Goal: Task Accomplishment & Management: Use online tool/utility

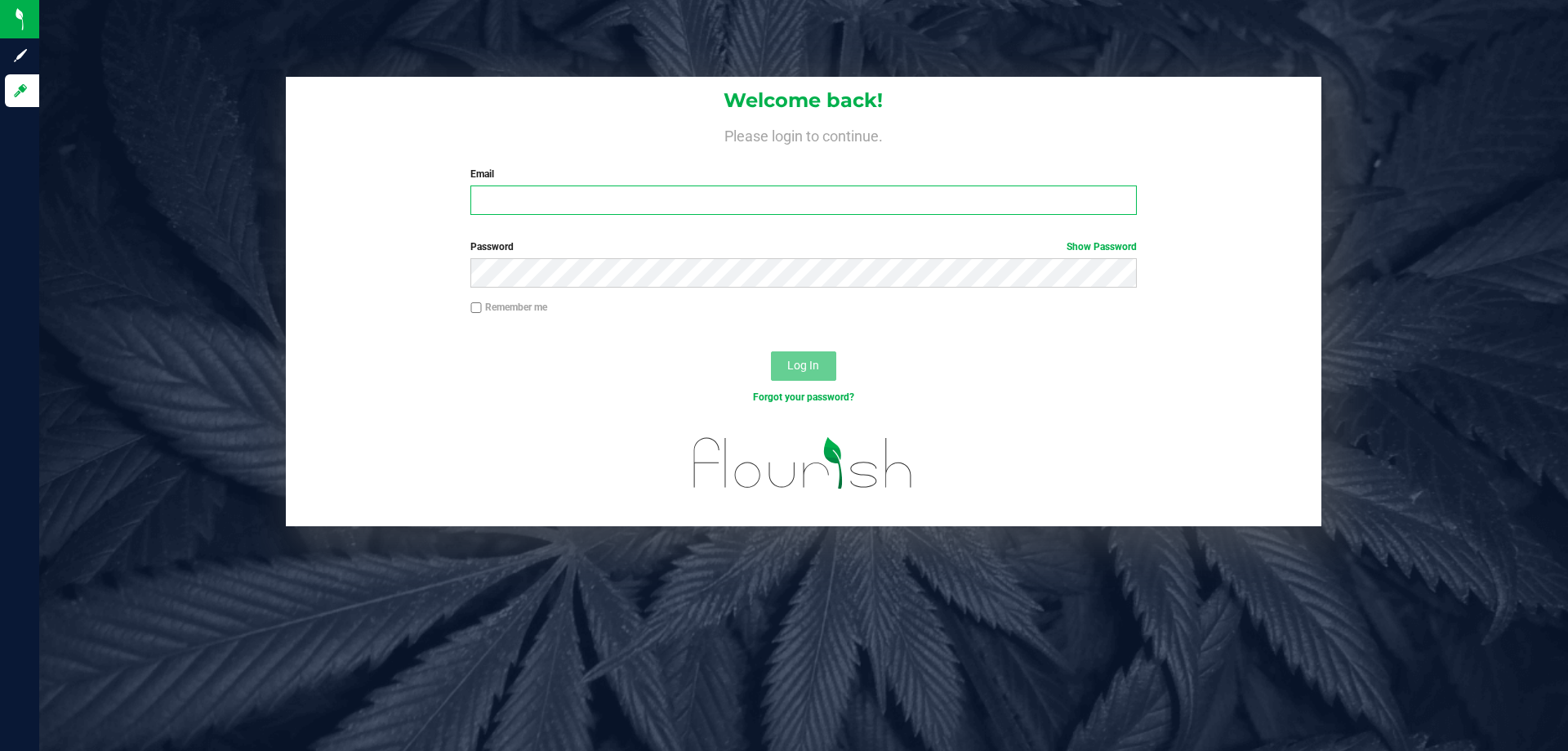
click at [529, 197] on input "Email" at bounding box center [803, 200] width 665 height 30
type input "[EMAIL_ADDRESS][DOMAIN_NAME]"
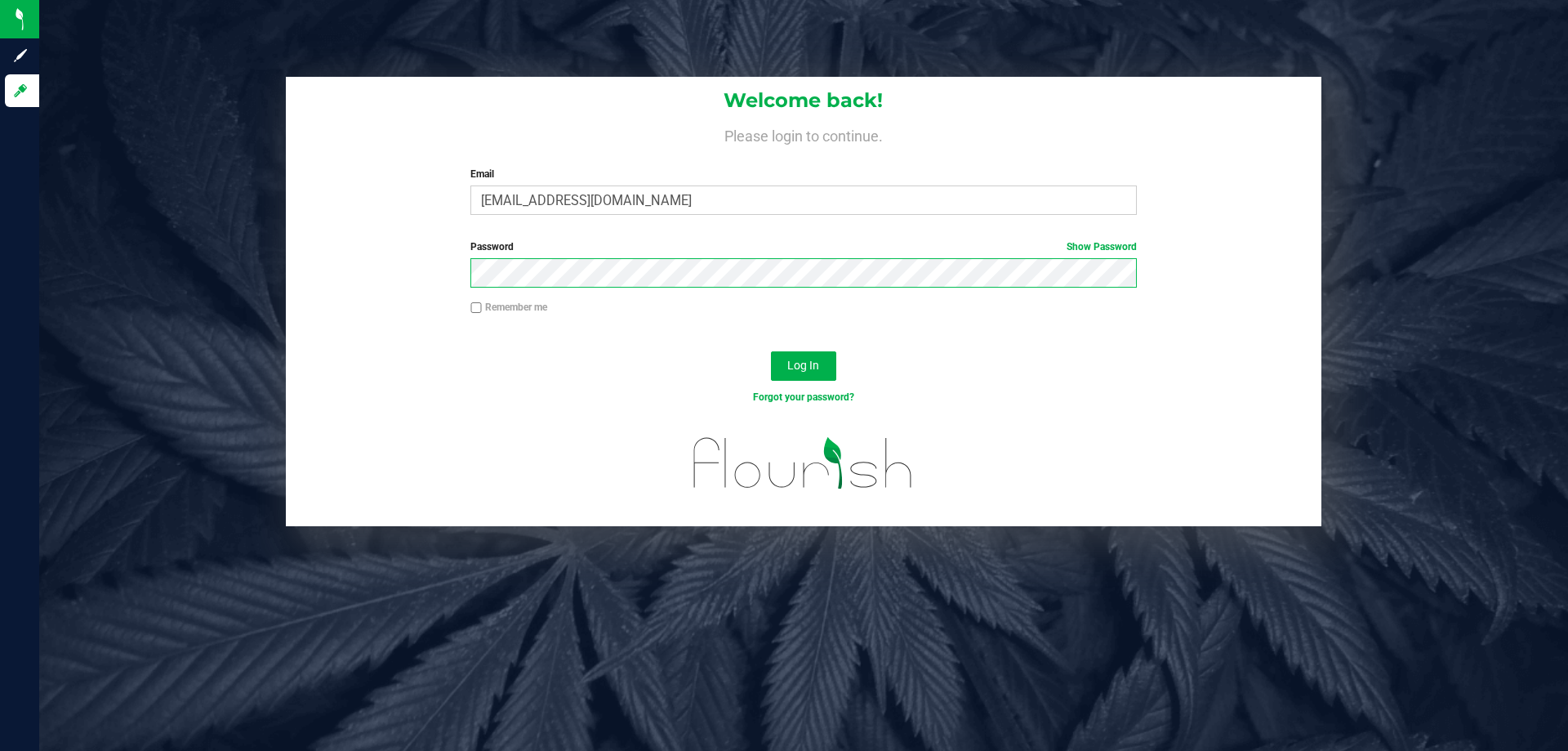
click at [771, 351] on button "Log In" at bounding box center [804, 366] width 65 height 30
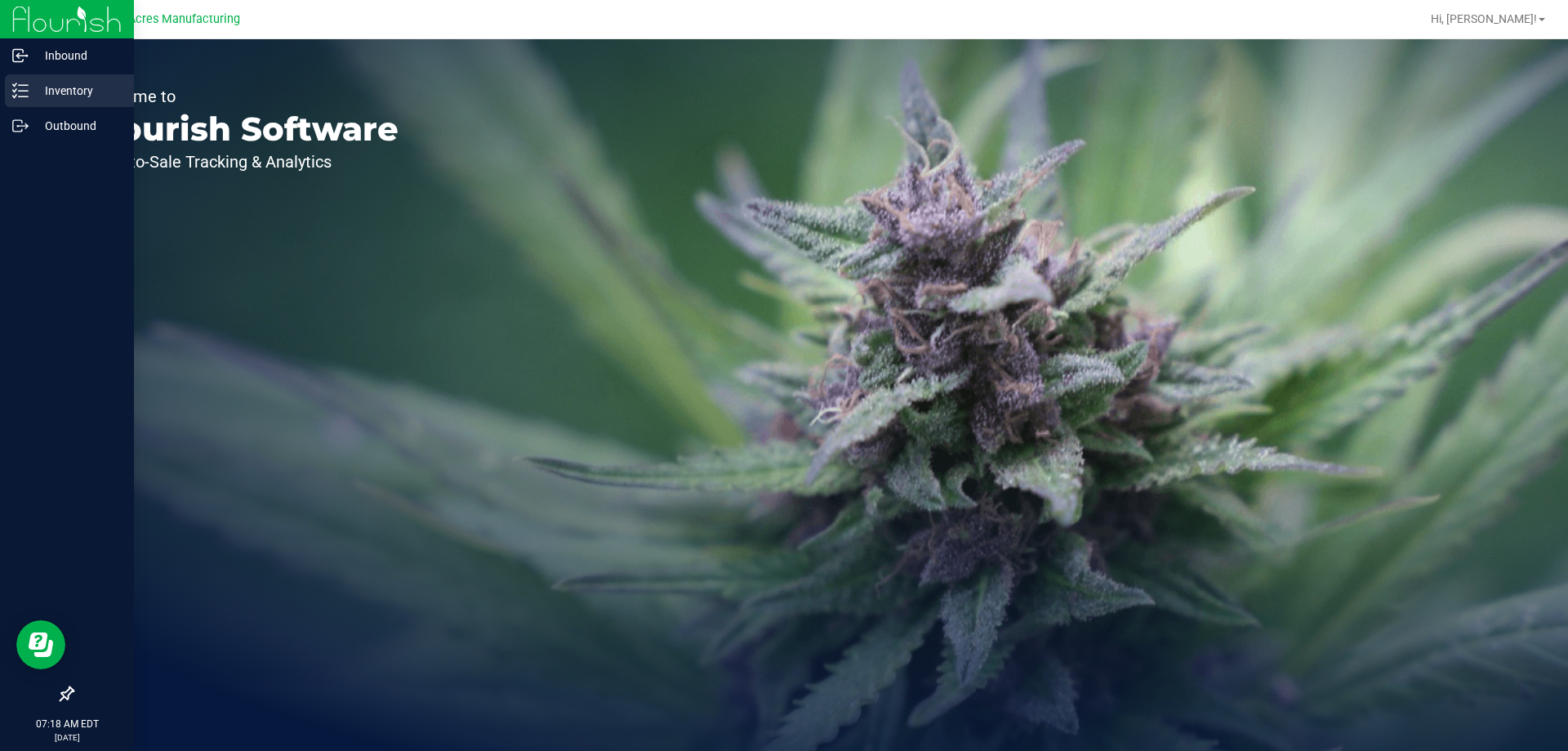
click at [78, 96] on p "Inventory" at bounding box center [78, 91] width 98 height 19
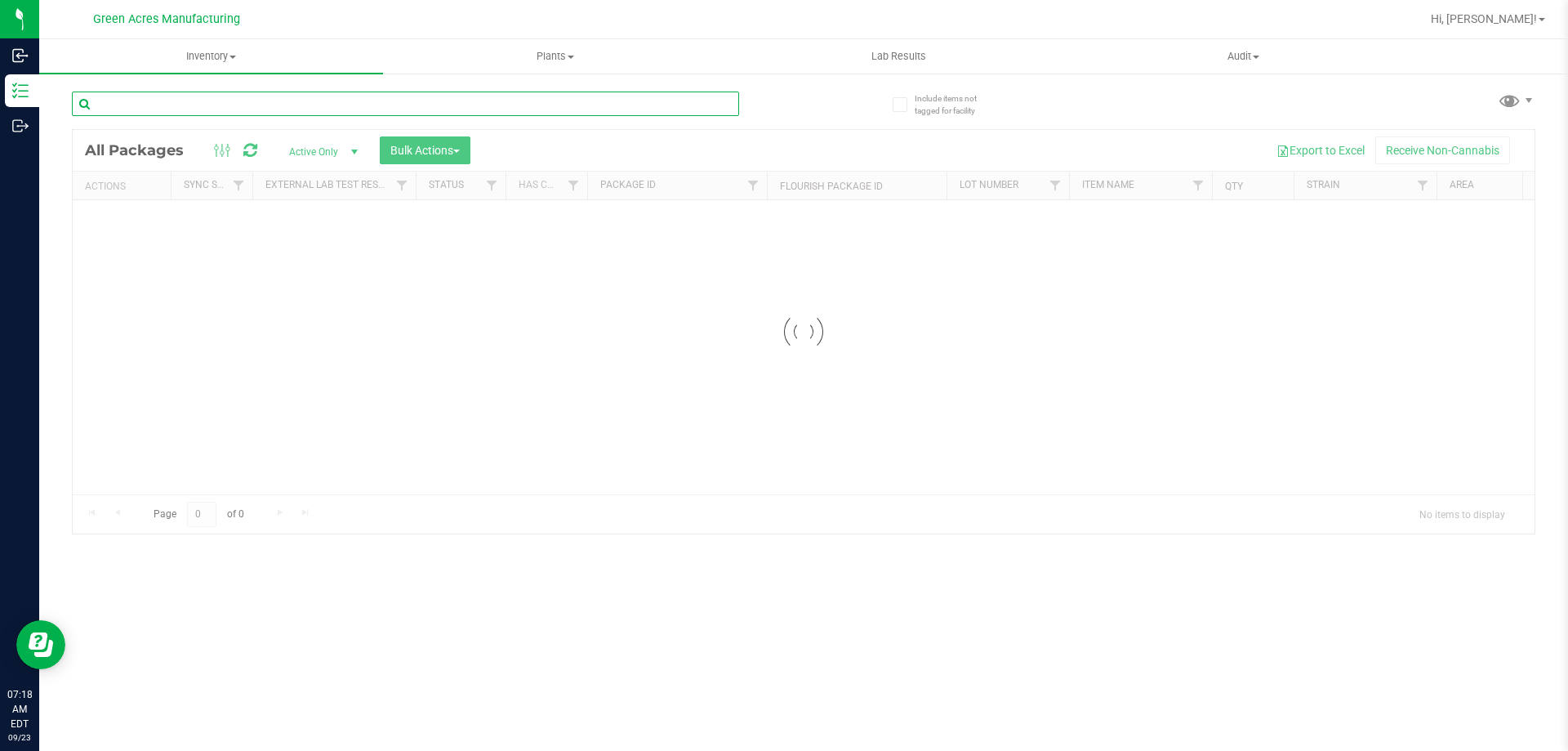
click at [165, 111] on input "text" at bounding box center [405, 103] width 667 height 24
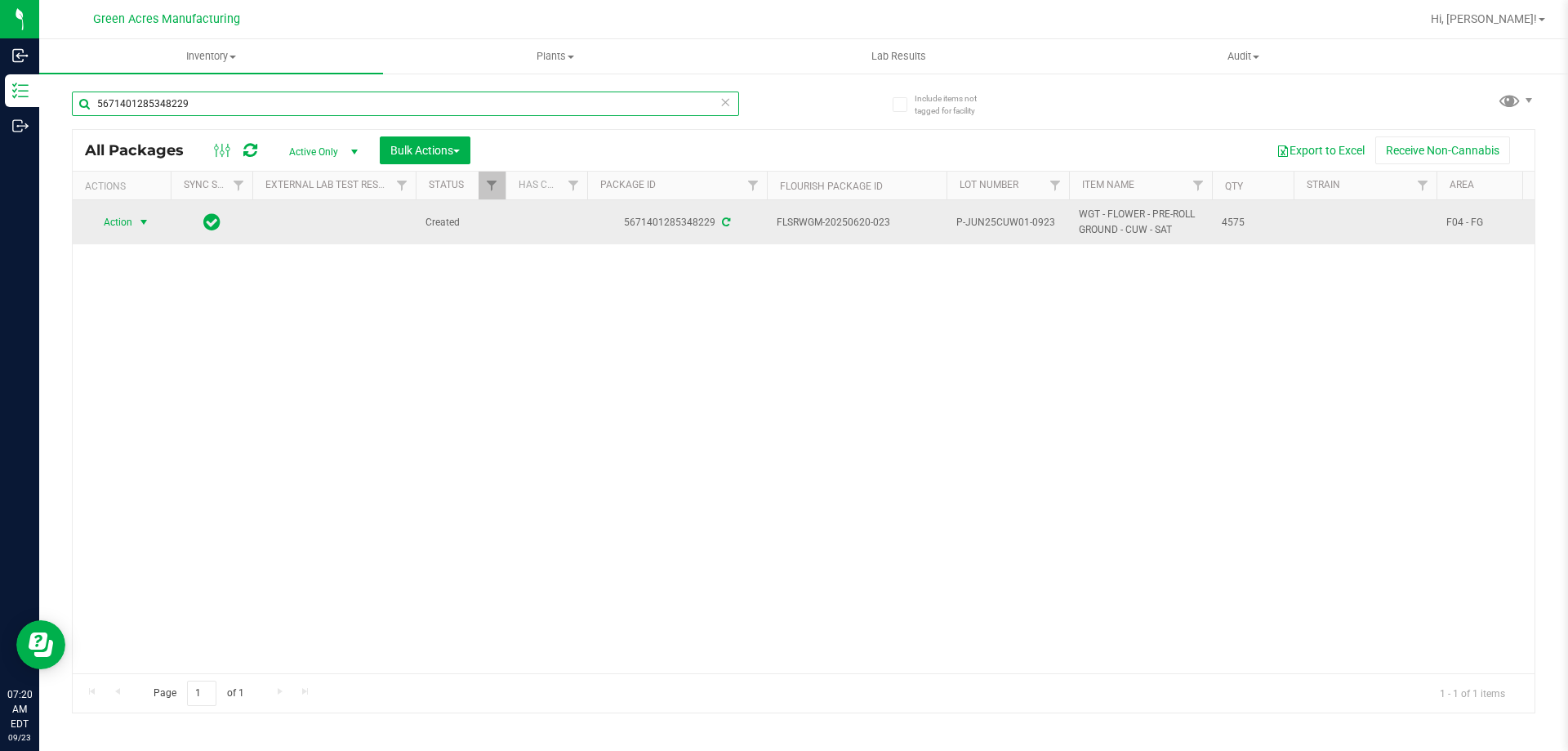
type input "5671401285348229"
click at [147, 227] on span "select" at bounding box center [144, 222] width 13 height 13
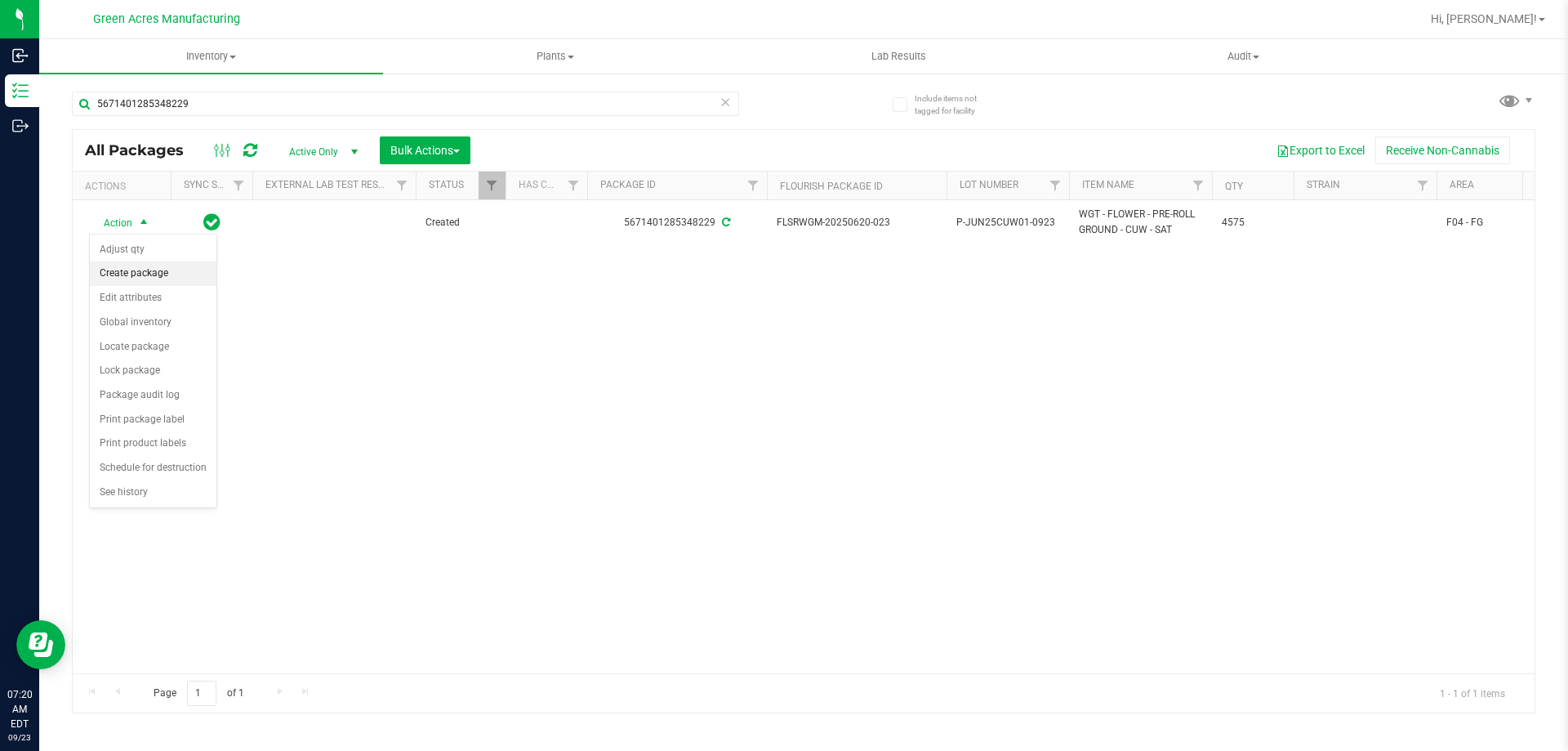
click at [169, 270] on li "Create package" at bounding box center [152, 272] width 126 height 24
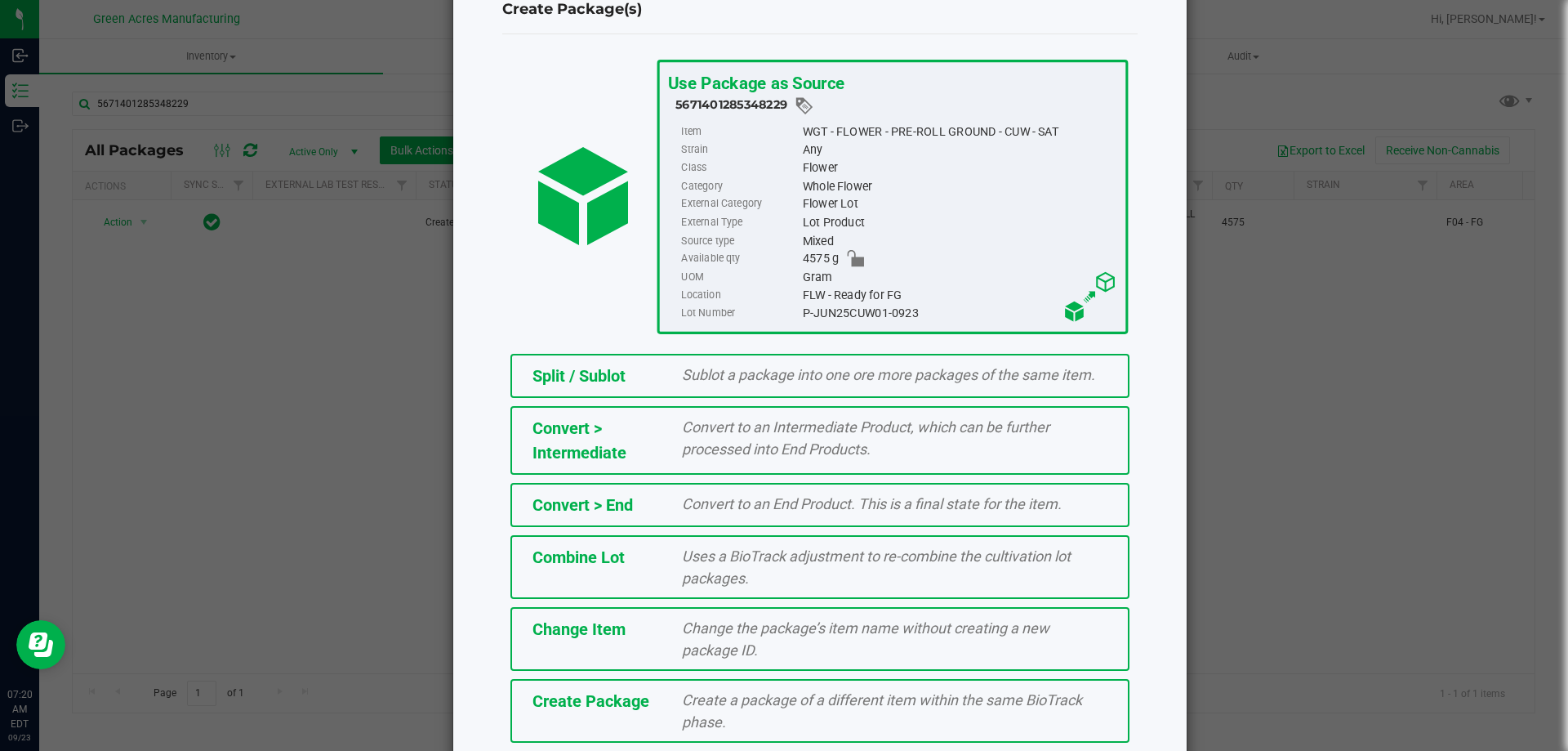
scroll to position [117, 0]
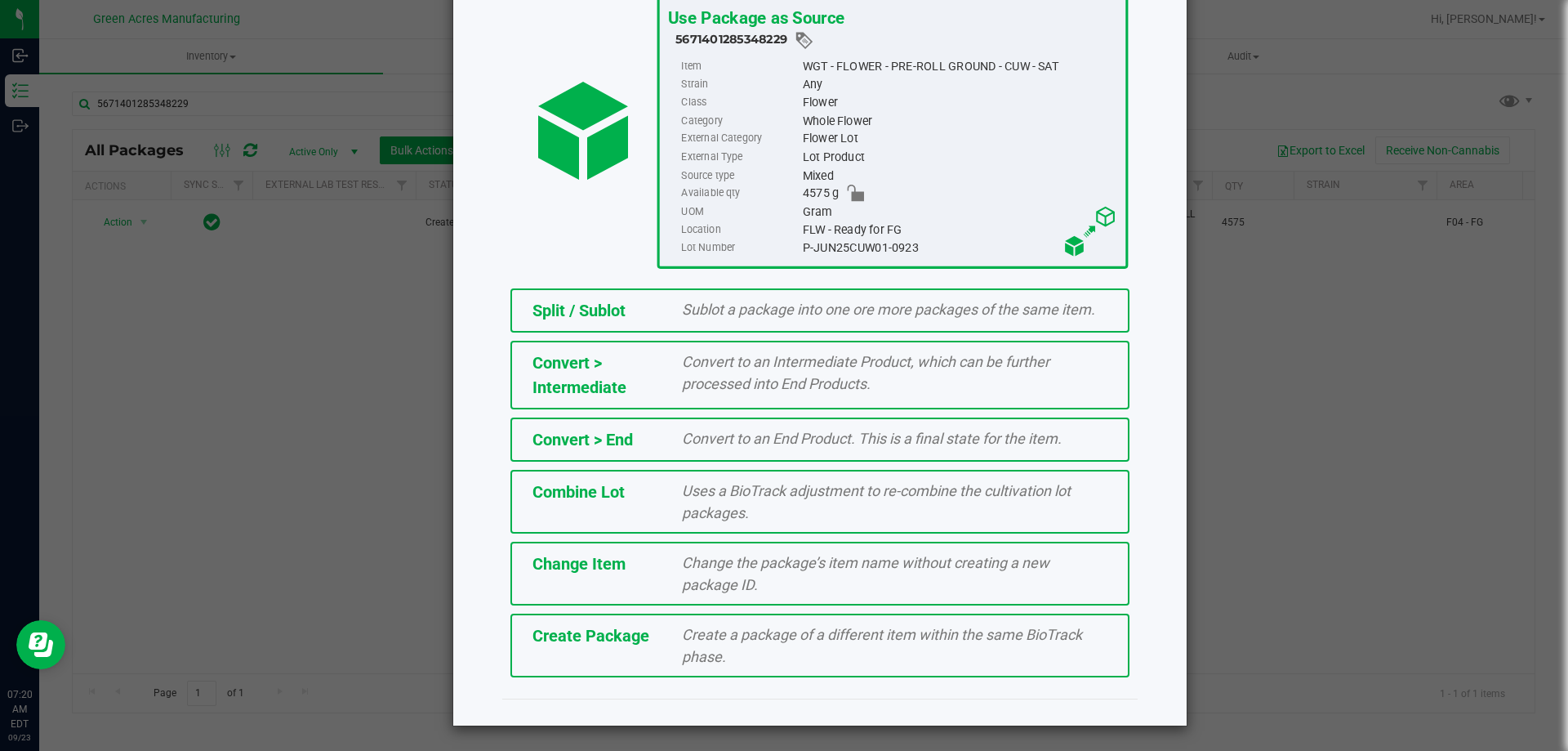
click at [718, 637] on span "Create a package of a different item within the same BioTrack phase." at bounding box center [882, 645] width 400 height 39
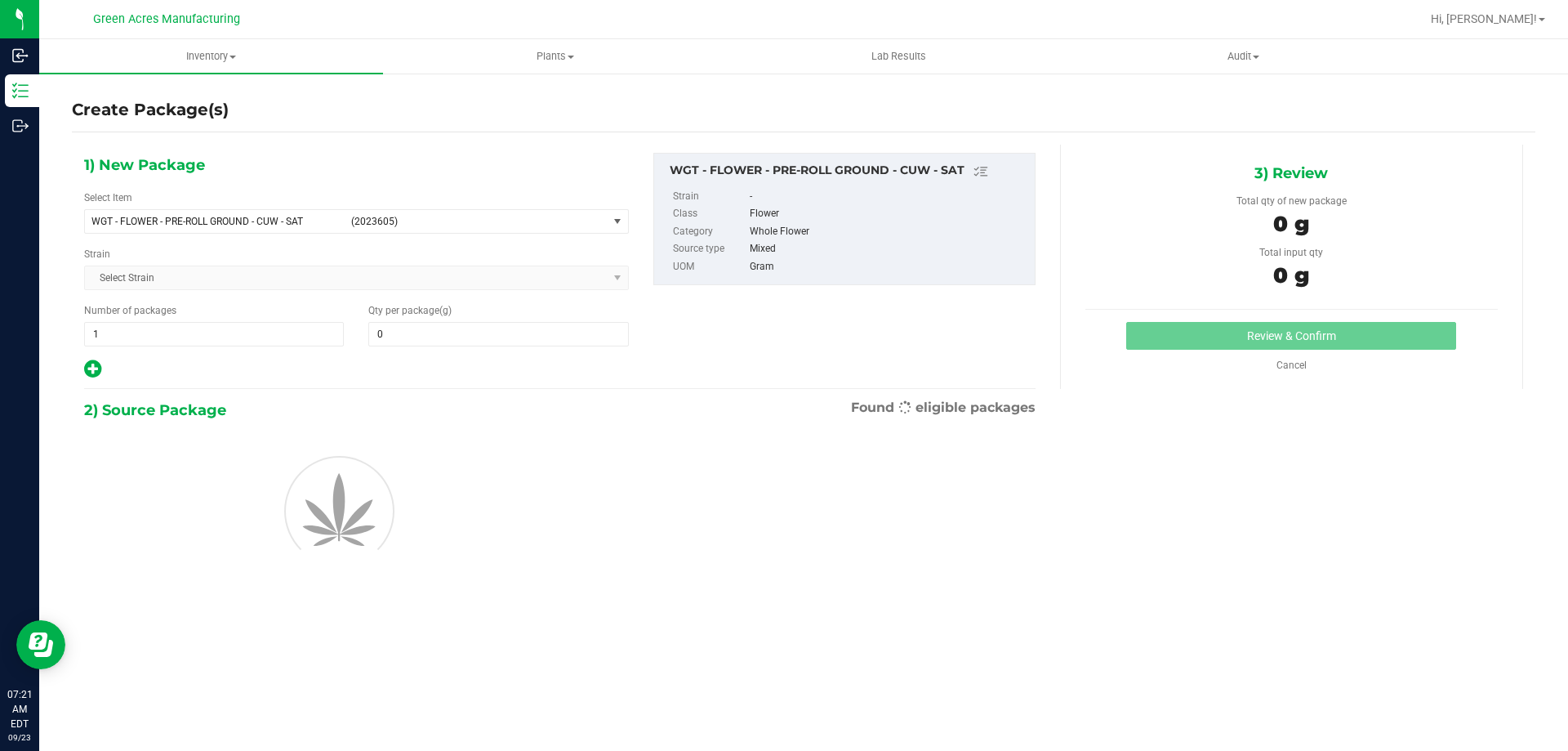
type input "0.0000"
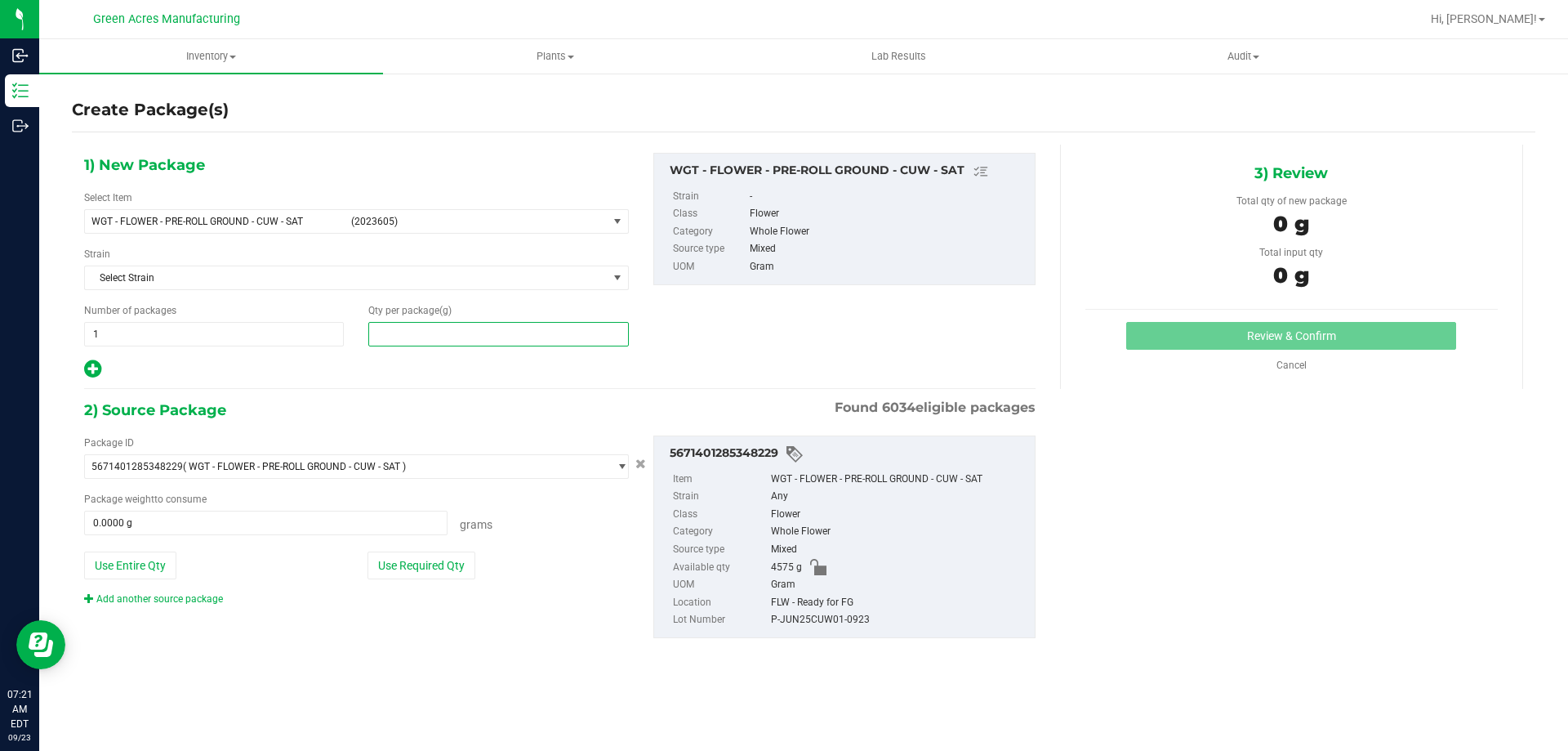
click at [460, 336] on span at bounding box center [499, 333] width 260 height 24
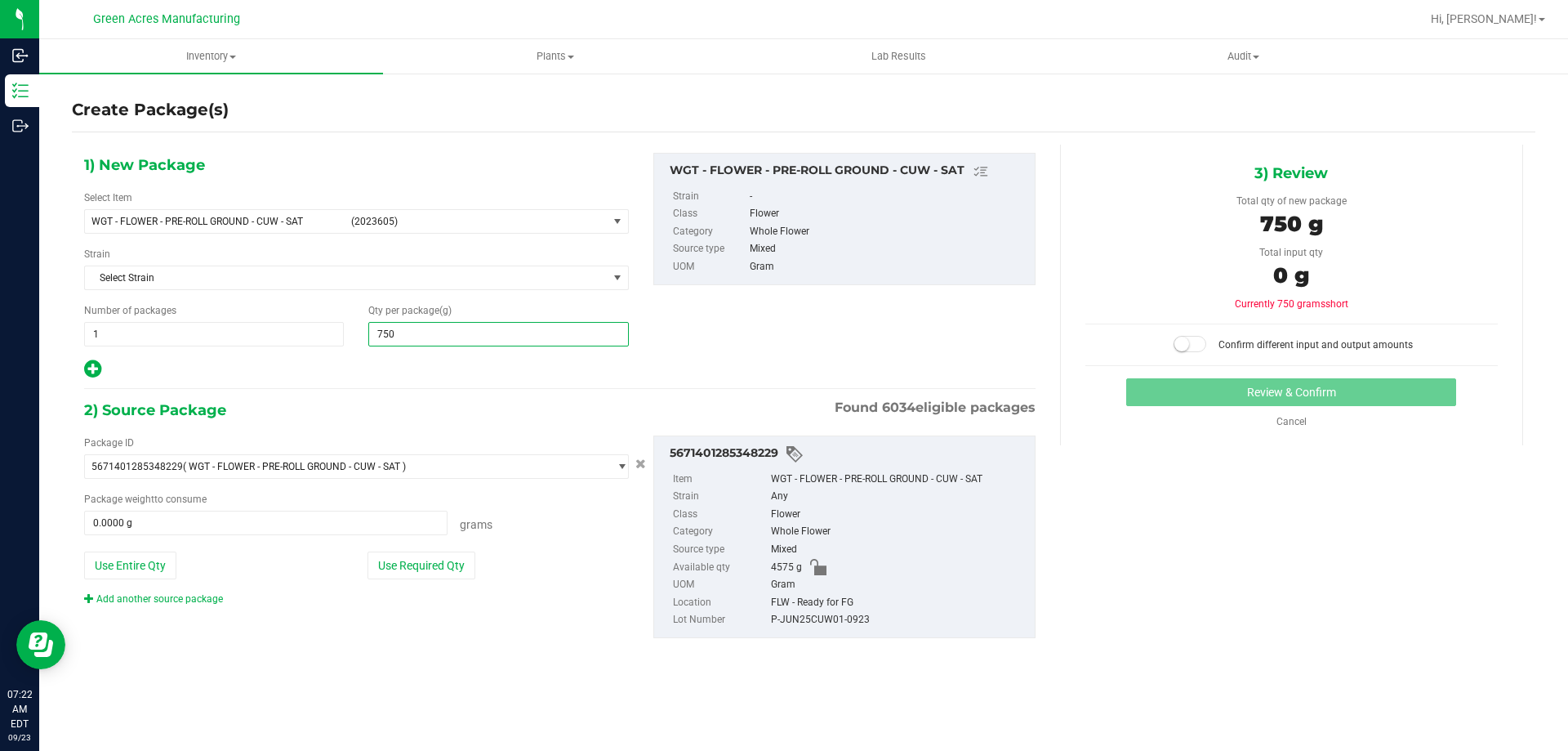
drag, startPoint x: 409, startPoint y: 340, endPoint x: 396, endPoint y: 337, distance: 13.3
click at [396, 337] on input "750" at bounding box center [498, 334] width 258 height 23
type input "750.5"
type input "750.5000"
click at [455, 562] on button "Use Required Qty" at bounding box center [422, 565] width 108 height 28
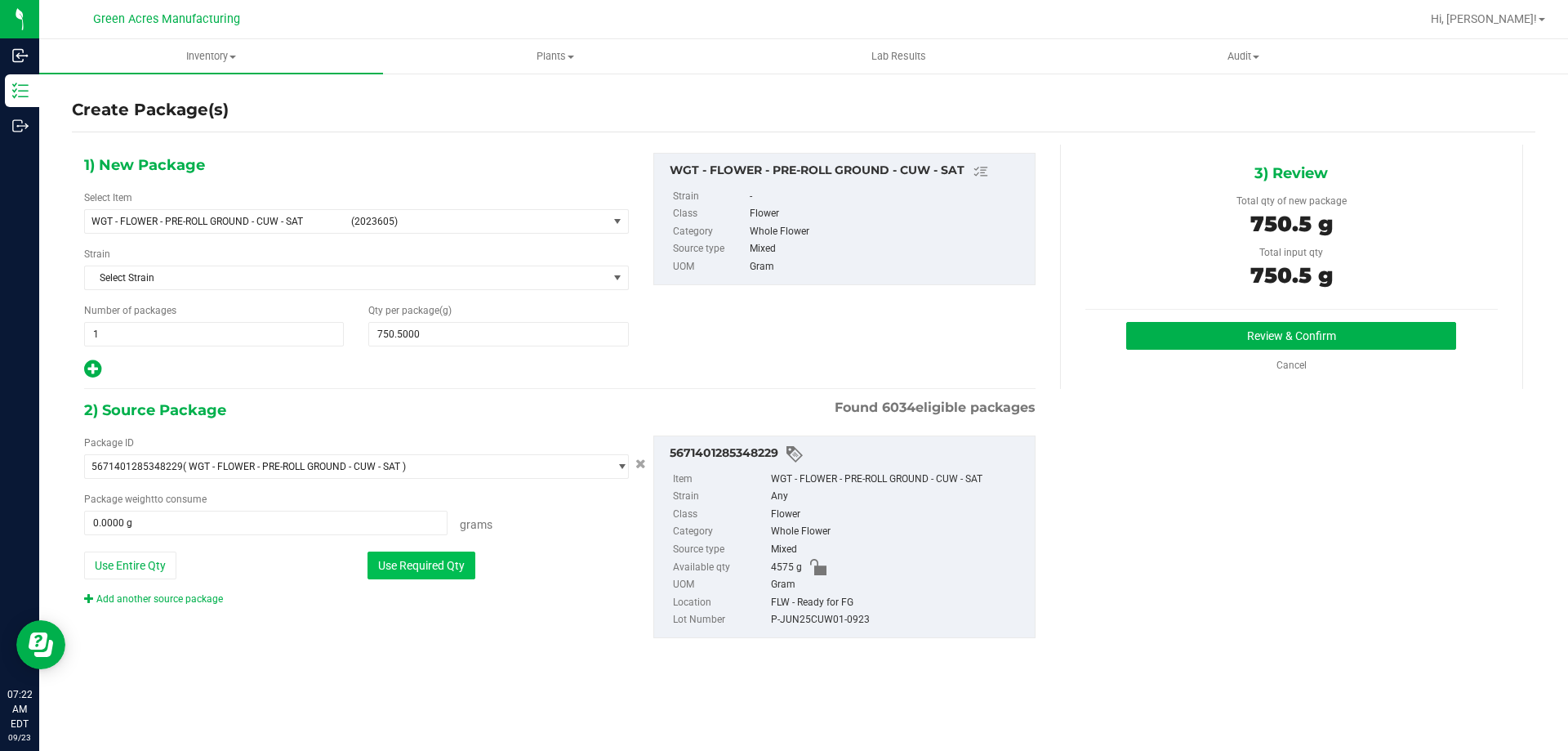
type input "750.5000 g"
click at [1250, 342] on button "Review & Confirm" at bounding box center [1291, 335] width 330 height 28
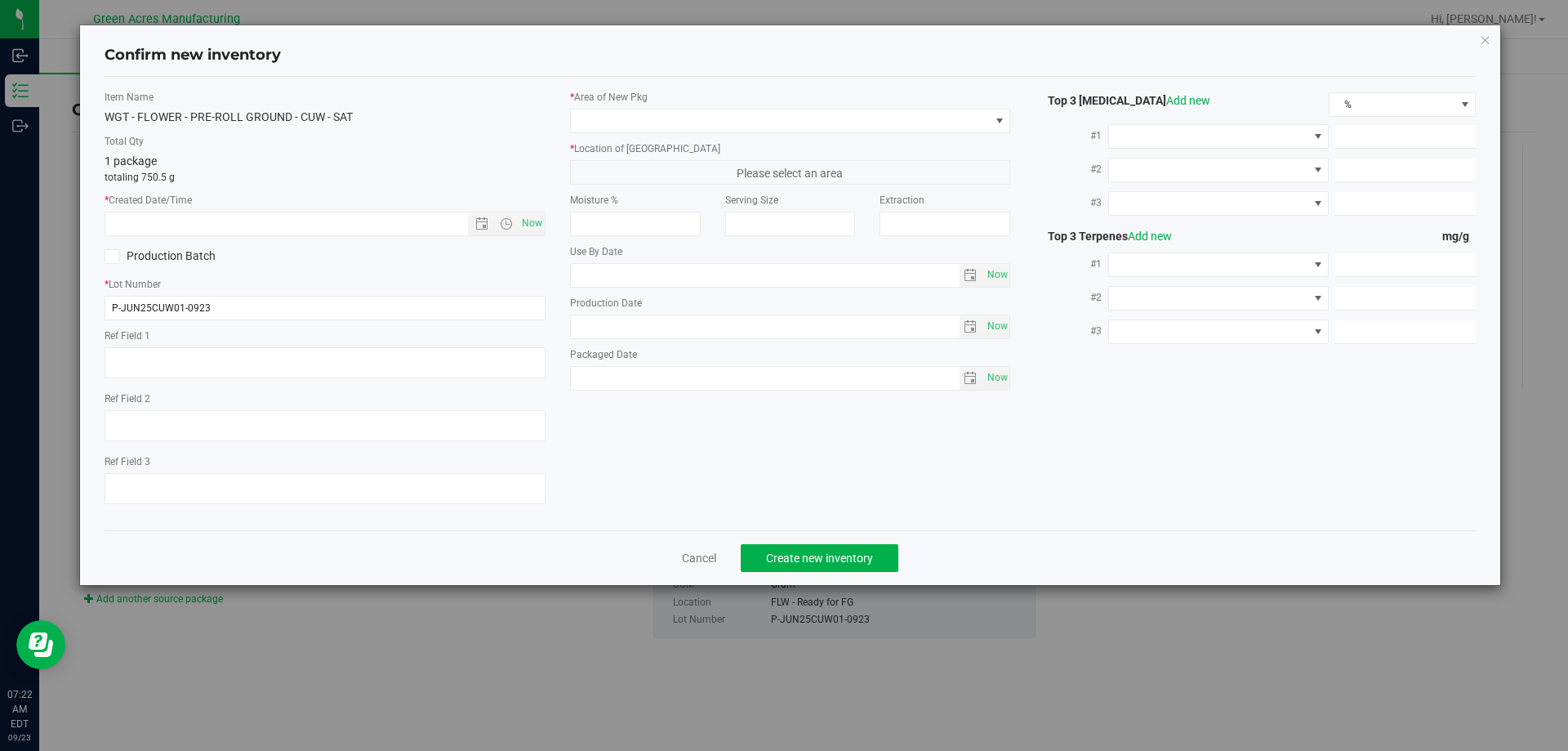
type textarea "NEEDS 10g SAMPLE"
type textarea "21.8%"
click at [530, 223] on span "Now" at bounding box center [531, 223] width 28 height 24
type input "[DATE] 7:22 AM"
click at [116, 305] on input "P-JUN25CUW01-0923" at bounding box center [325, 307] width 441 height 24
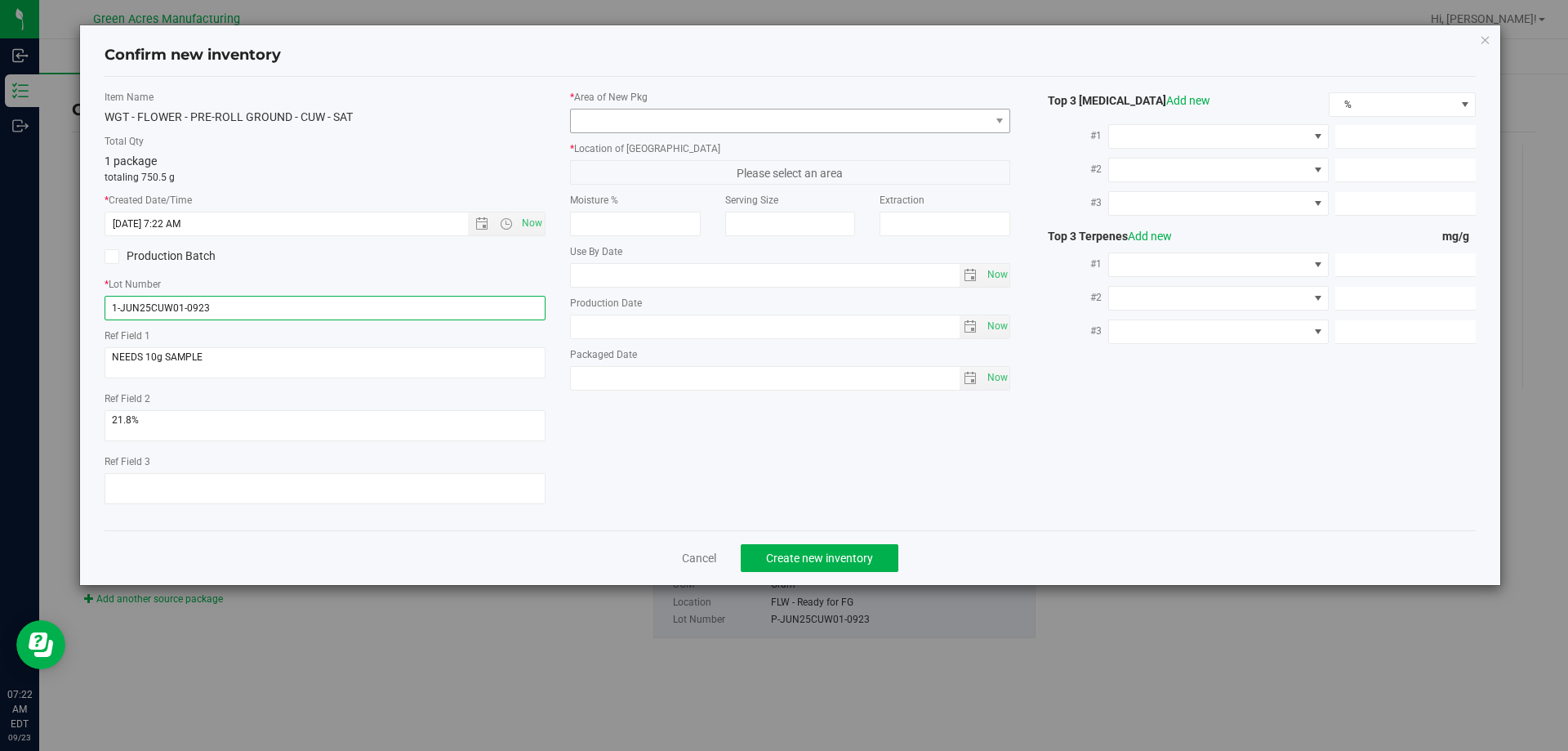
type input "1-JUN25CUW01-0923"
click at [716, 120] on span at bounding box center [780, 121] width 419 height 23
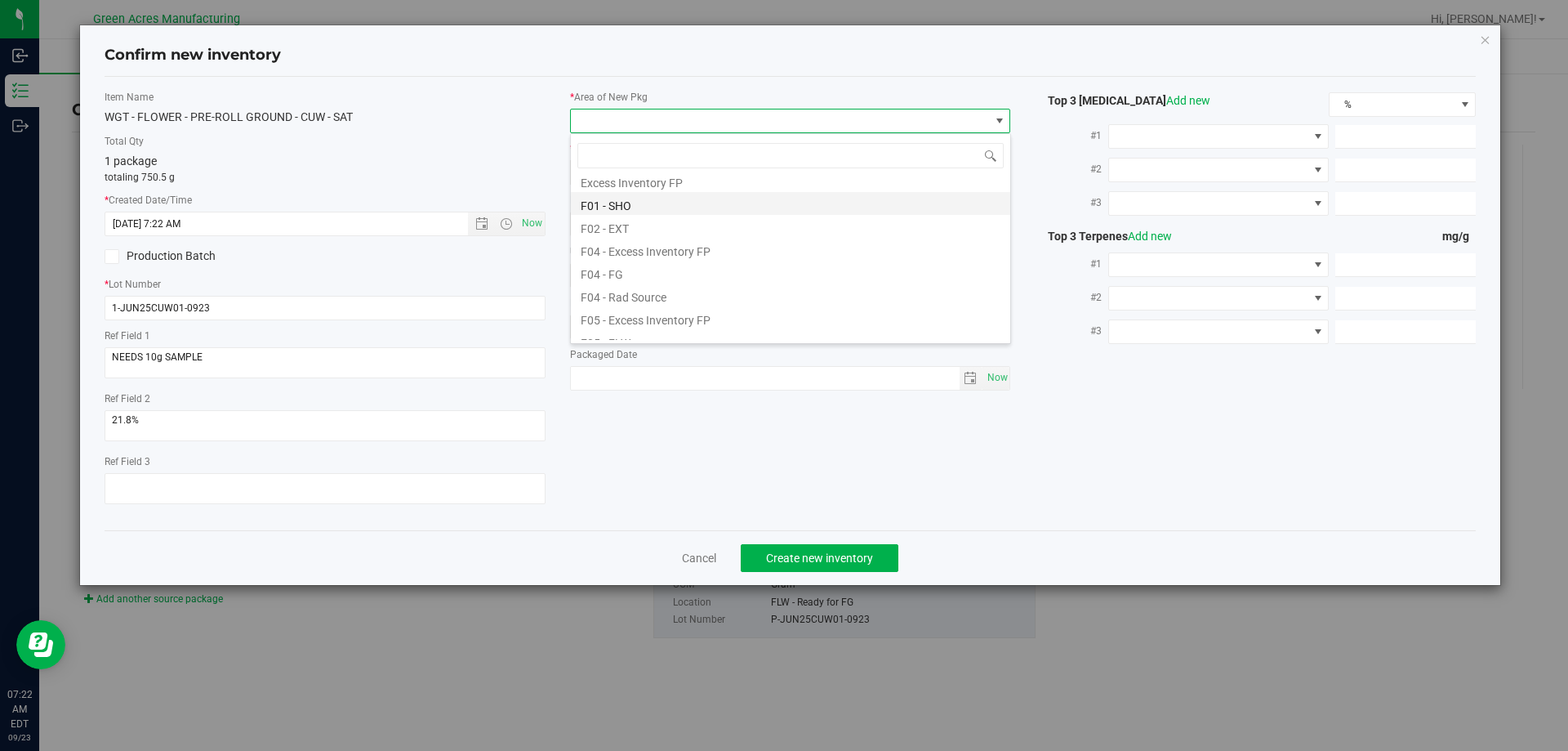
scroll to position [82, 0]
click at [664, 249] on li "F04 - FG" at bounding box center [790, 244] width 439 height 23
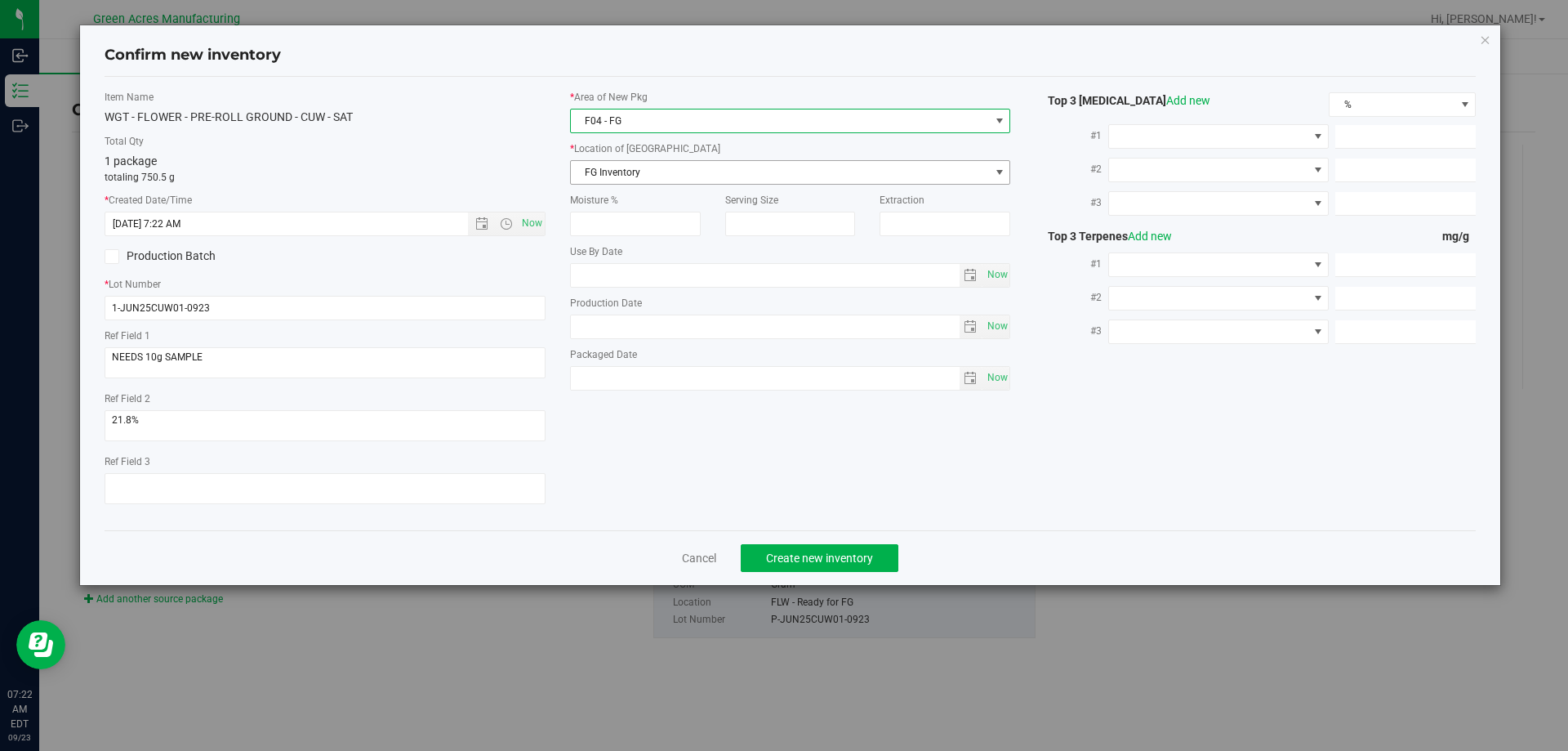
click at [657, 169] on span "FG Inventory" at bounding box center [780, 172] width 419 height 23
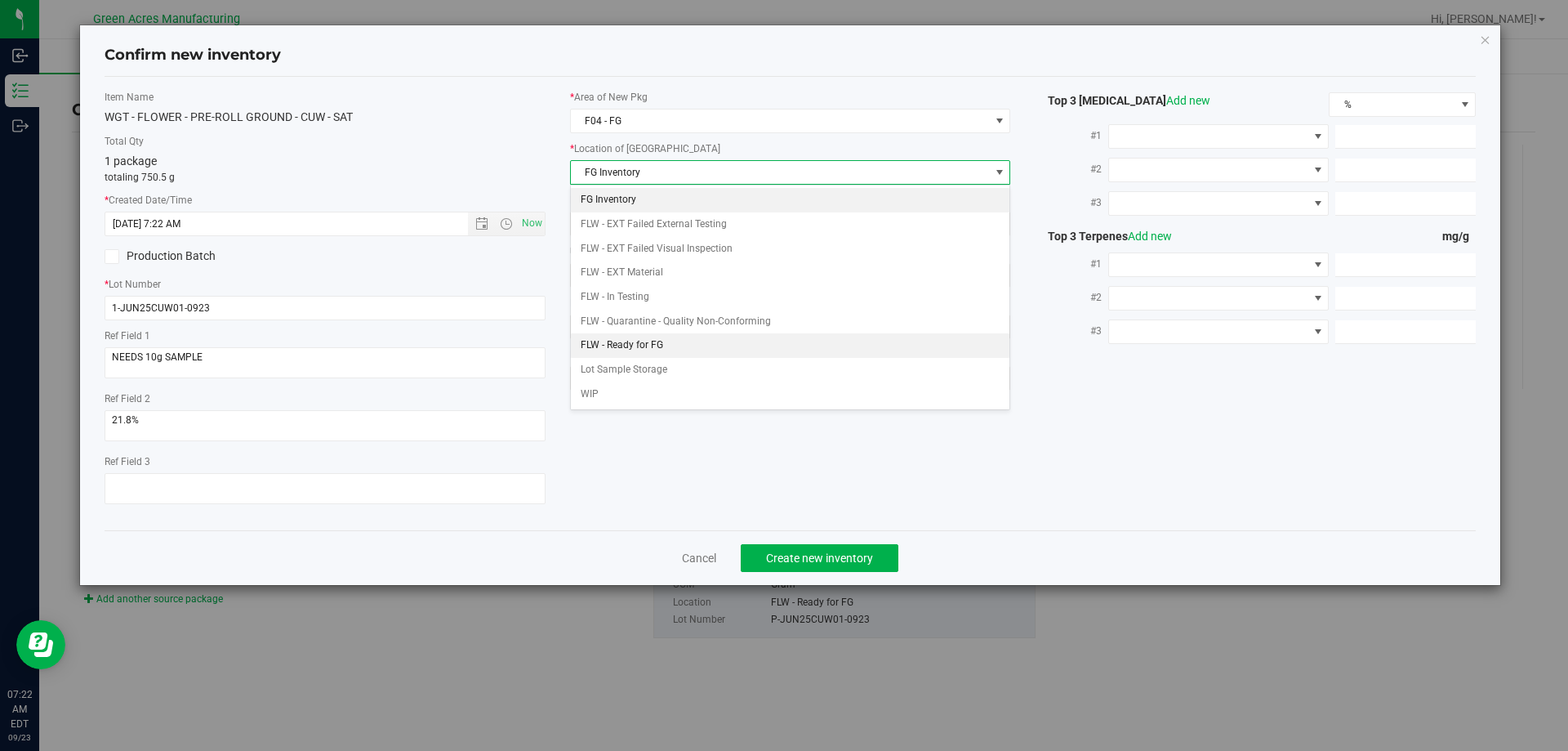
click at [658, 350] on li "FLW - Ready for FG" at bounding box center [790, 345] width 439 height 24
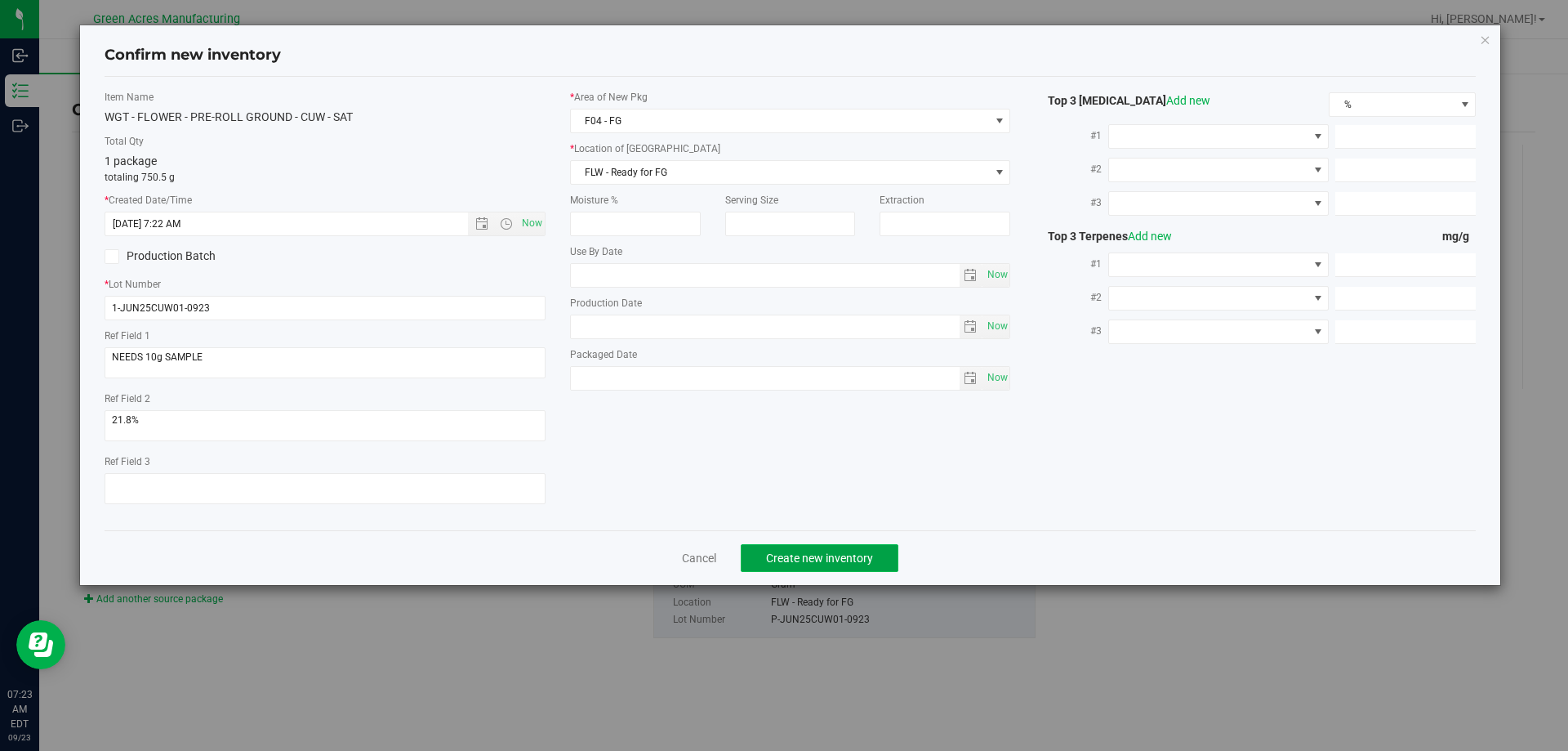
click at [817, 568] on button "Create new inventory" at bounding box center [819, 557] width 158 height 28
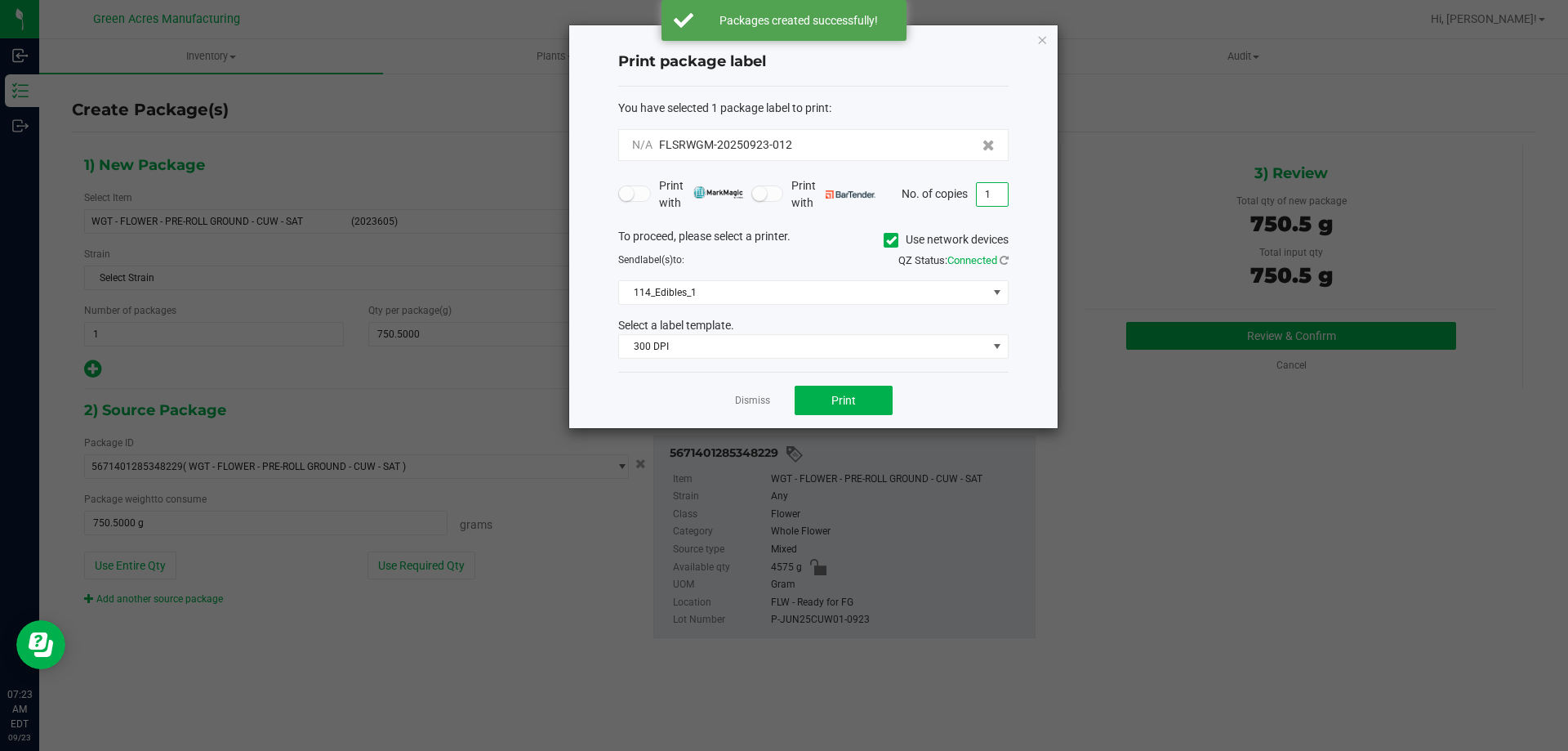
click at [992, 194] on input "1" at bounding box center [992, 194] width 31 height 23
type input "2"
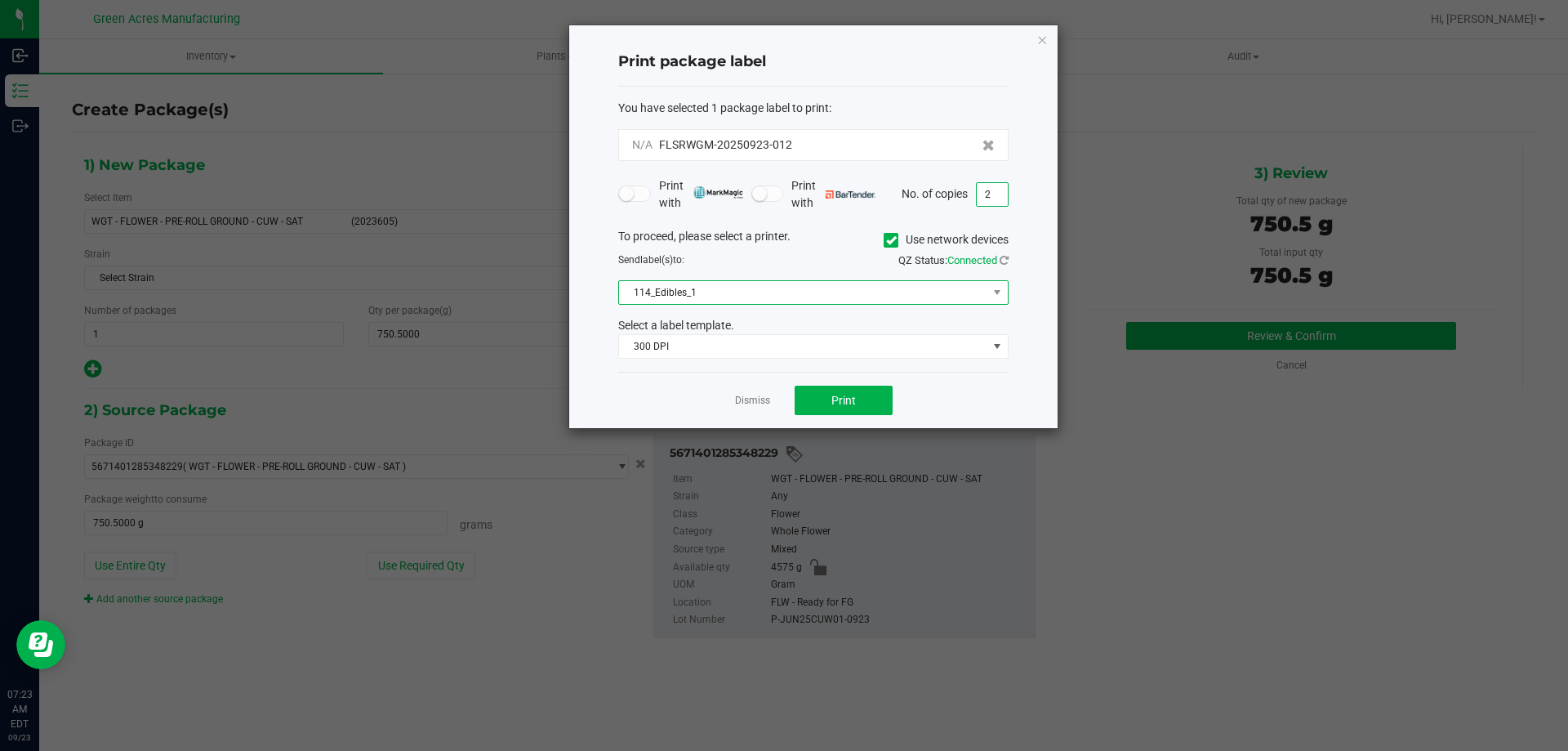
click at [860, 296] on span "114_Edibles_1" at bounding box center [803, 293] width 369 height 23
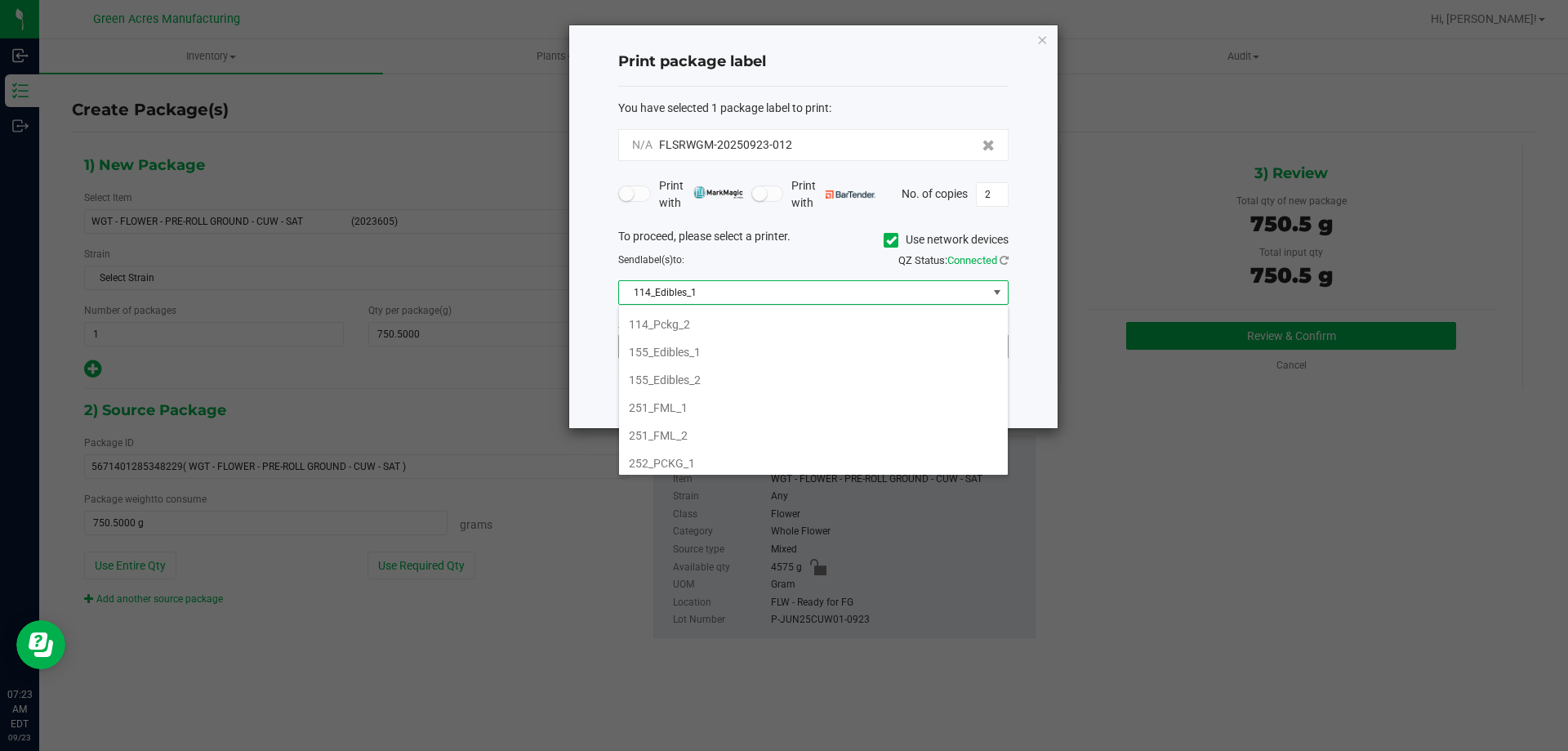
click at [886, 240] on icon at bounding box center [890, 240] width 11 height 0
click at [0, 0] on input "Use network devices" at bounding box center [0, 0] width 0 height 0
click at [894, 240] on span at bounding box center [890, 240] width 14 height 14
click at [0, 0] on input "Use network devices" at bounding box center [0, 0] width 0 height 0
click at [825, 247] on div "To proceed, please select a printer. Use network devices" at bounding box center [812, 240] width 415 height 24
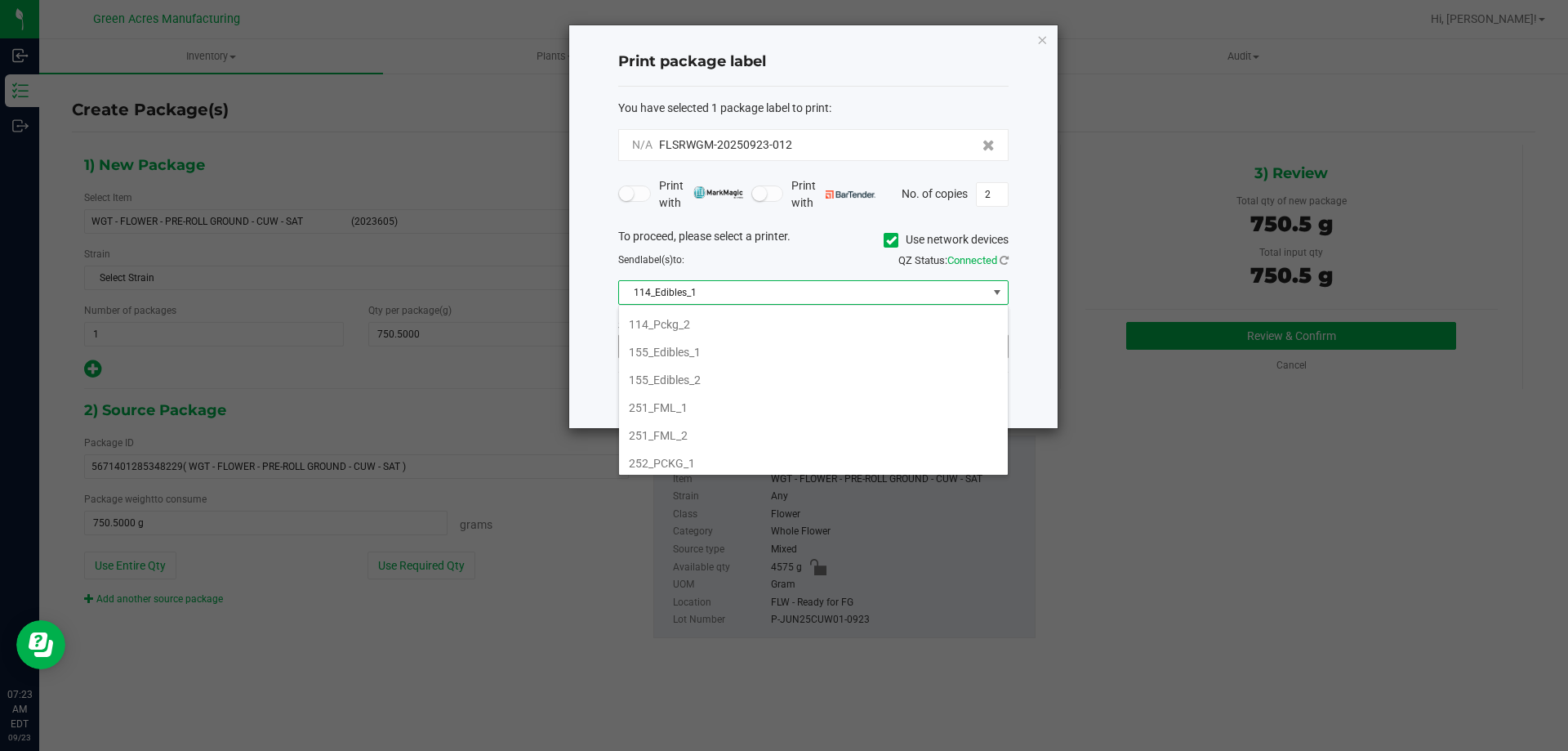
click at [804, 263] on div "Send label(s) to:" at bounding box center [708, 259] width 207 height 14
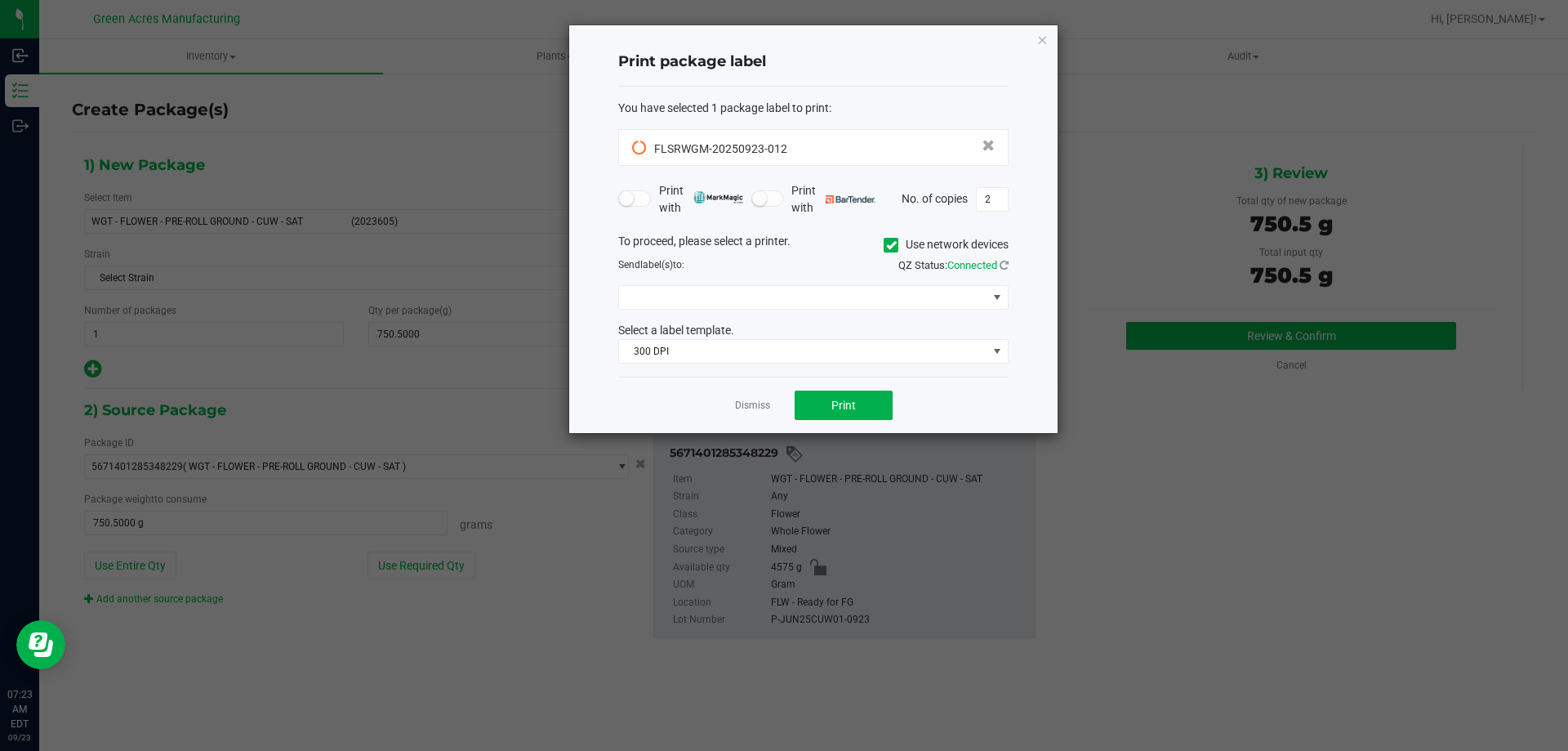
click at [896, 250] on label "Use network devices" at bounding box center [946, 245] width 125 height 17
click at [0, 0] on input "Use network devices" at bounding box center [0, 0] width 0 height 0
click at [818, 305] on span at bounding box center [803, 298] width 369 height 23
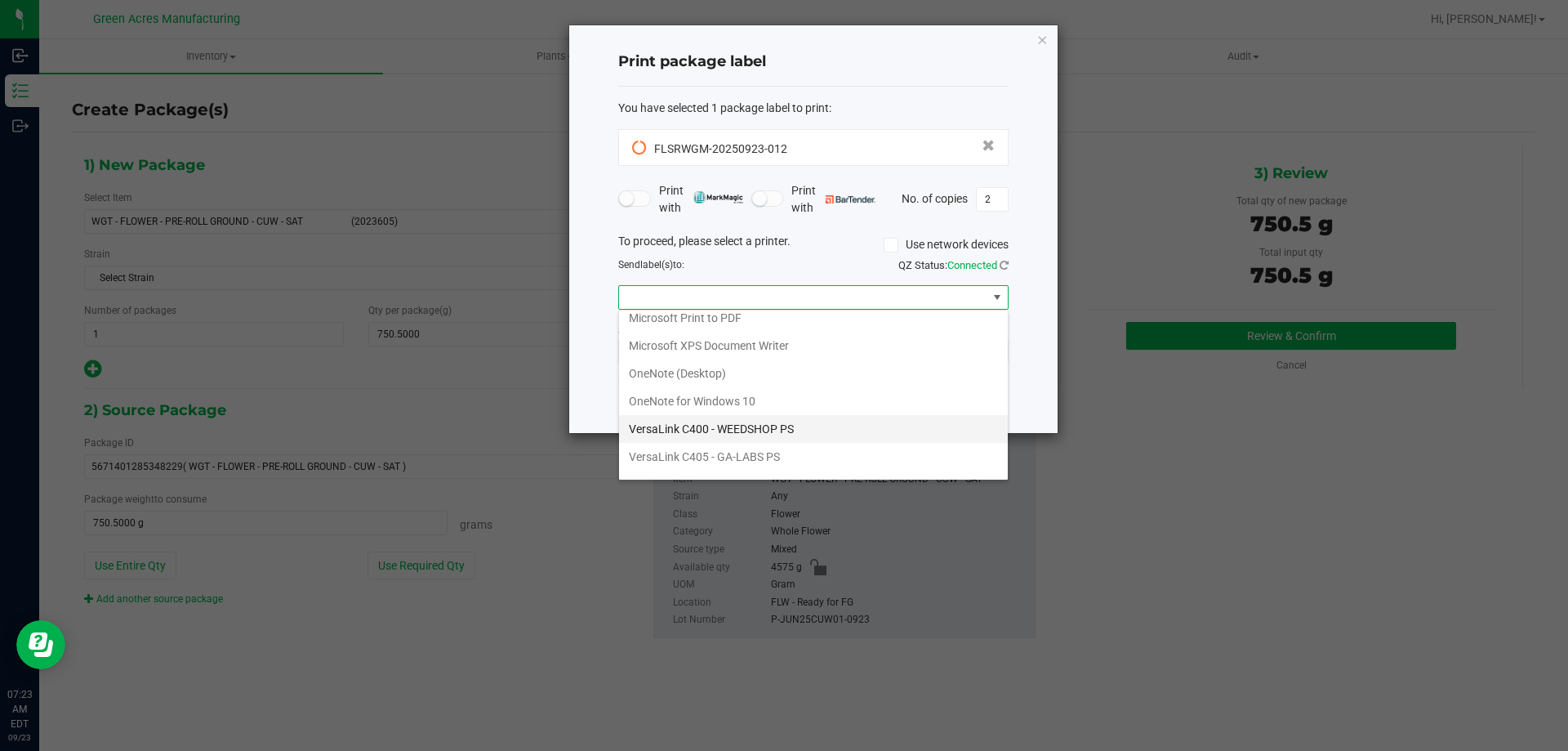
scroll to position [59, 0]
click at [771, 463] on ZPL "ZDesigner ZD410-300dpi ZPL" at bounding box center [813, 463] width 389 height 28
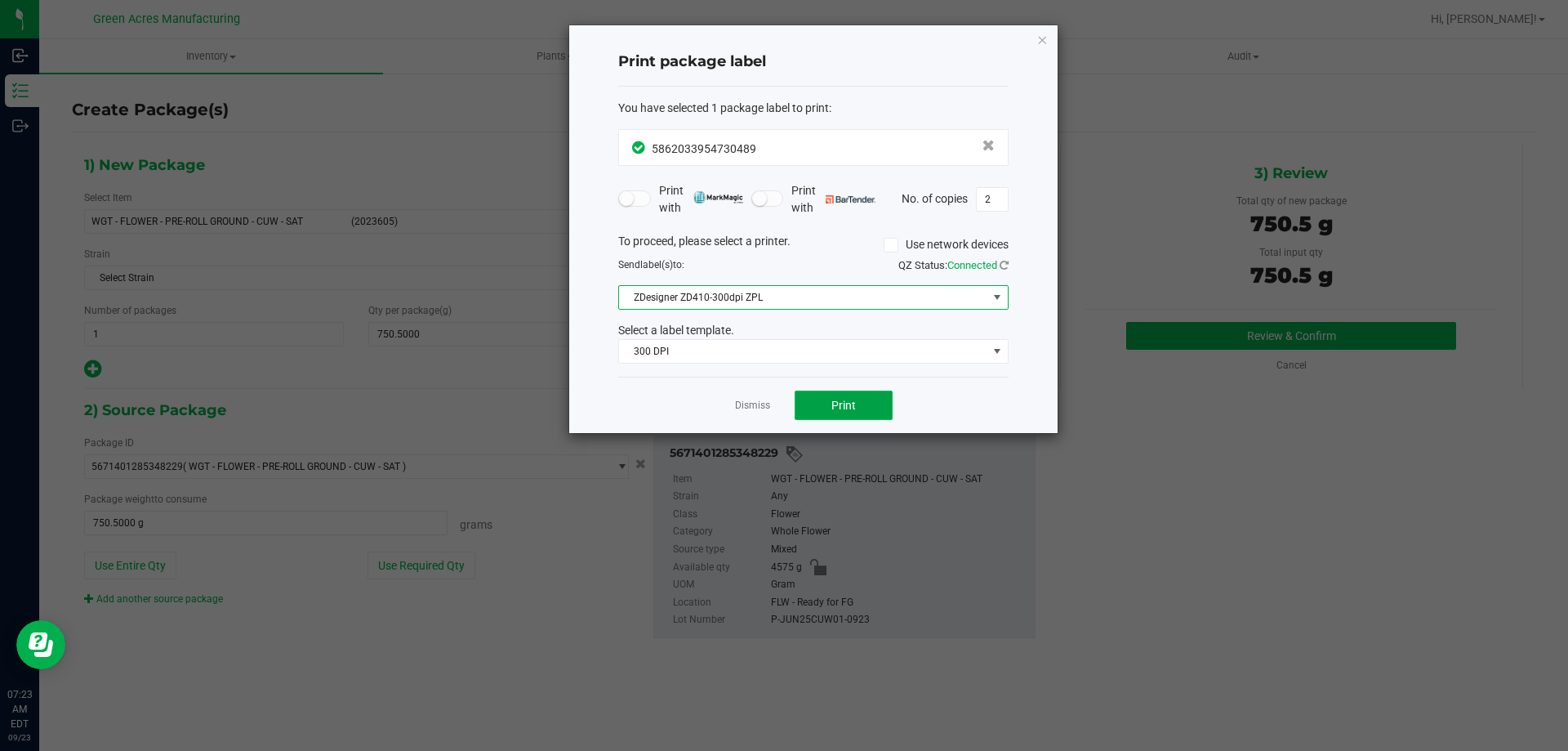
click at [865, 415] on button "Print" at bounding box center [843, 404] width 98 height 30
click at [1038, 39] on icon "button" at bounding box center [1041, 39] width 12 height 19
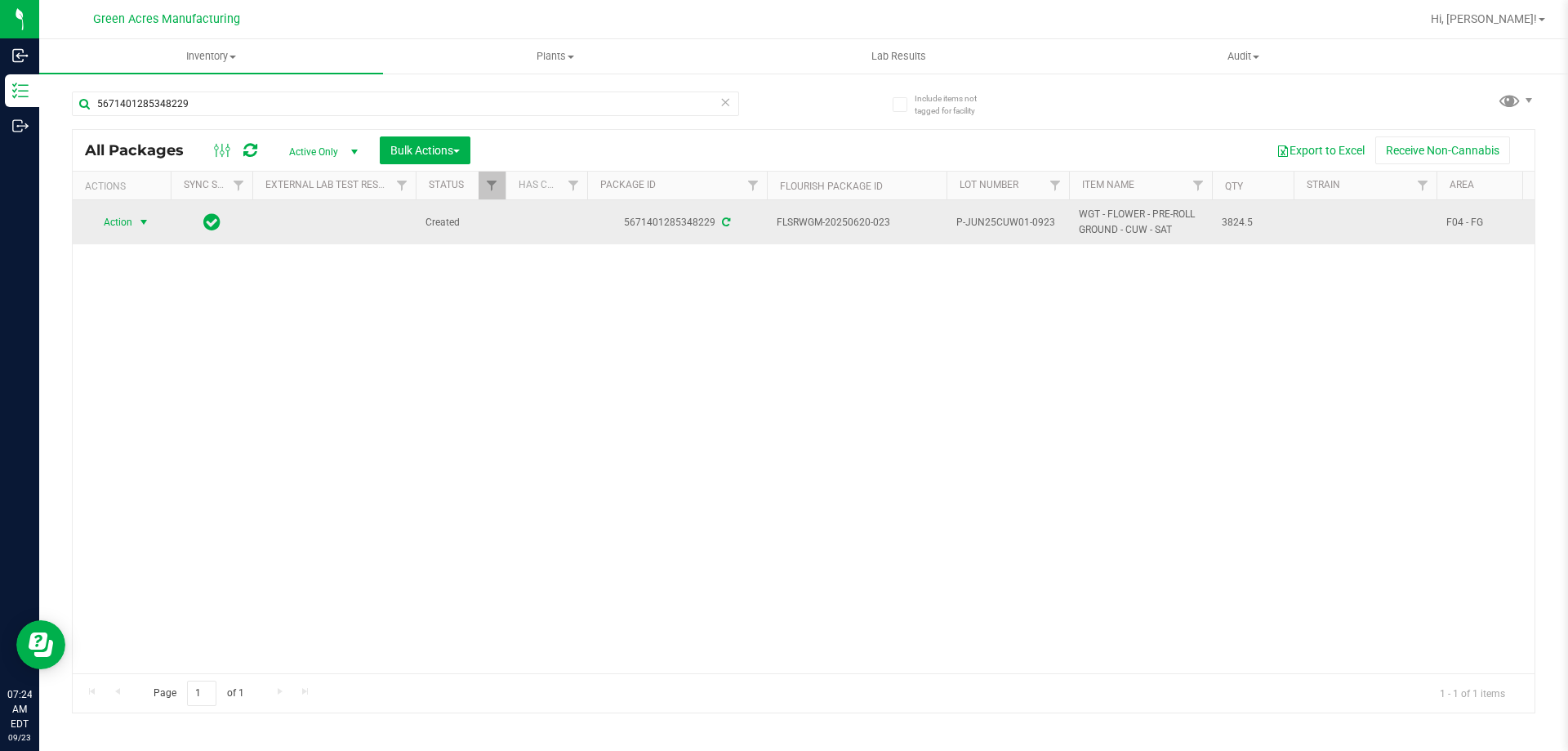
click at [131, 220] on span "Action" at bounding box center [111, 222] width 44 height 23
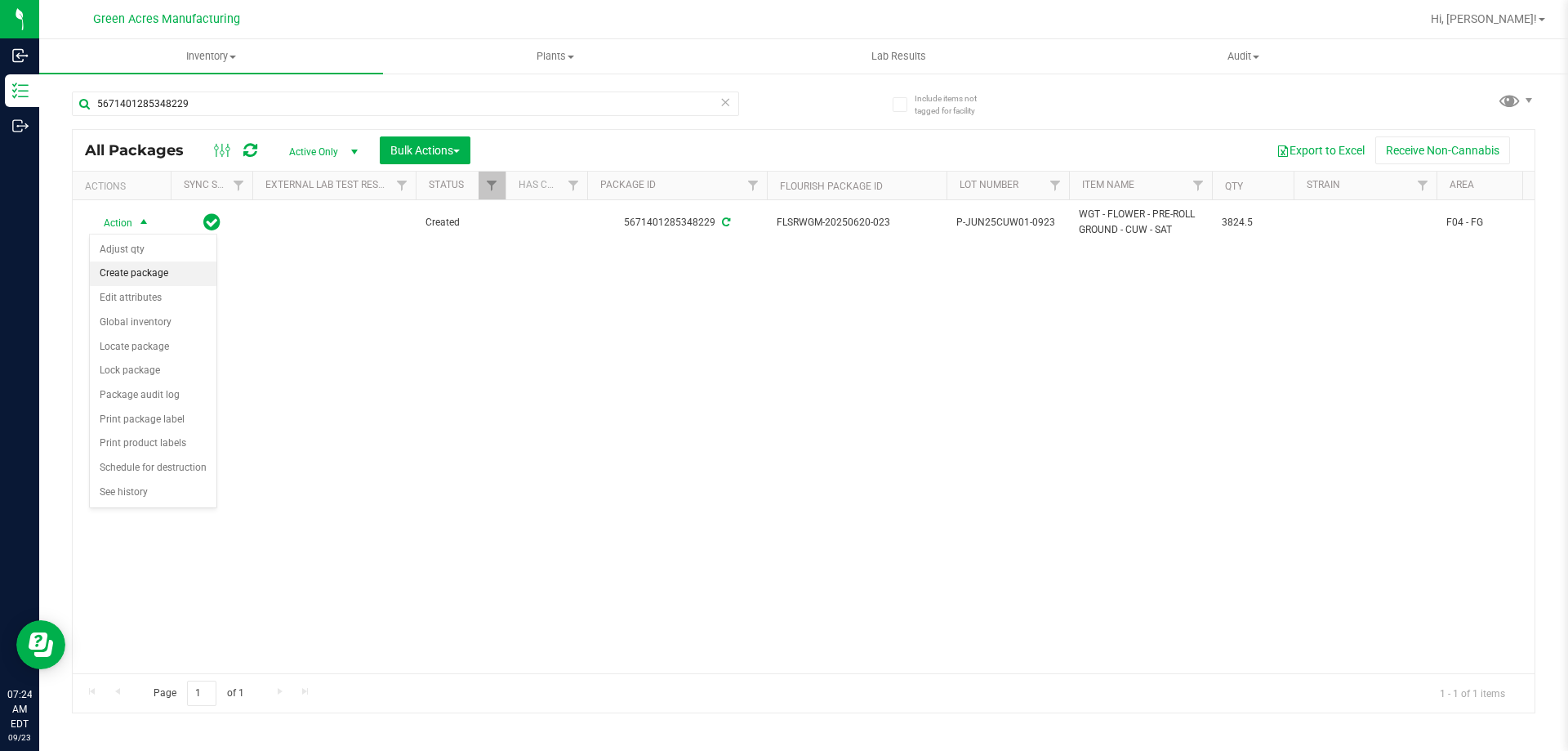
click at [166, 272] on li "Create package" at bounding box center [152, 272] width 126 height 24
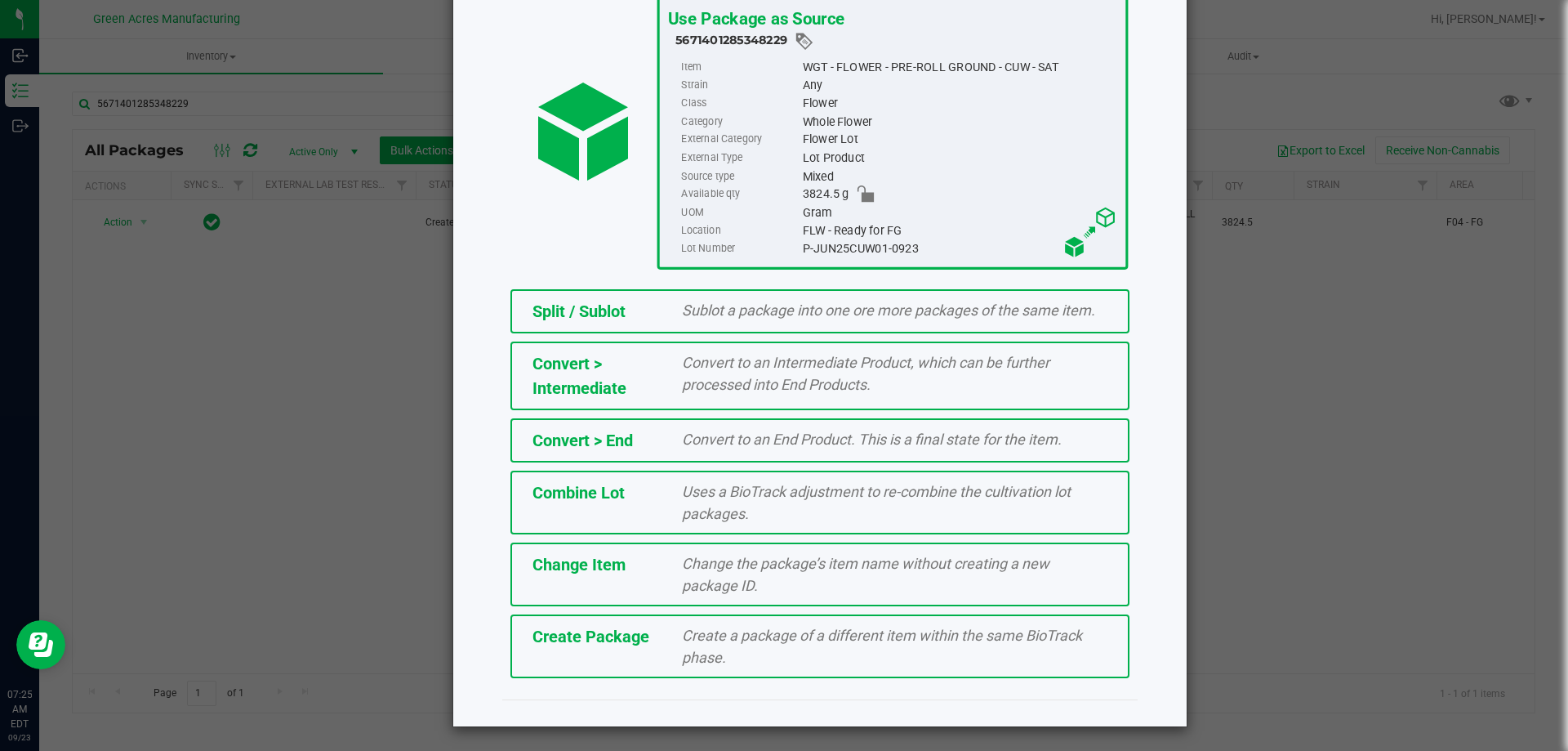
scroll to position [117, 0]
click at [670, 623] on div "Create a package of a different item within the same BioTrack phase." at bounding box center [894, 645] width 450 height 44
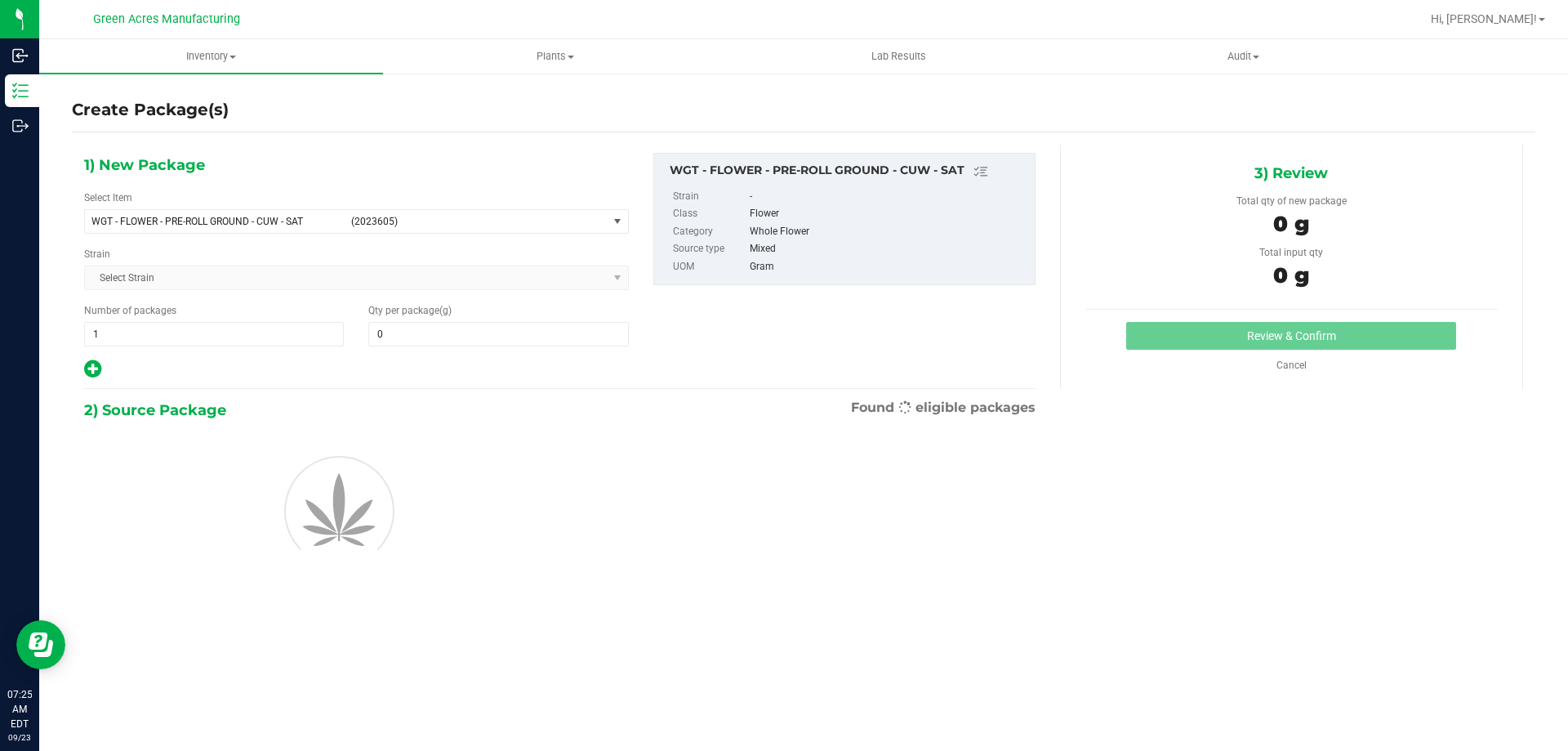
type input "0.0000"
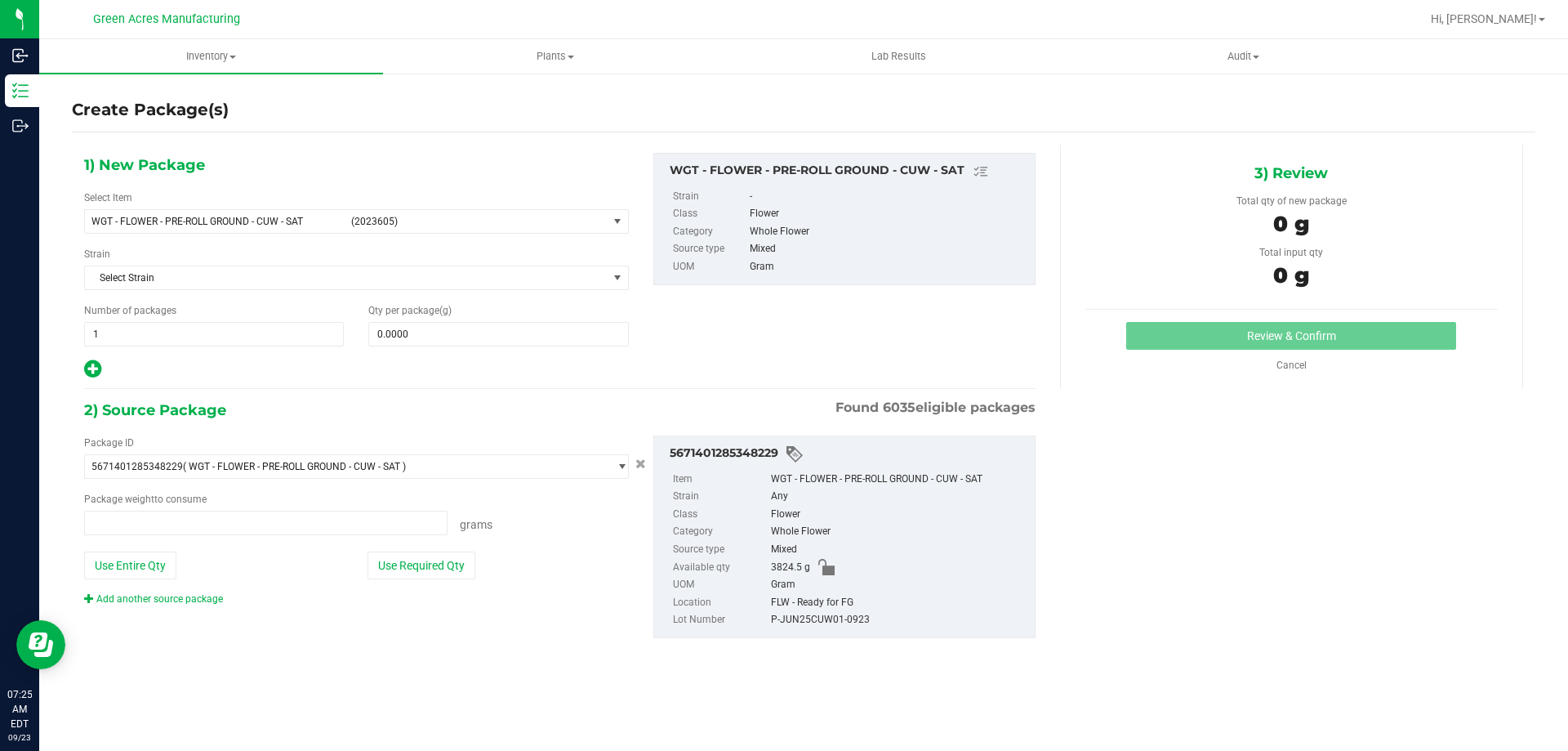
type input "0.0000 g"
click at [457, 340] on span at bounding box center [499, 333] width 260 height 24
type input "0.0000"
click at [142, 567] on button "Use Entire Qty" at bounding box center [130, 565] width 92 height 28
type input "3824.5000 g"
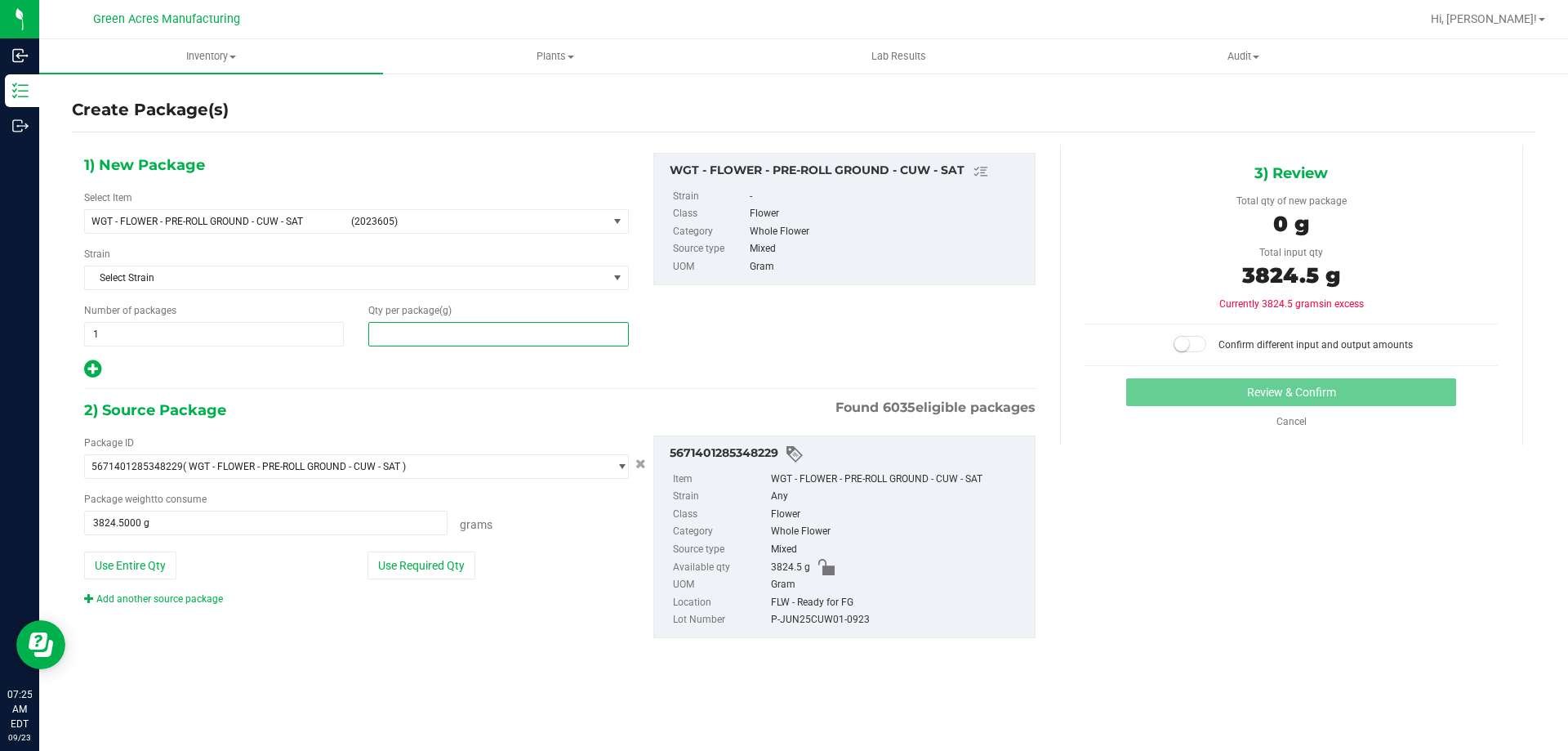
click at [433, 331] on span at bounding box center [499, 333] width 260 height 24
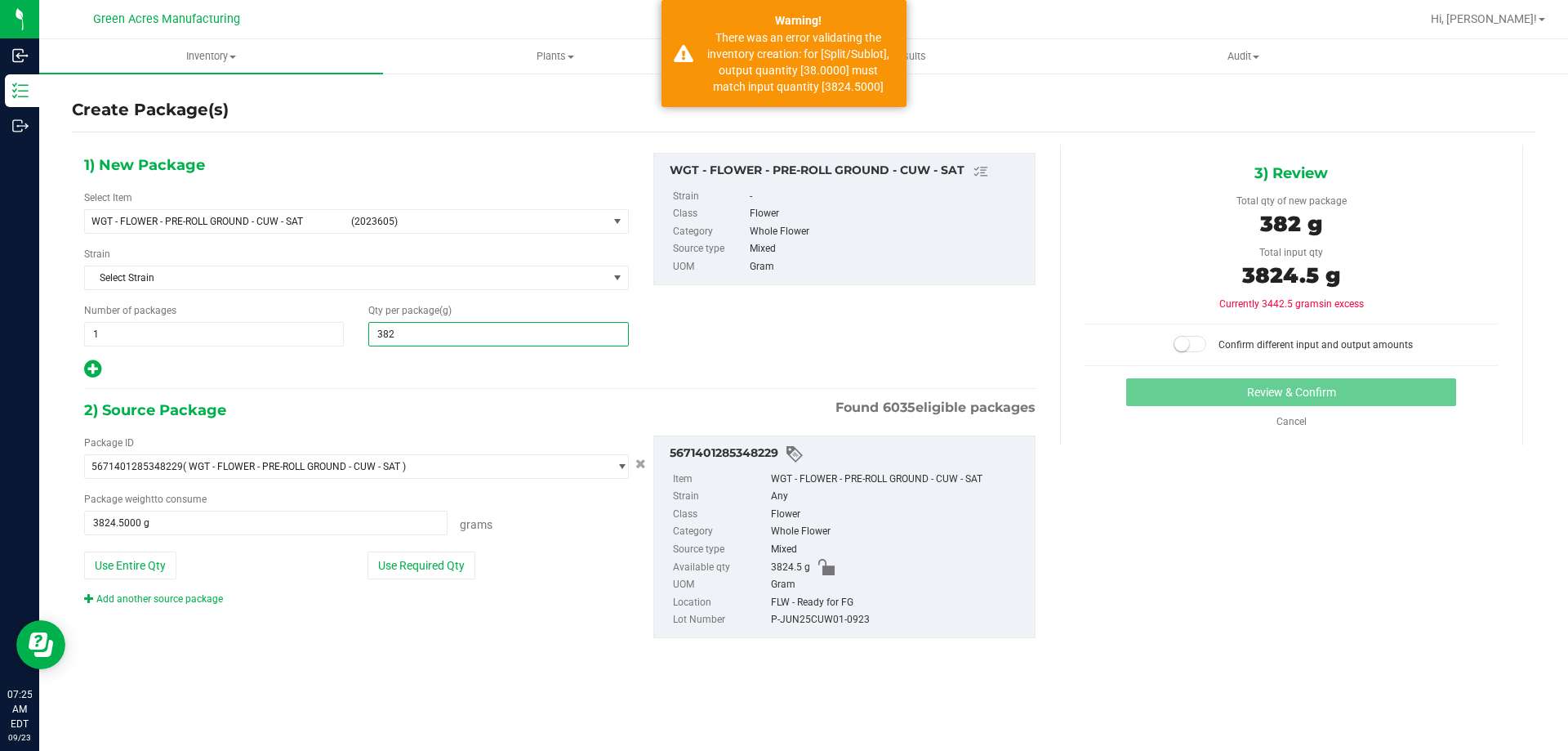
type input "3824"
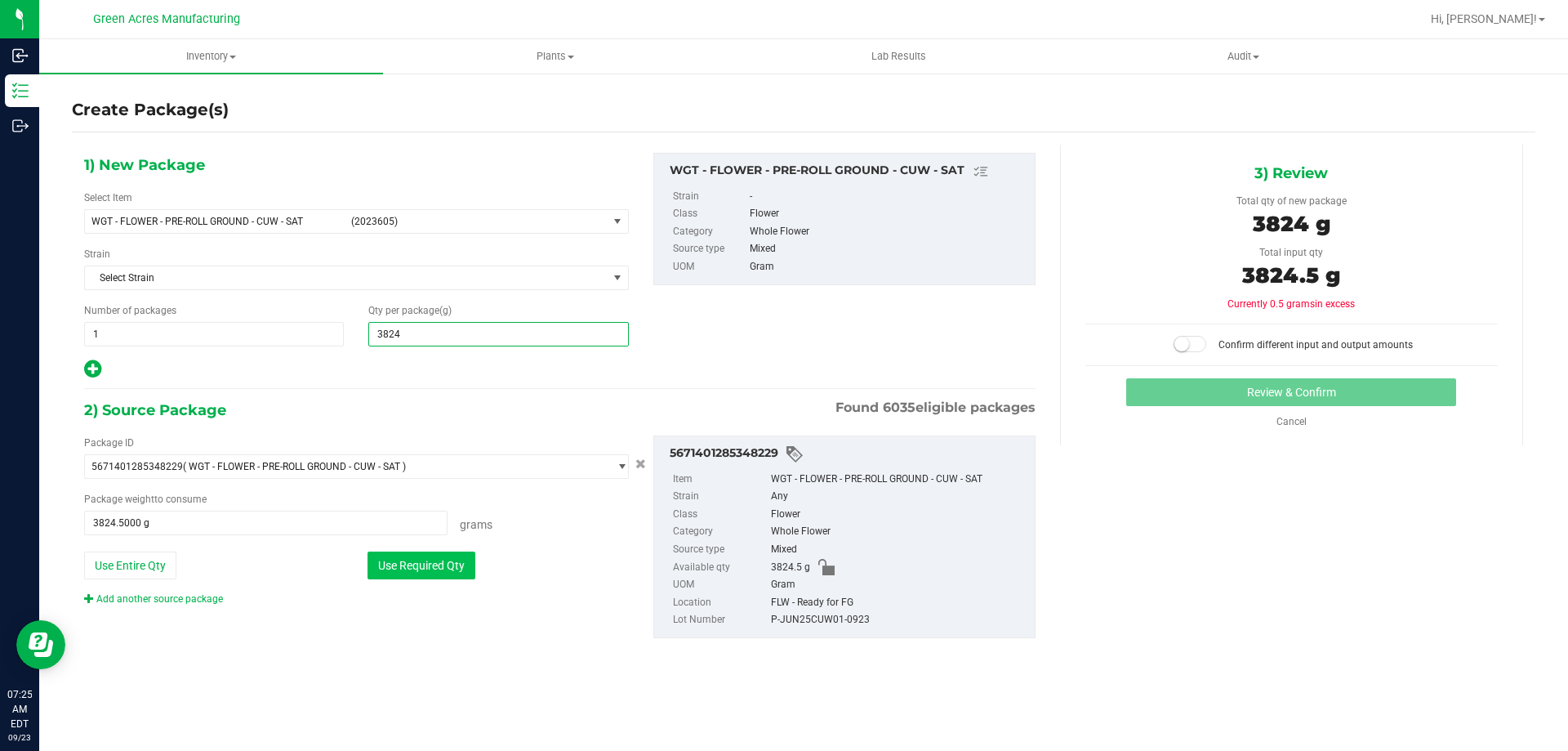
type input "3,824.0000"
click at [439, 564] on button "Use Required Qty" at bounding box center [422, 565] width 108 height 28
type input "3824.0000 g"
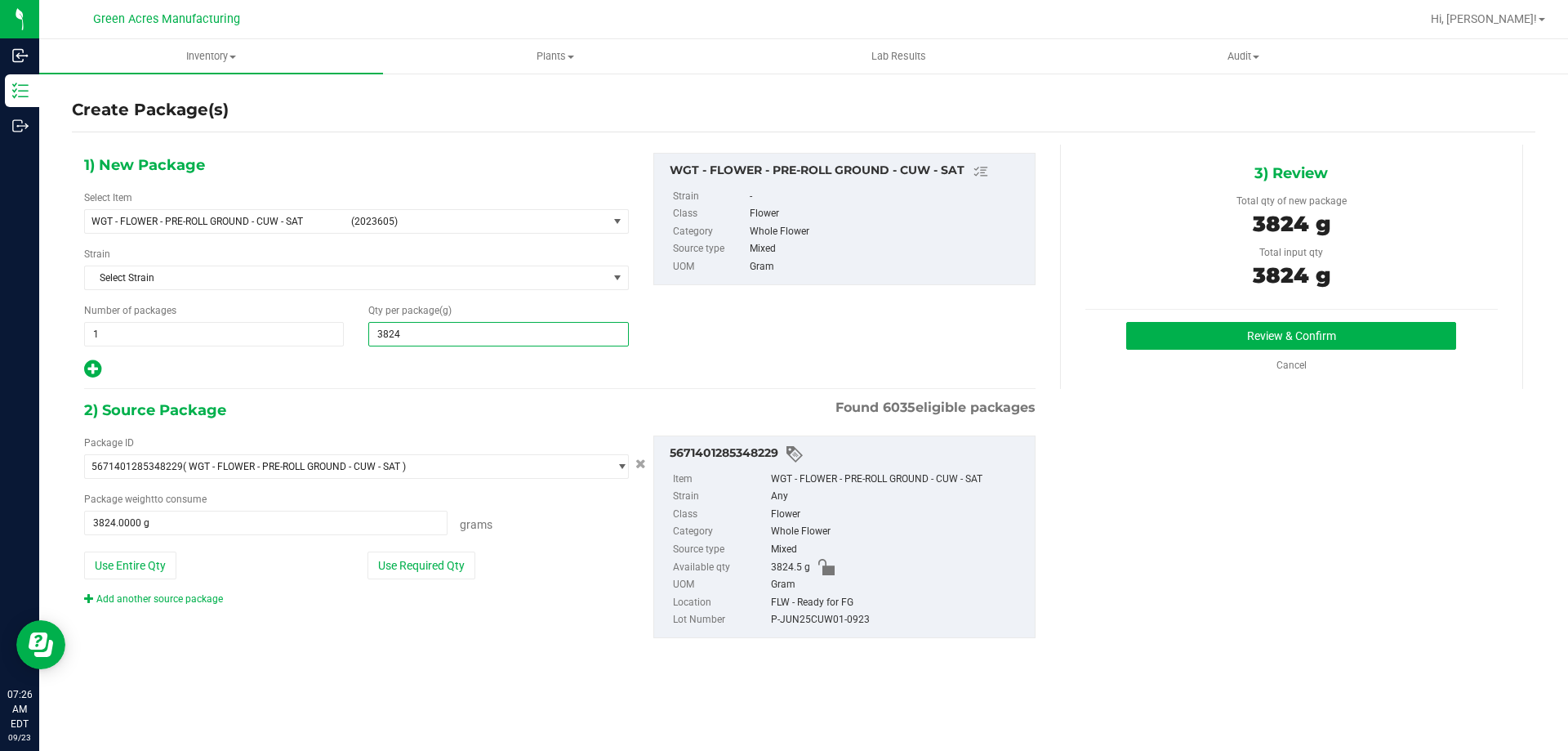
click at [402, 334] on span "3,824.0000 3824" at bounding box center [499, 333] width 260 height 24
click at [447, 570] on button "Use Required Qty" at bounding box center [422, 565] width 108 height 28
click at [1241, 342] on button "Review & Confirm" at bounding box center [1291, 335] width 330 height 28
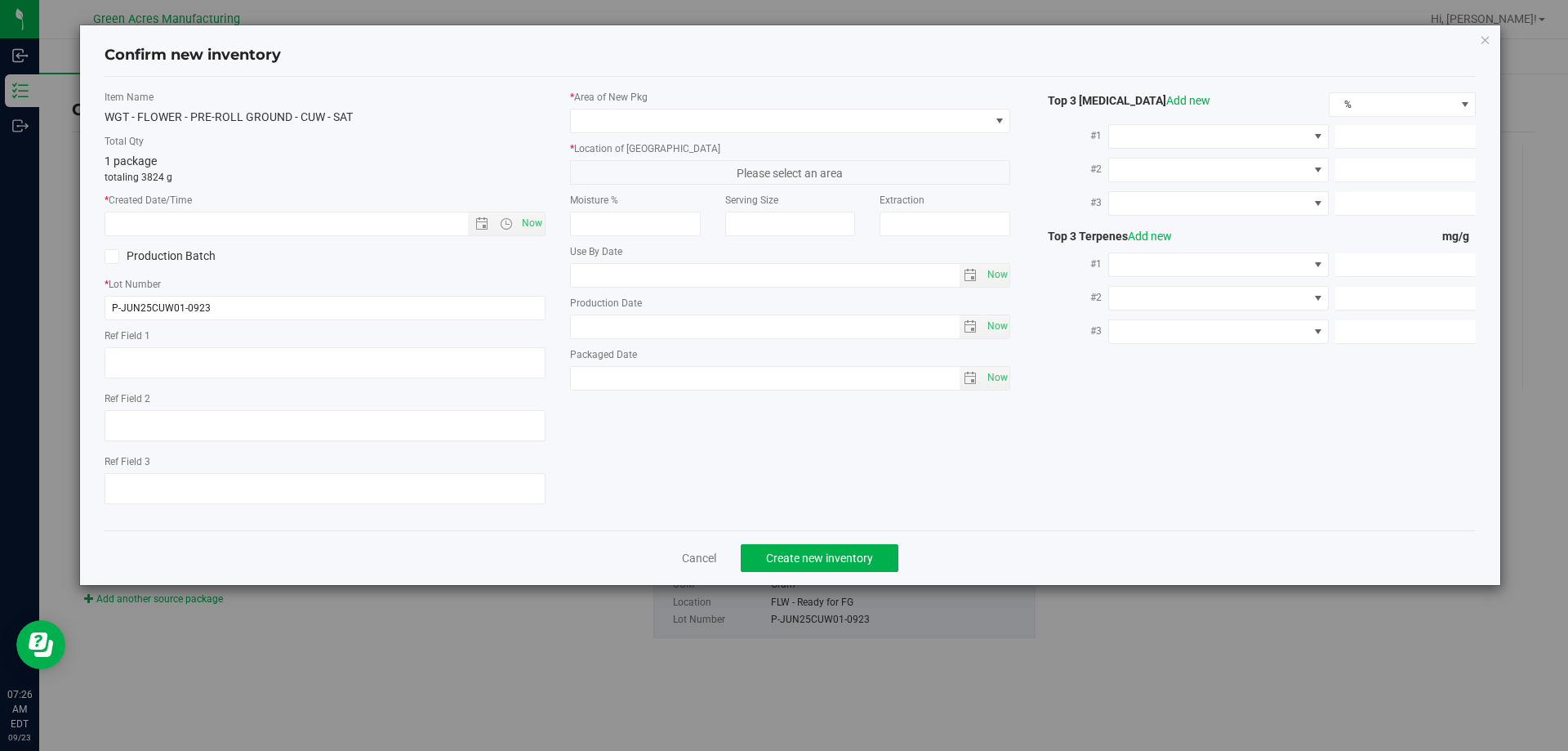
type textarea "NEEDS 10g SAMPLE"
type textarea "21.8%"
click at [527, 224] on span "Now" at bounding box center [531, 223] width 28 height 24
type input "[DATE] 7:26 AM"
click at [118, 306] on input "P-JUN25CUW01-0923" at bounding box center [325, 307] width 441 height 24
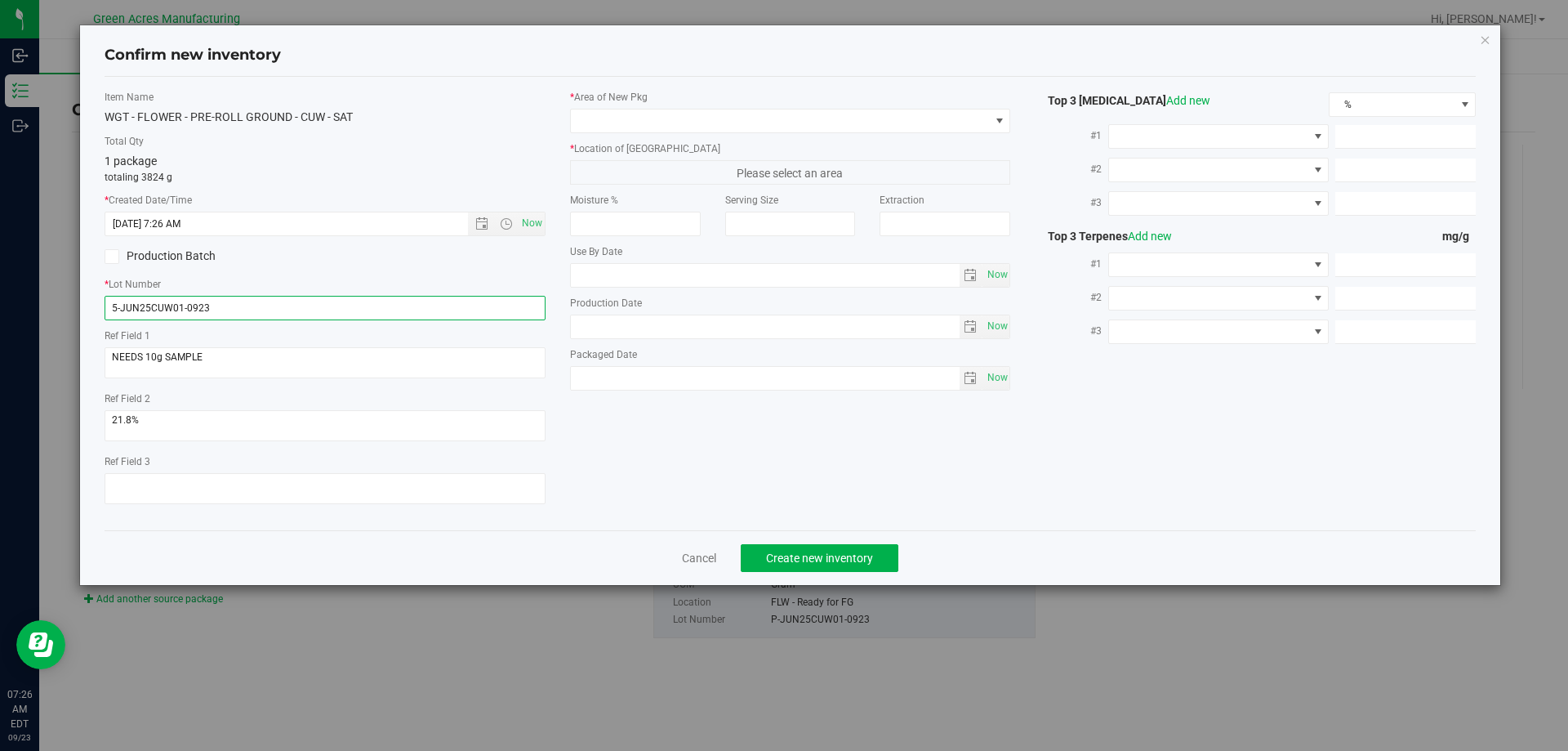
type input "5-JUN25CUW01-0923"
click at [745, 134] on div "* Area of [GEOGRAPHIC_DATA] * Location of [GEOGRAPHIC_DATA] Please select an ar…" at bounding box center [790, 244] width 466 height 309
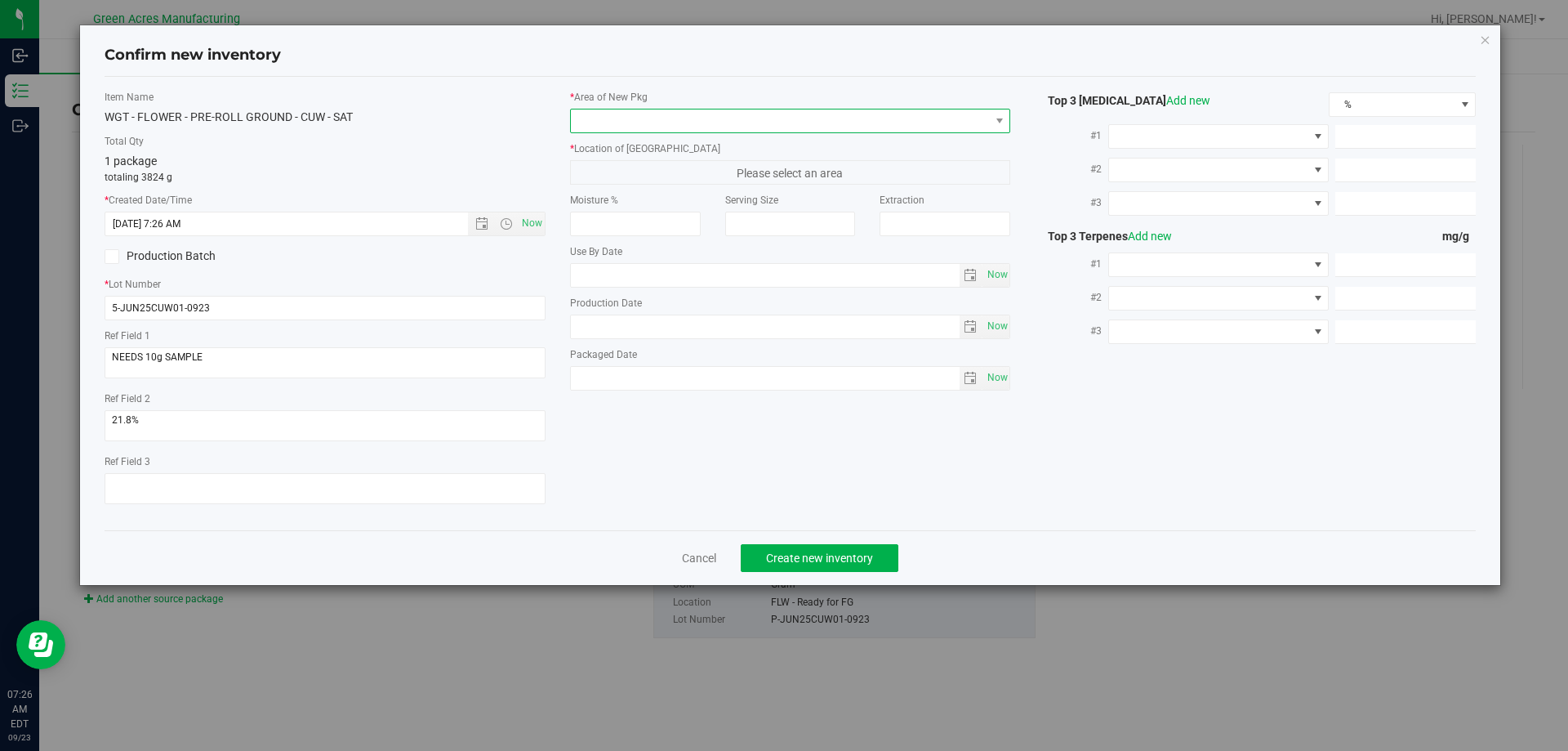
click at [746, 126] on span at bounding box center [780, 121] width 419 height 23
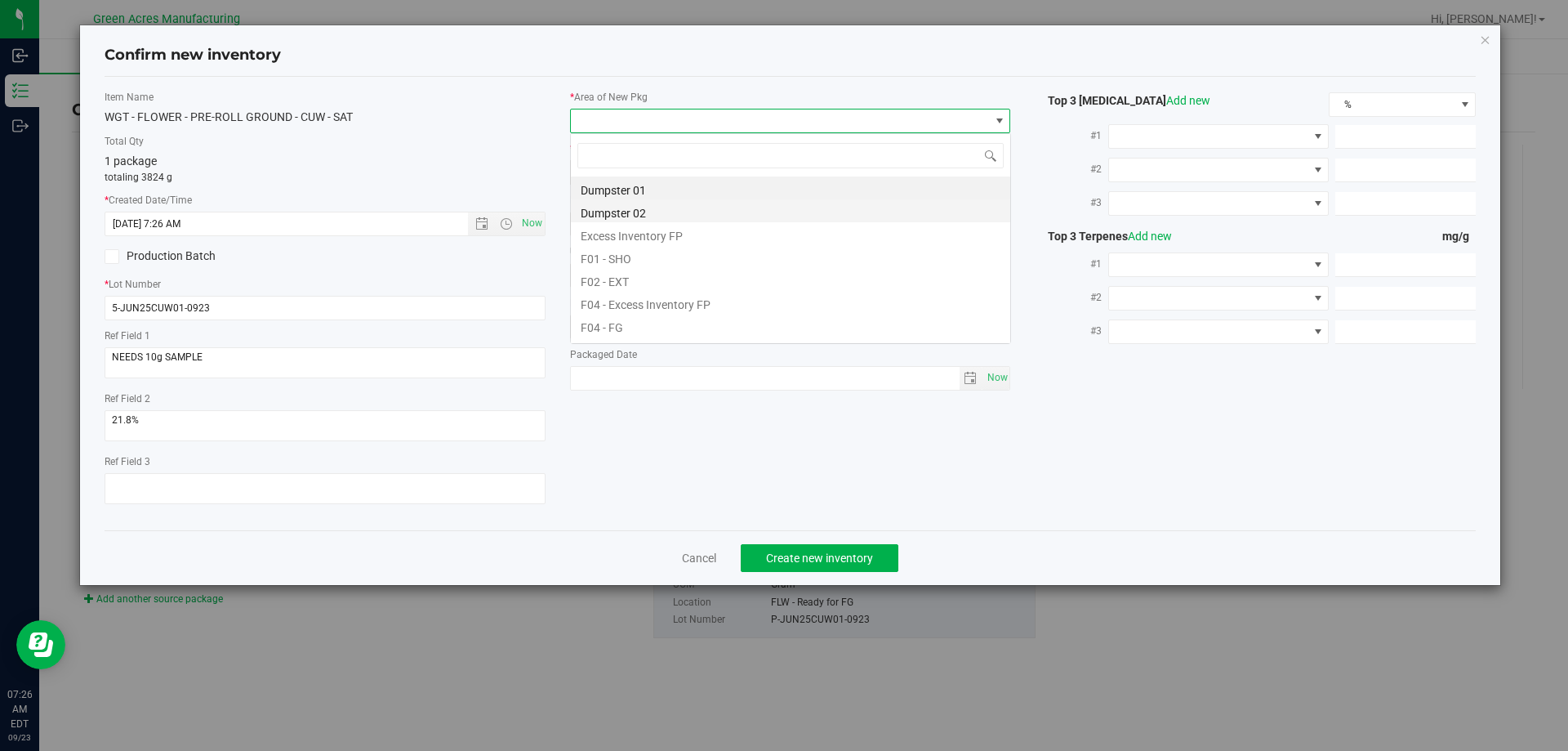
scroll to position [24, 441]
click at [637, 325] on li "F04 - FG" at bounding box center [790, 325] width 439 height 23
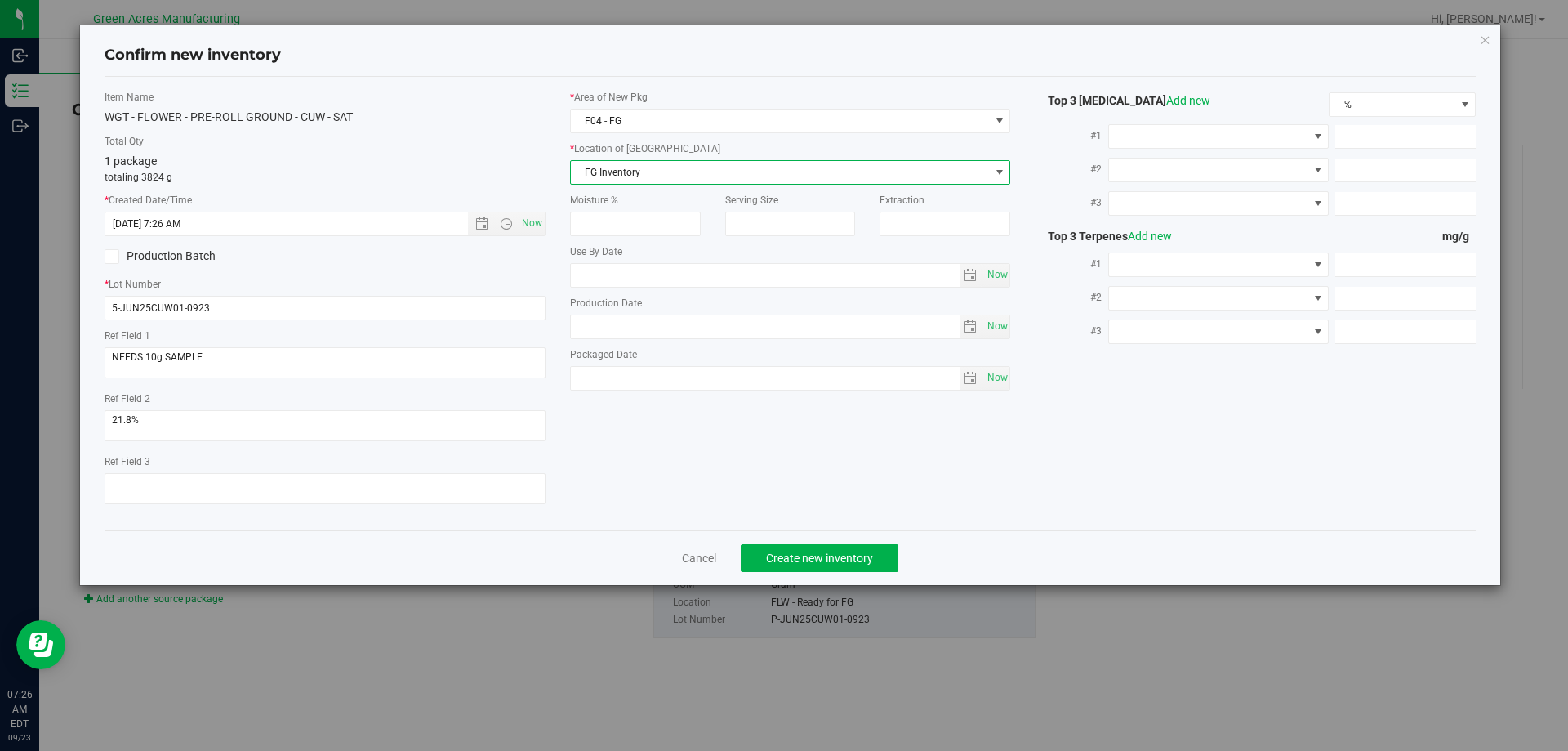
click at [692, 170] on span "FG Inventory" at bounding box center [780, 172] width 419 height 23
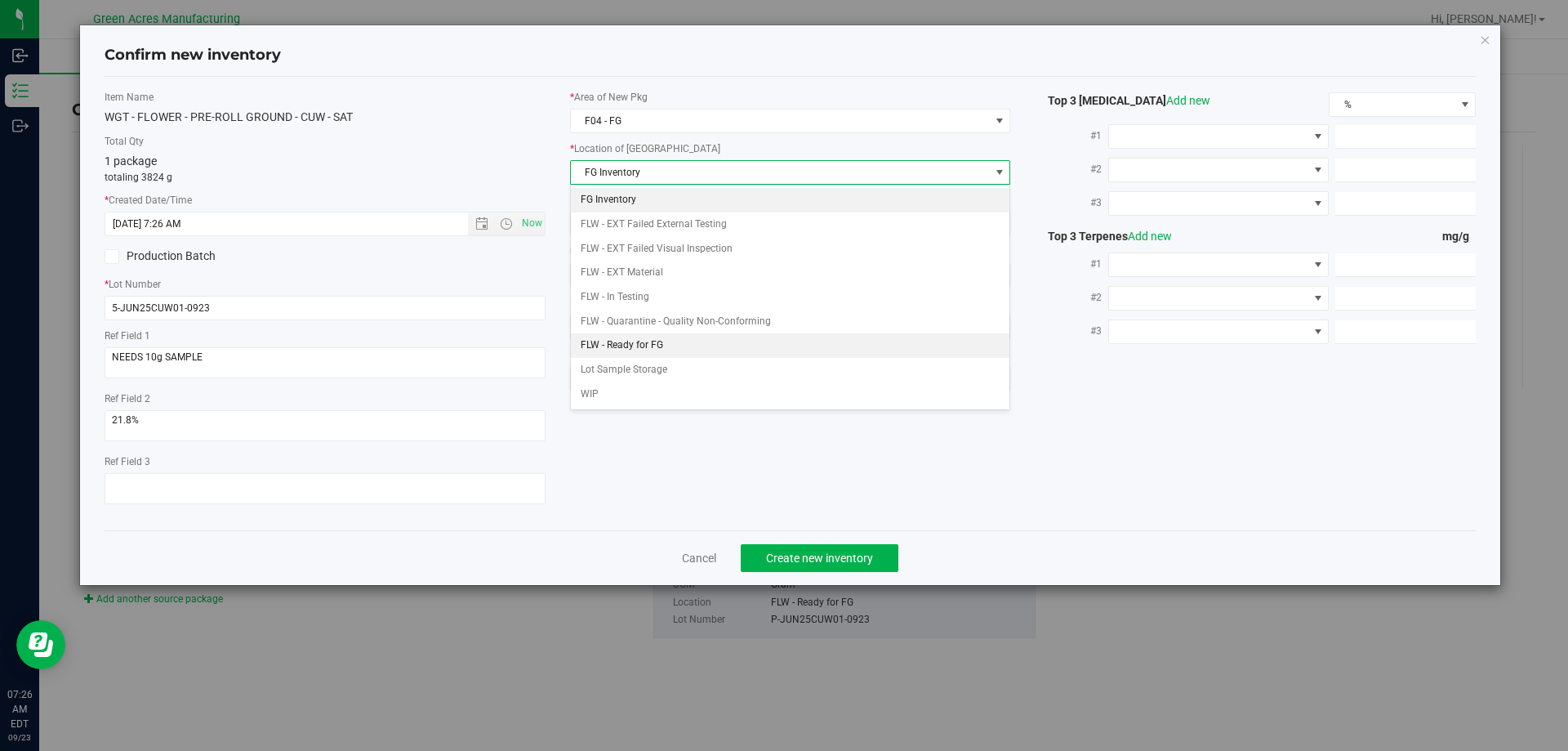
click at [688, 345] on li "FLW - Ready for FG" at bounding box center [790, 345] width 439 height 24
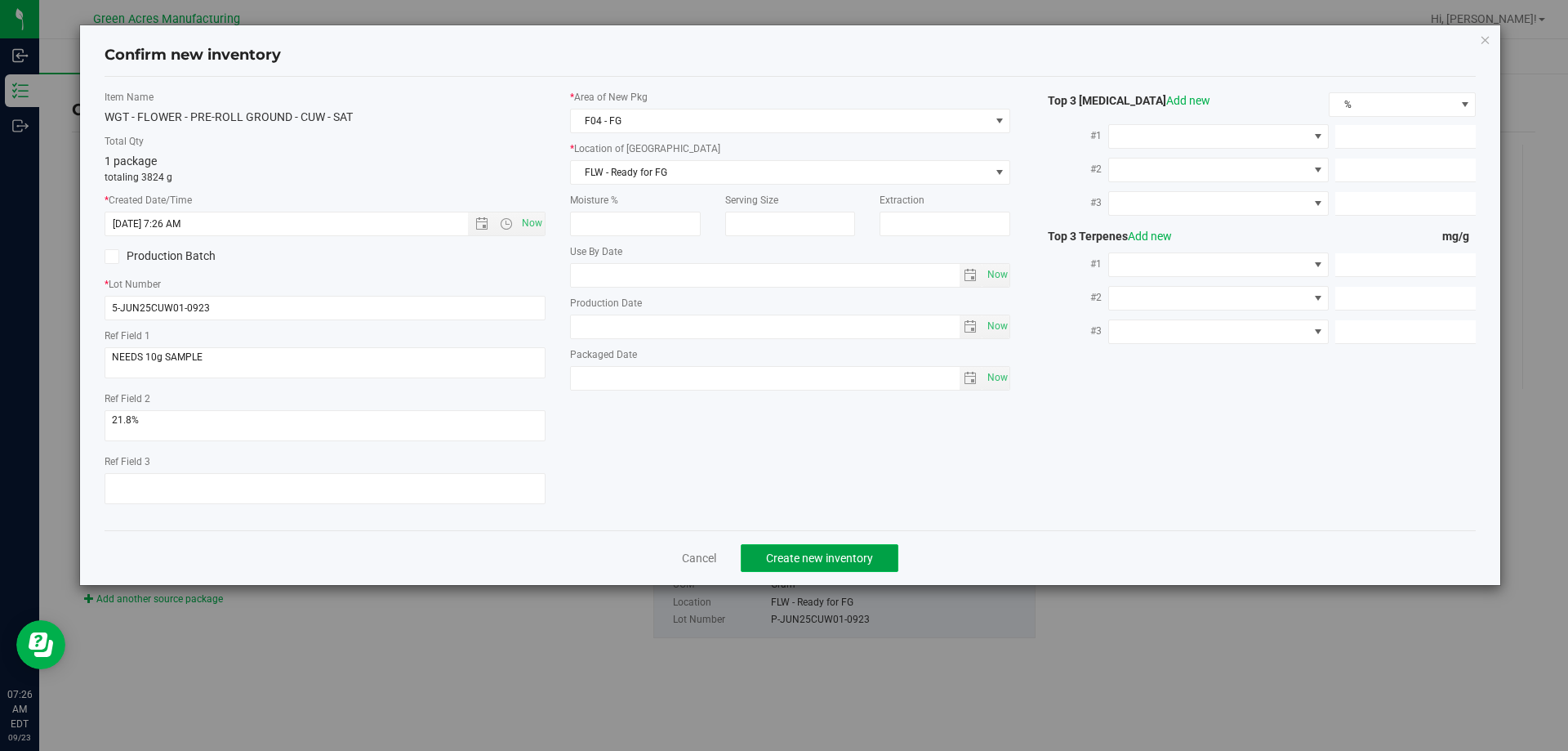
click at [825, 555] on span "Create new inventory" at bounding box center [819, 558] width 107 height 13
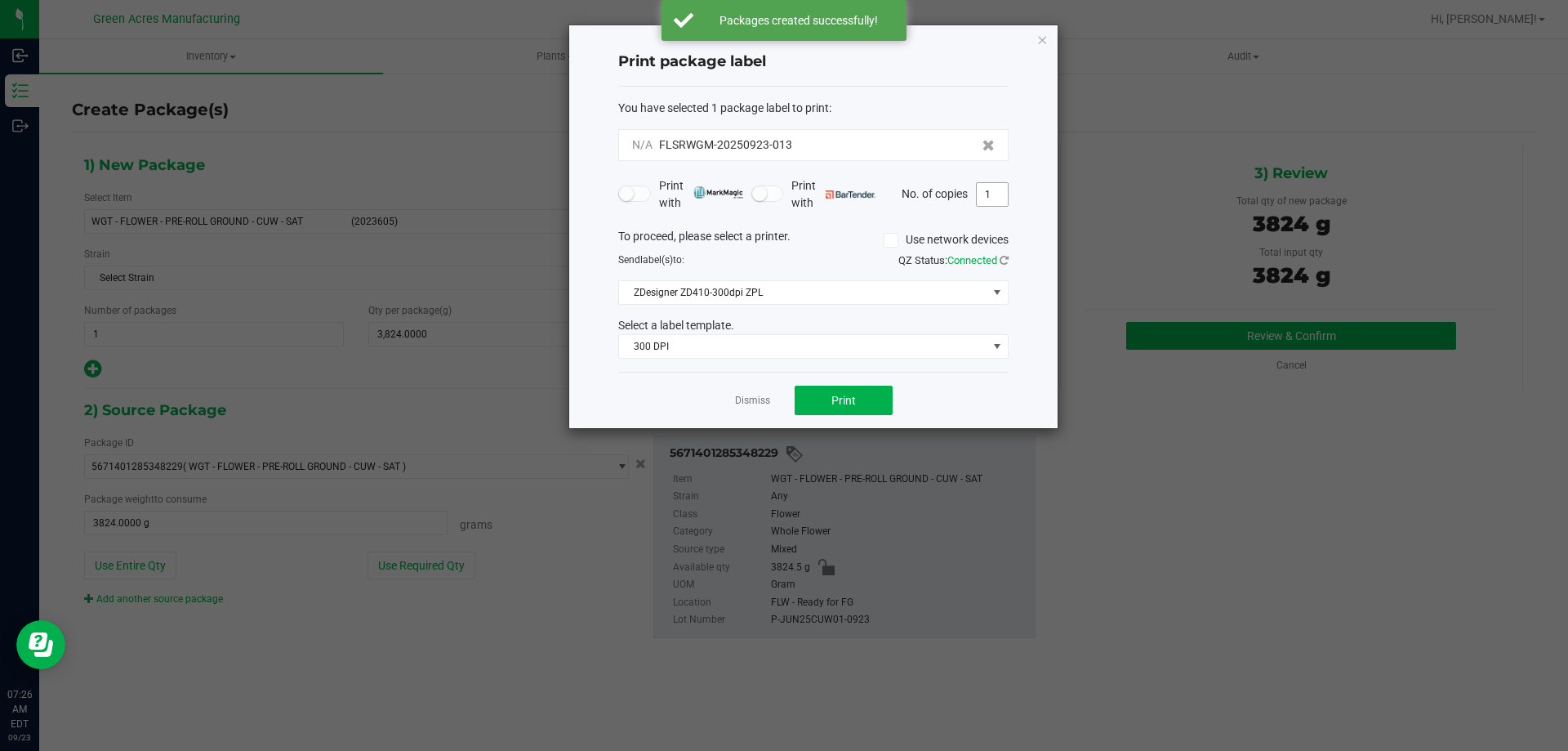
click at [991, 190] on input "1" at bounding box center [992, 194] width 31 height 23
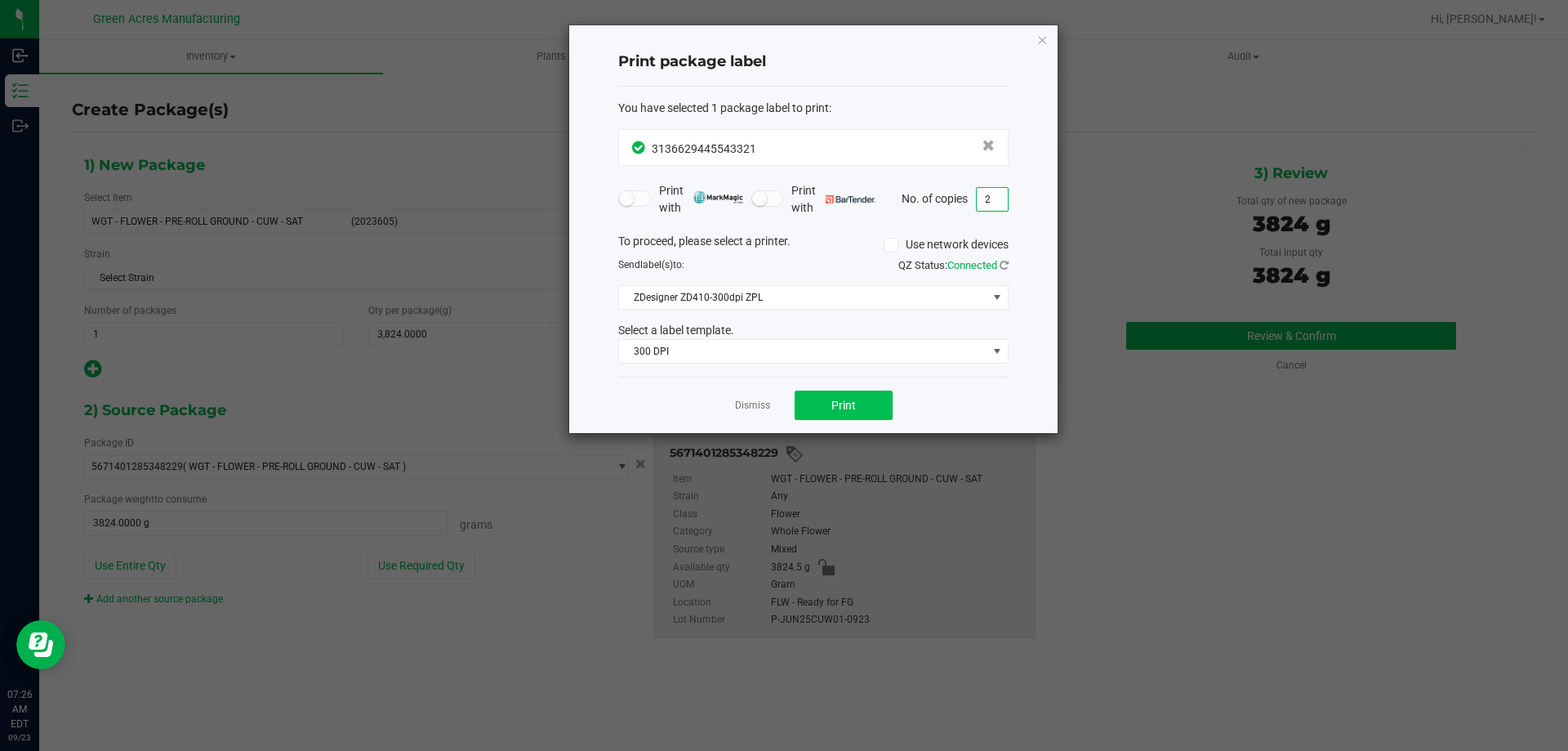
type input "2"
click at [846, 413] on button "Print" at bounding box center [843, 404] width 98 height 30
click at [1042, 40] on icon "button" at bounding box center [1041, 39] width 12 height 19
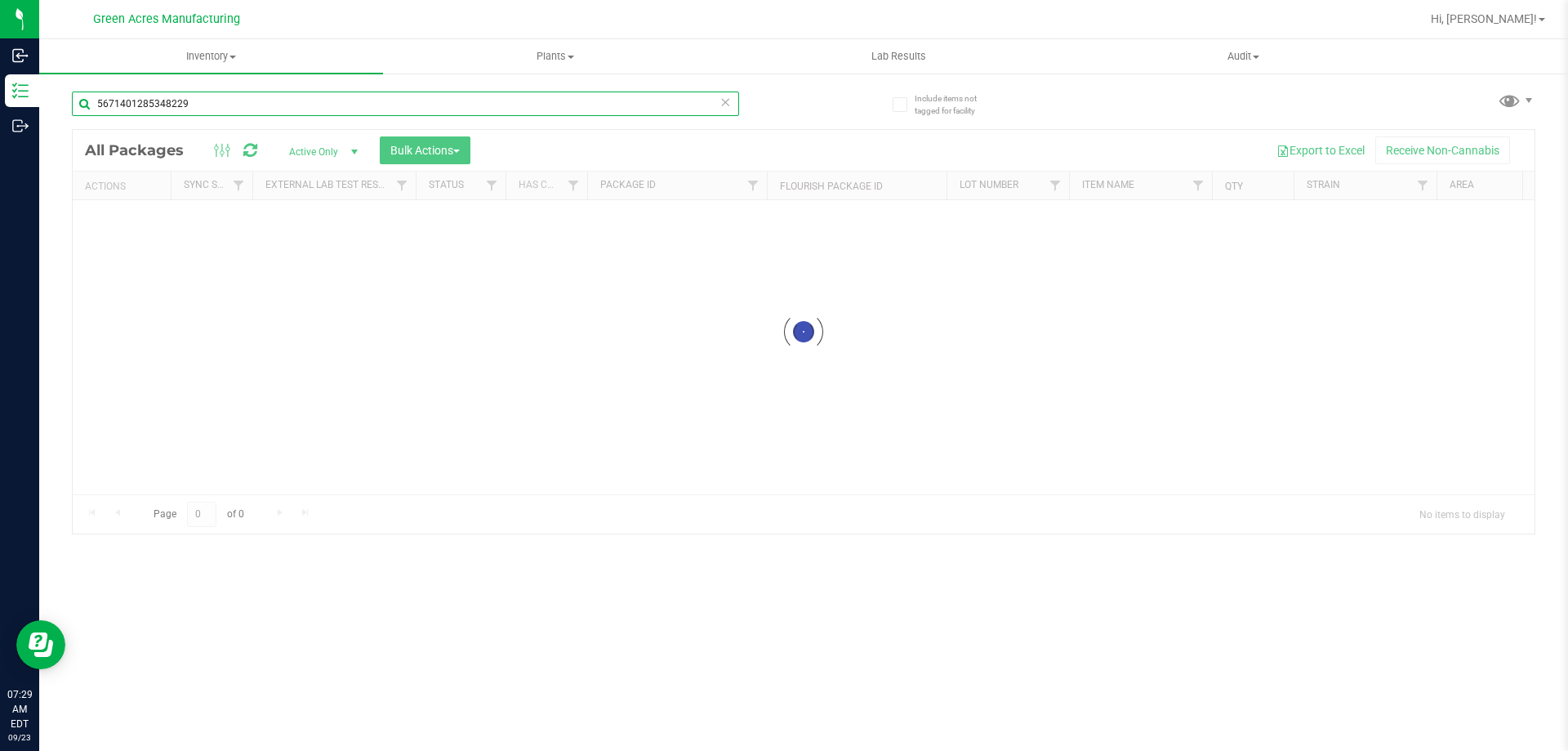
click at [223, 93] on input "5671401285348229" at bounding box center [405, 103] width 667 height 24
type input "5"
click at [208, 56] on span "Inventory" at bounding box center [211, 56] width 344 height 14
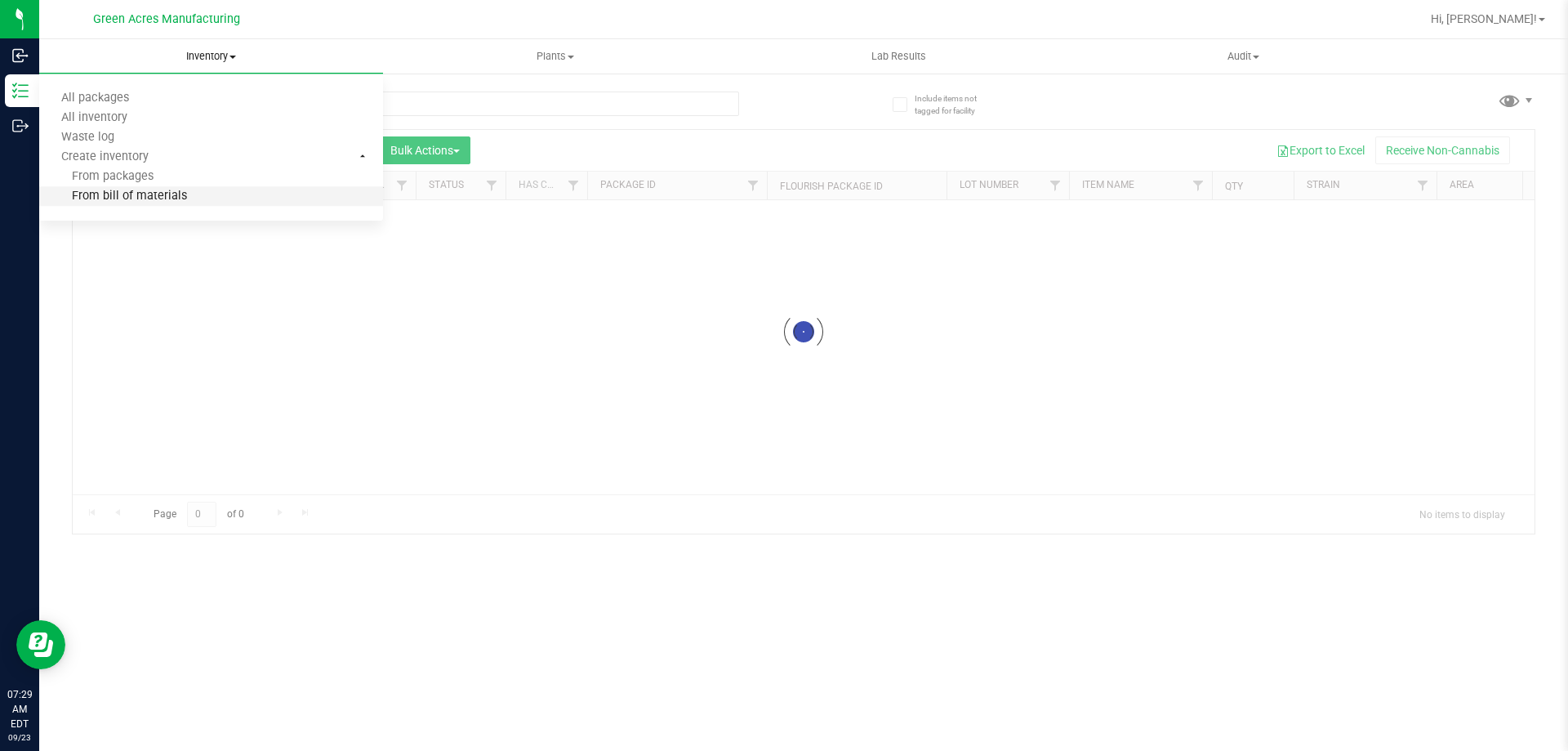
click at [159, 197] on span "From bill of materials" at bounding box center [114, 196] width 148 height 13
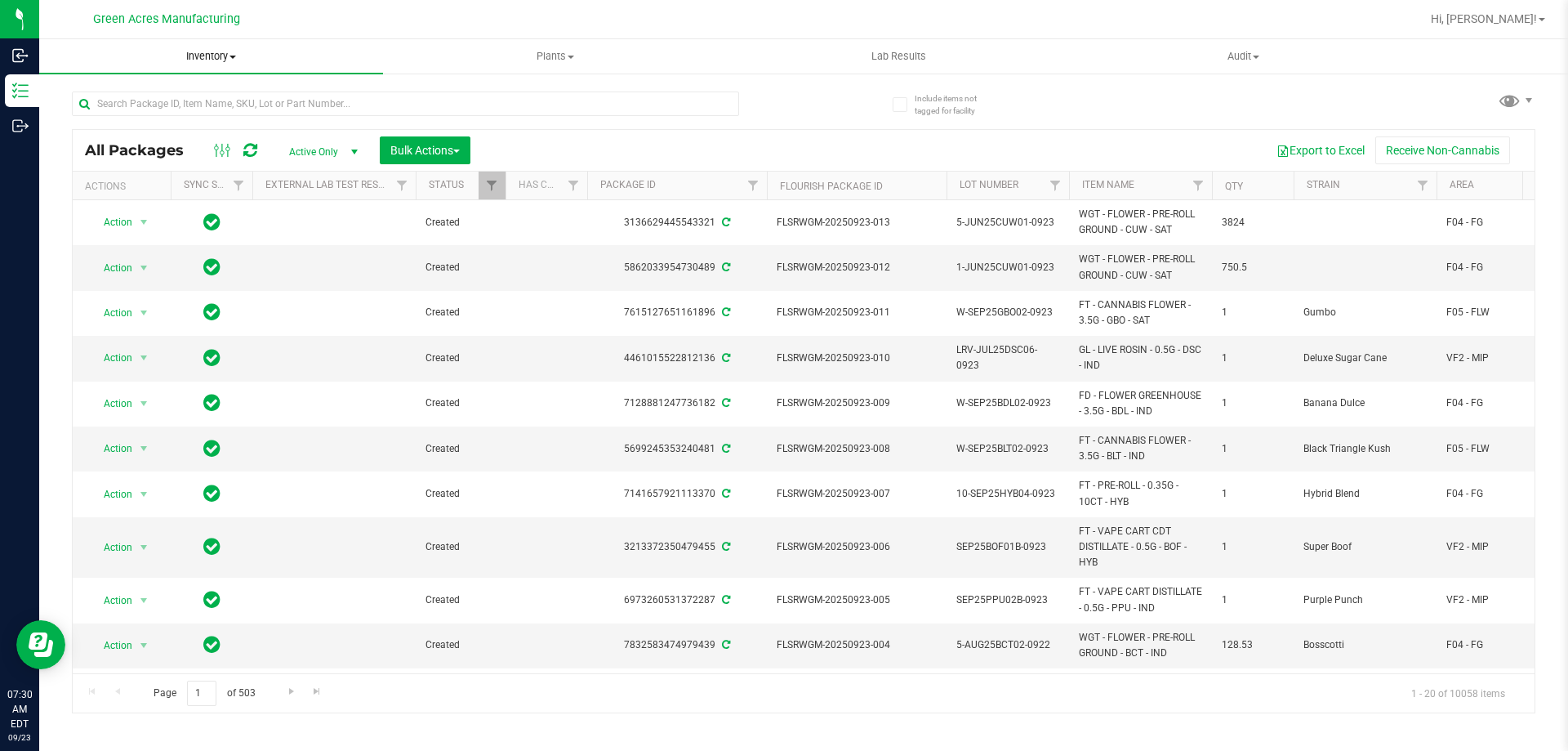
click at [194, 56] on span "Inventory" at bounding box center [211, 56] width 344 height 14
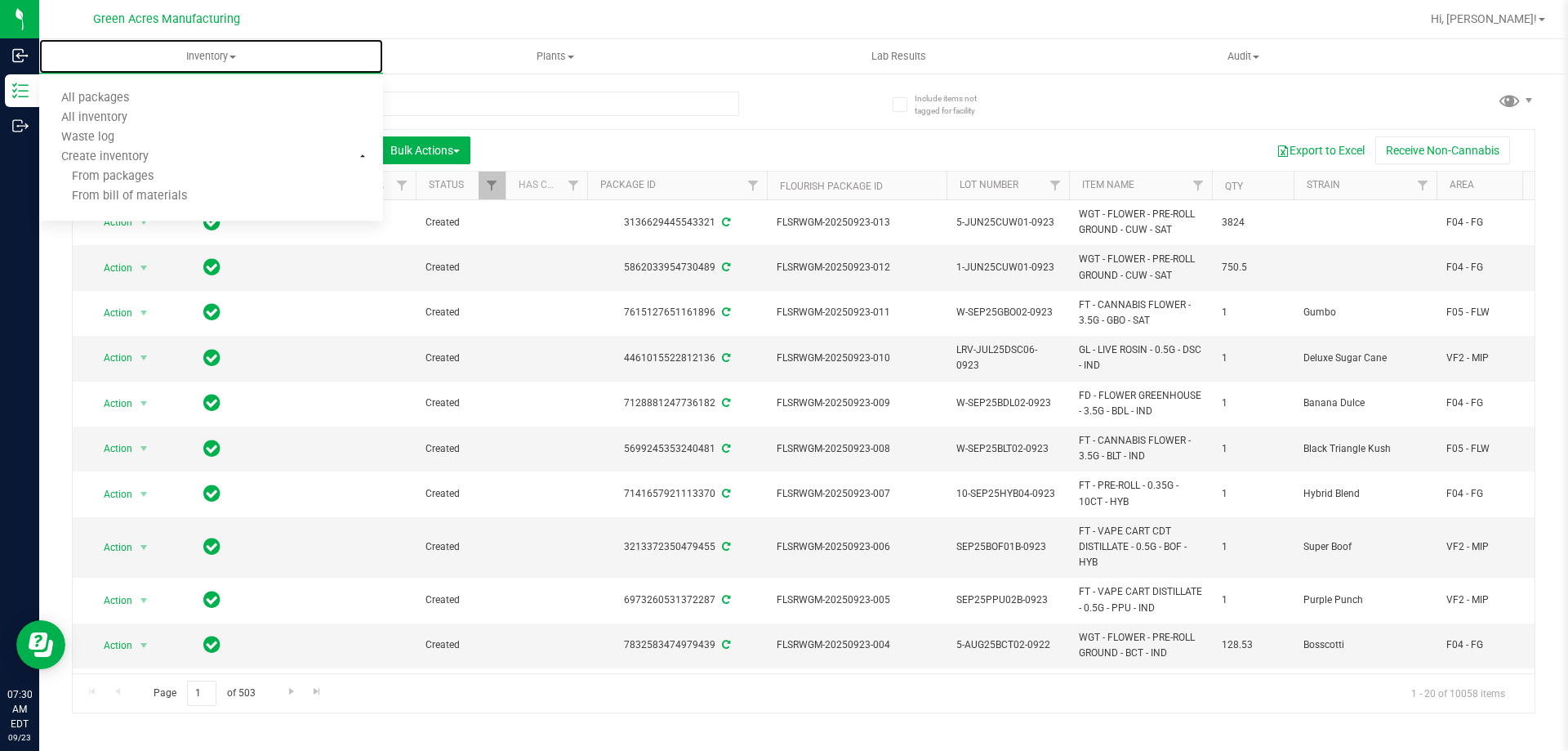
click at [161, 195] on span "From bill of materials" at bounding box center [114, 196] width 148 height 13
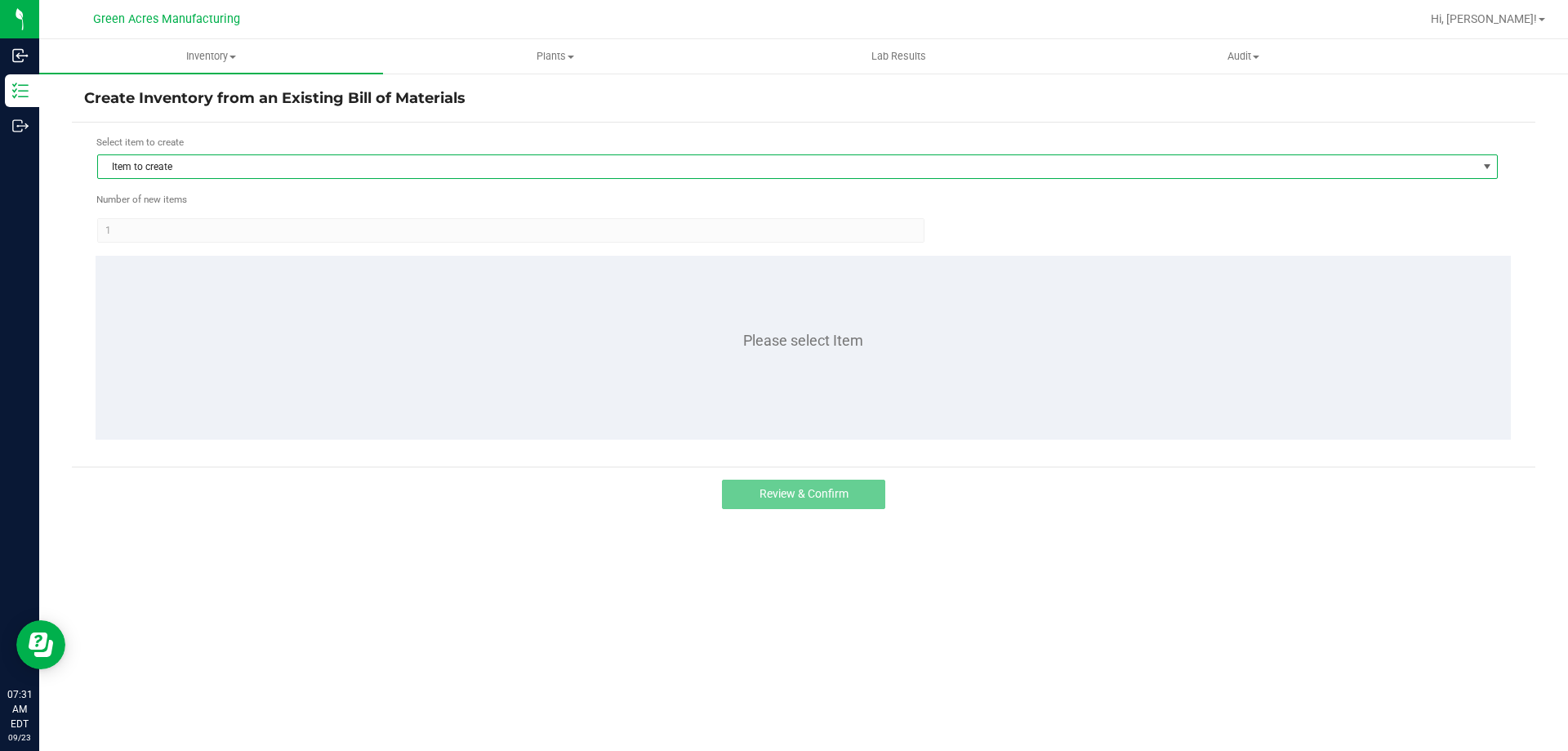
click at [232, 167] on span "Item to create" at bounding box center [787, 167] width 1378 height 23
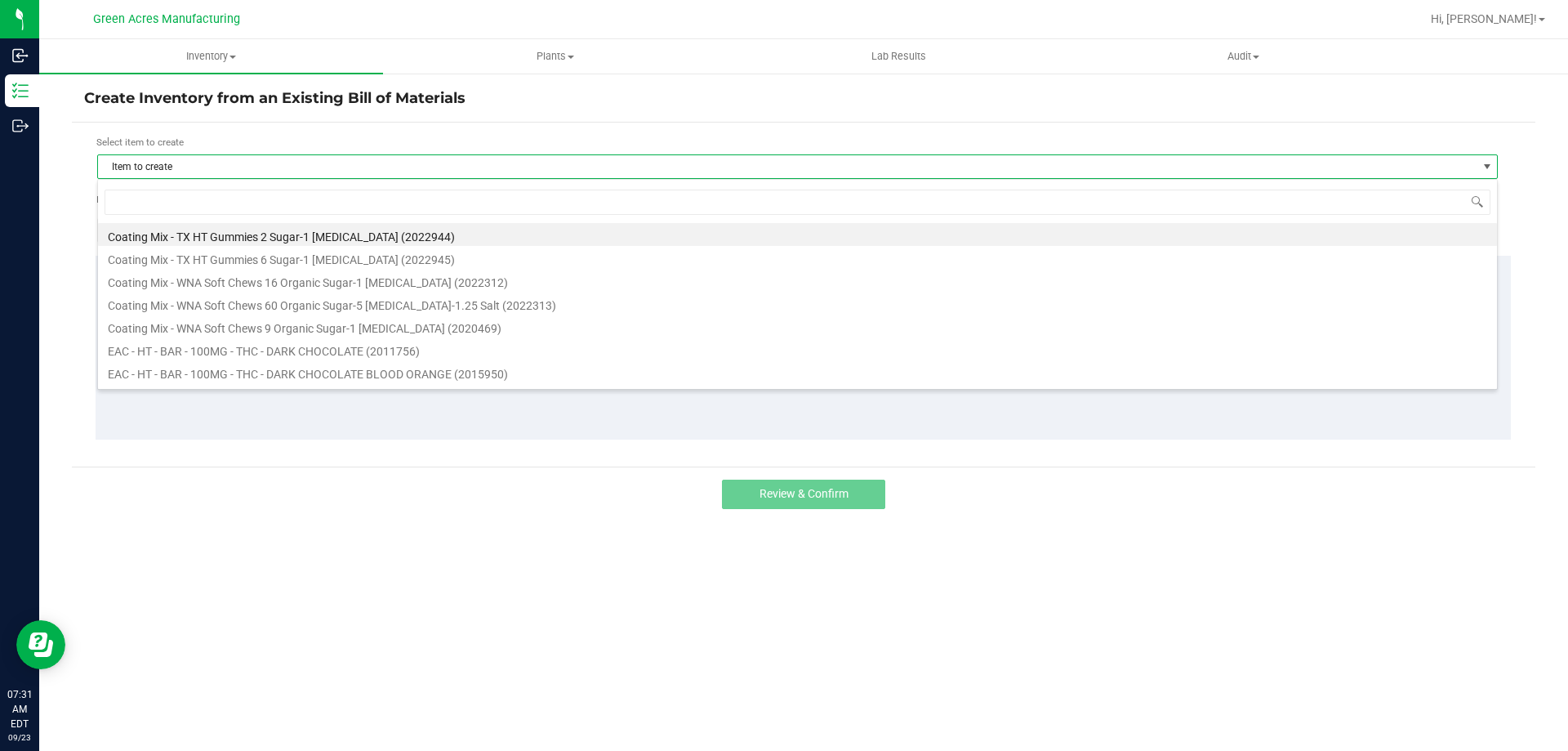
scroll to position [24, 1401]
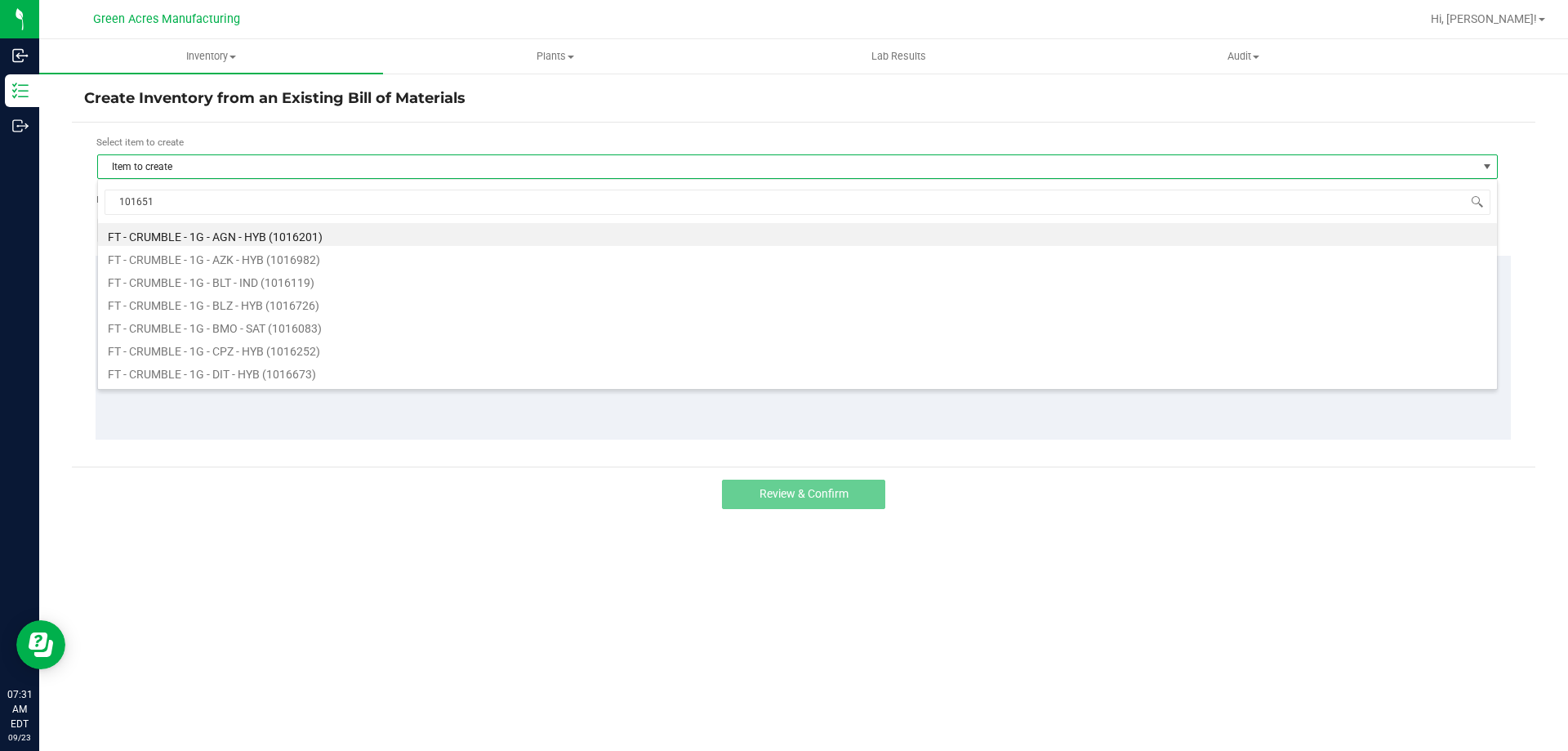
type input "1016512"
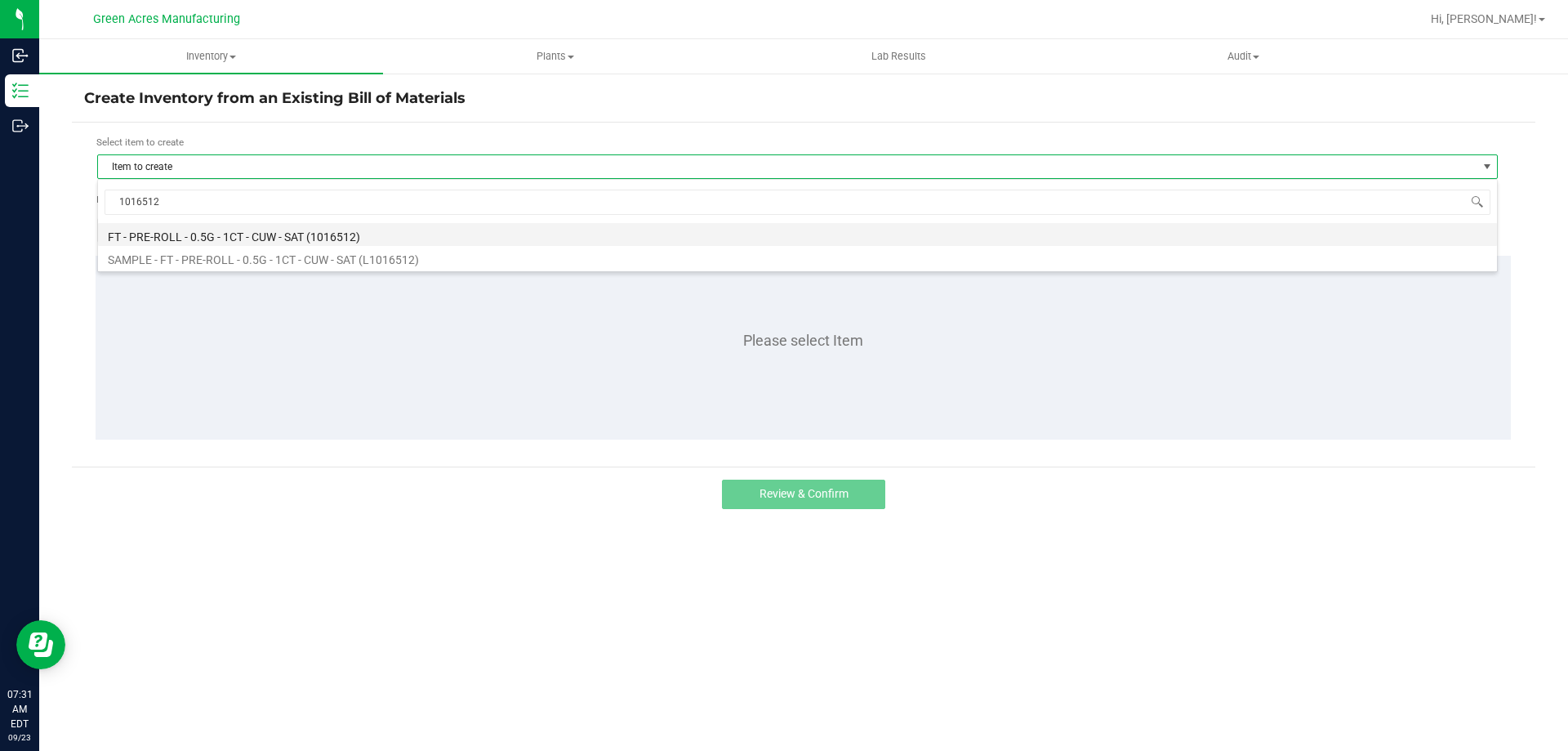
click at [323, 234] on li "FT - PRE-ROLL - 0.5G - 1CT - CUW - SAT (1016512)" at bounding box center [797, 235] width 1399 height 23
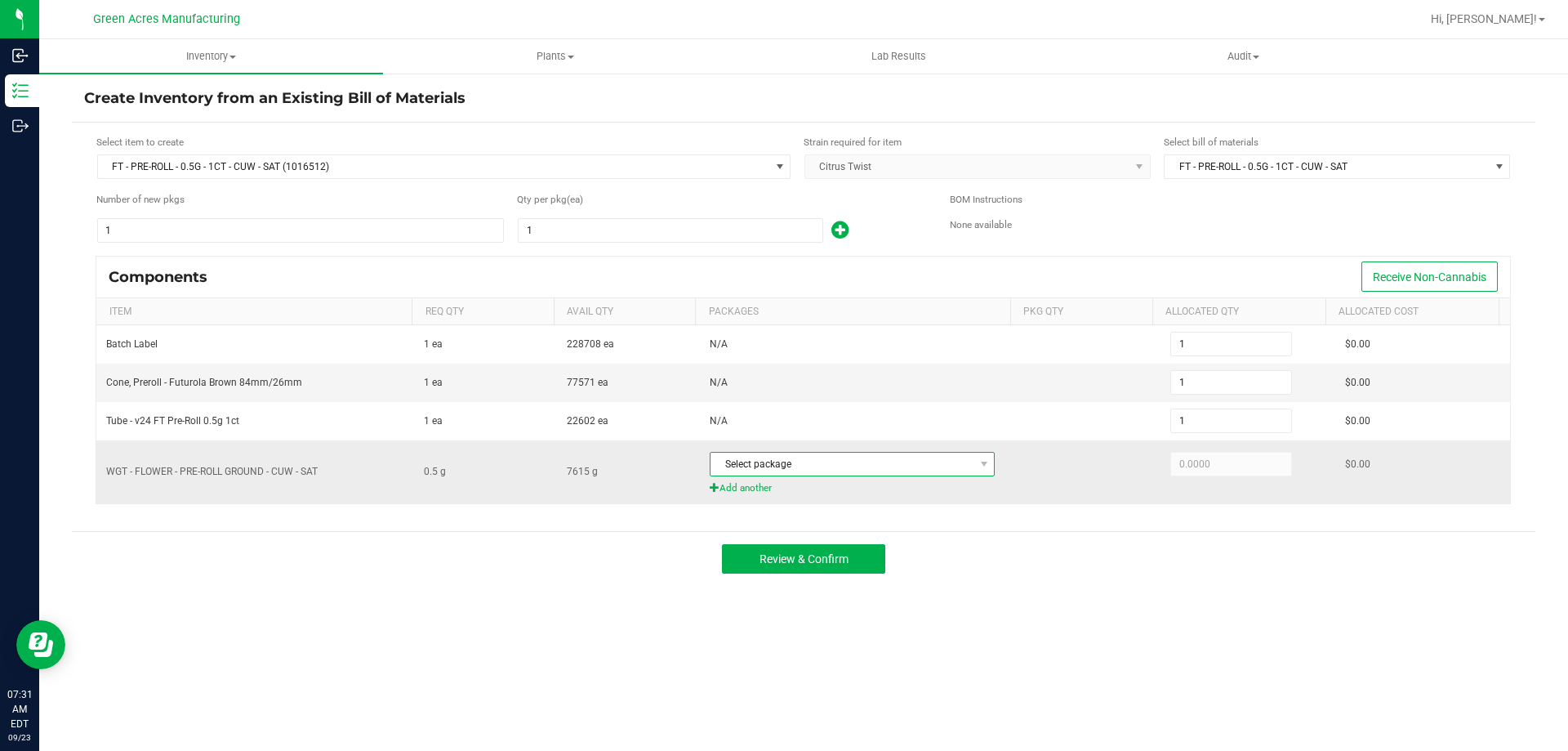
click at [922, 462] on span "Select package" at bounding box center [841, 464] width 263 height 23
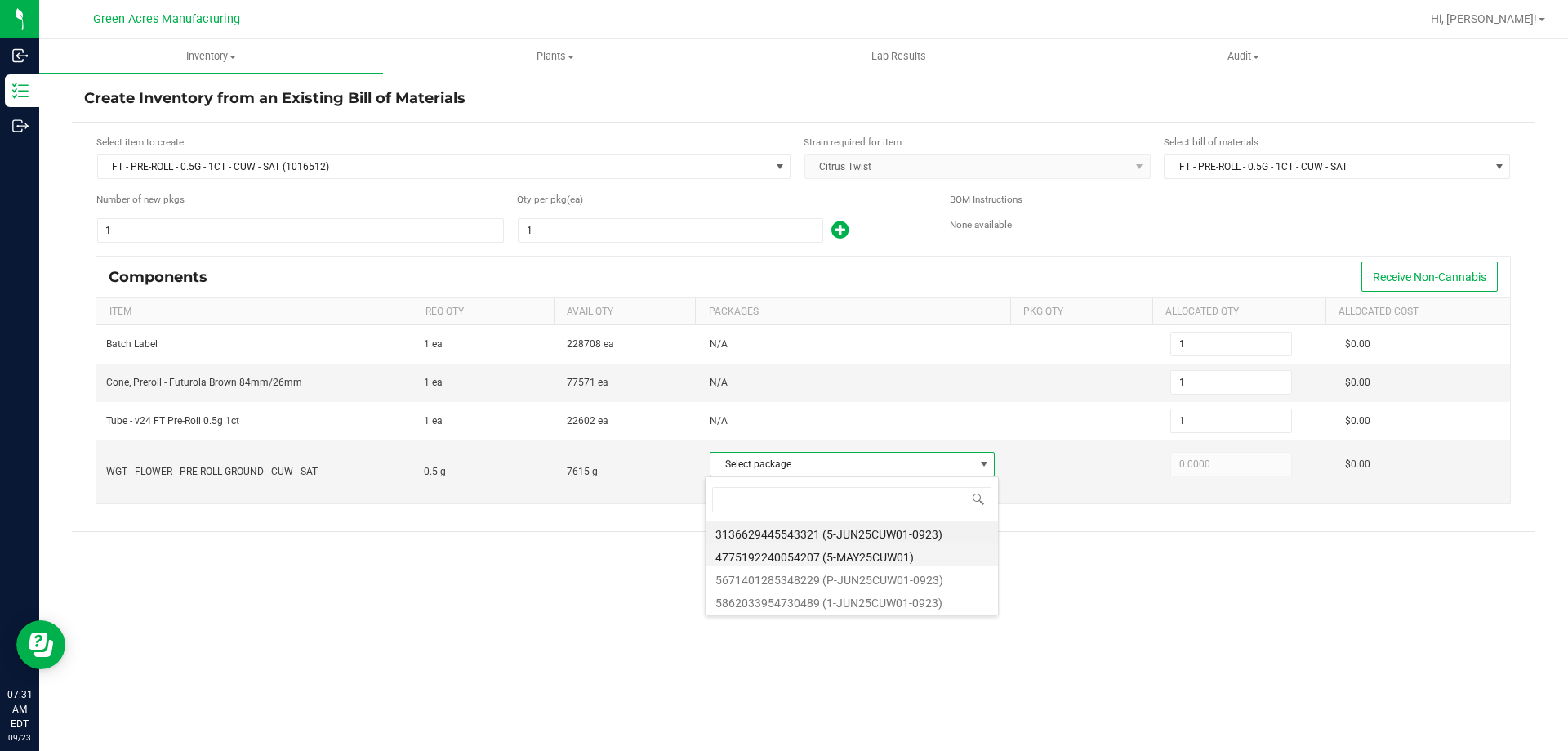
scroll to position [24, 282]
click at [898, 603] on li "5862033954730489 (1-JUN25CUW01-0923)" at bounding box center [852, 601] width 293 height 23
type input "0.5000"
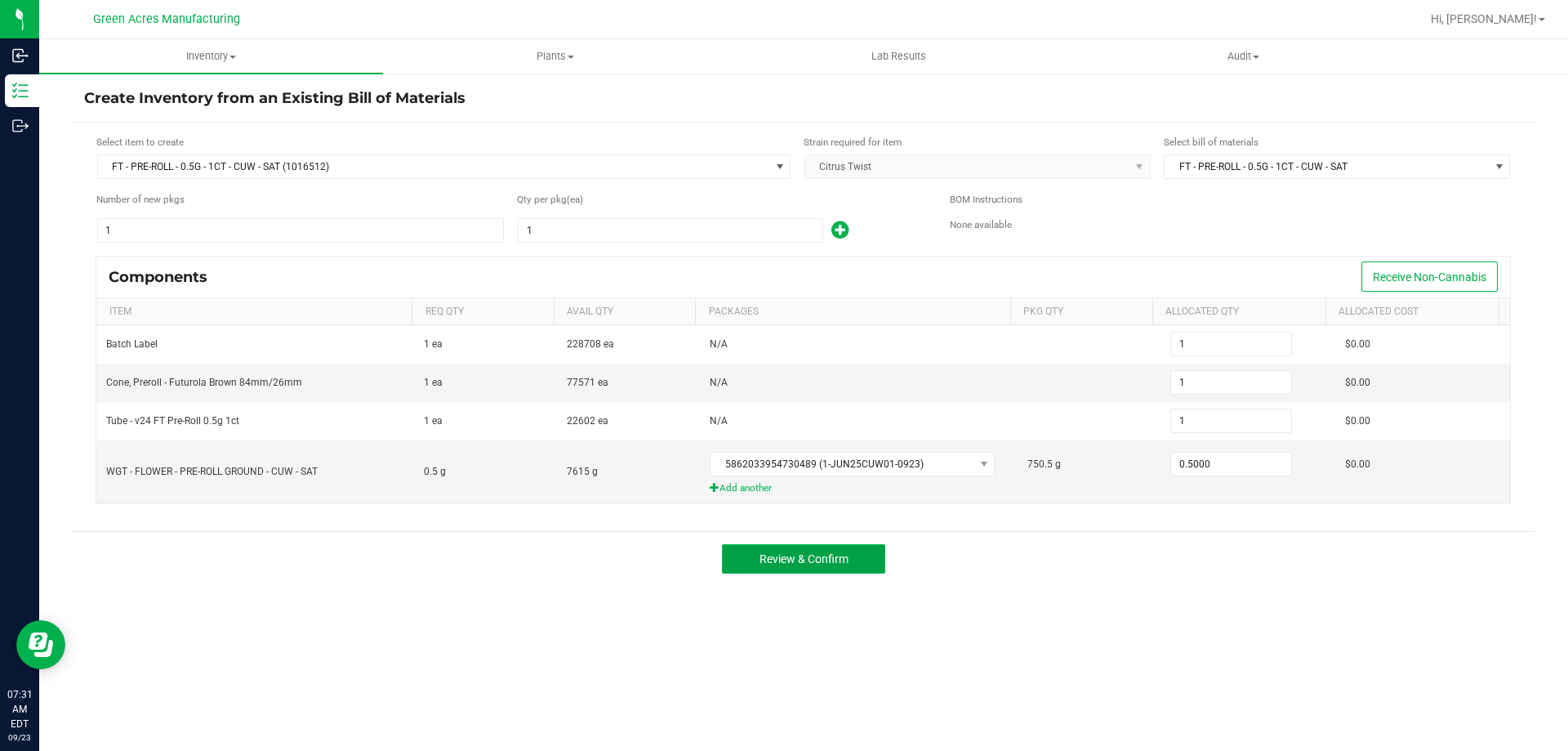
click at [854, 557] on button "Review & Confirm" at bounding box center [804, 558] width 164 height 30
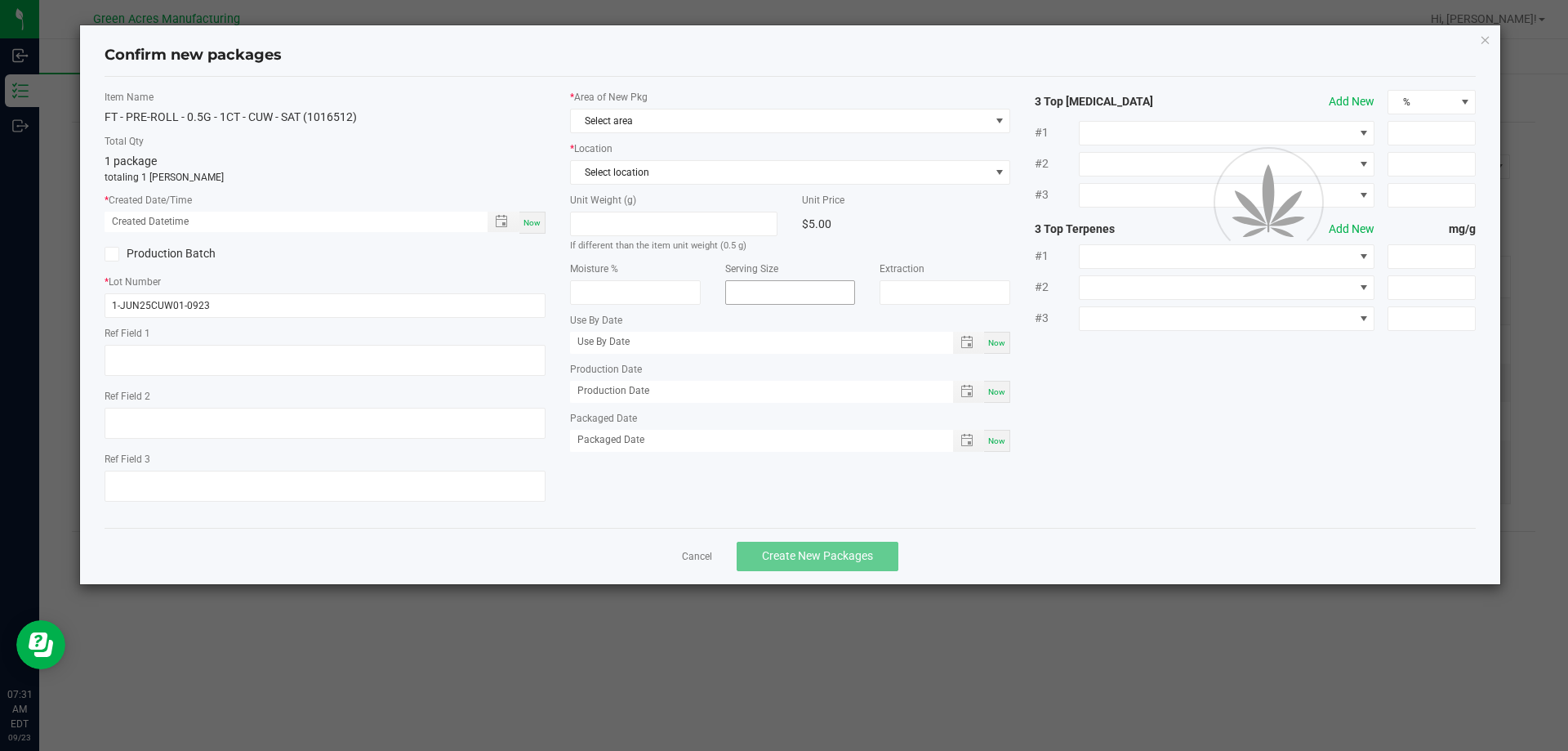
type textarea "NEEDS 10g SAMPLE"
type textarea "21.8%"
click at [535, 223] on span "Now" at bounding box center [532, 221] width 17 height 9
type input "[DATE] 07:32 AM"
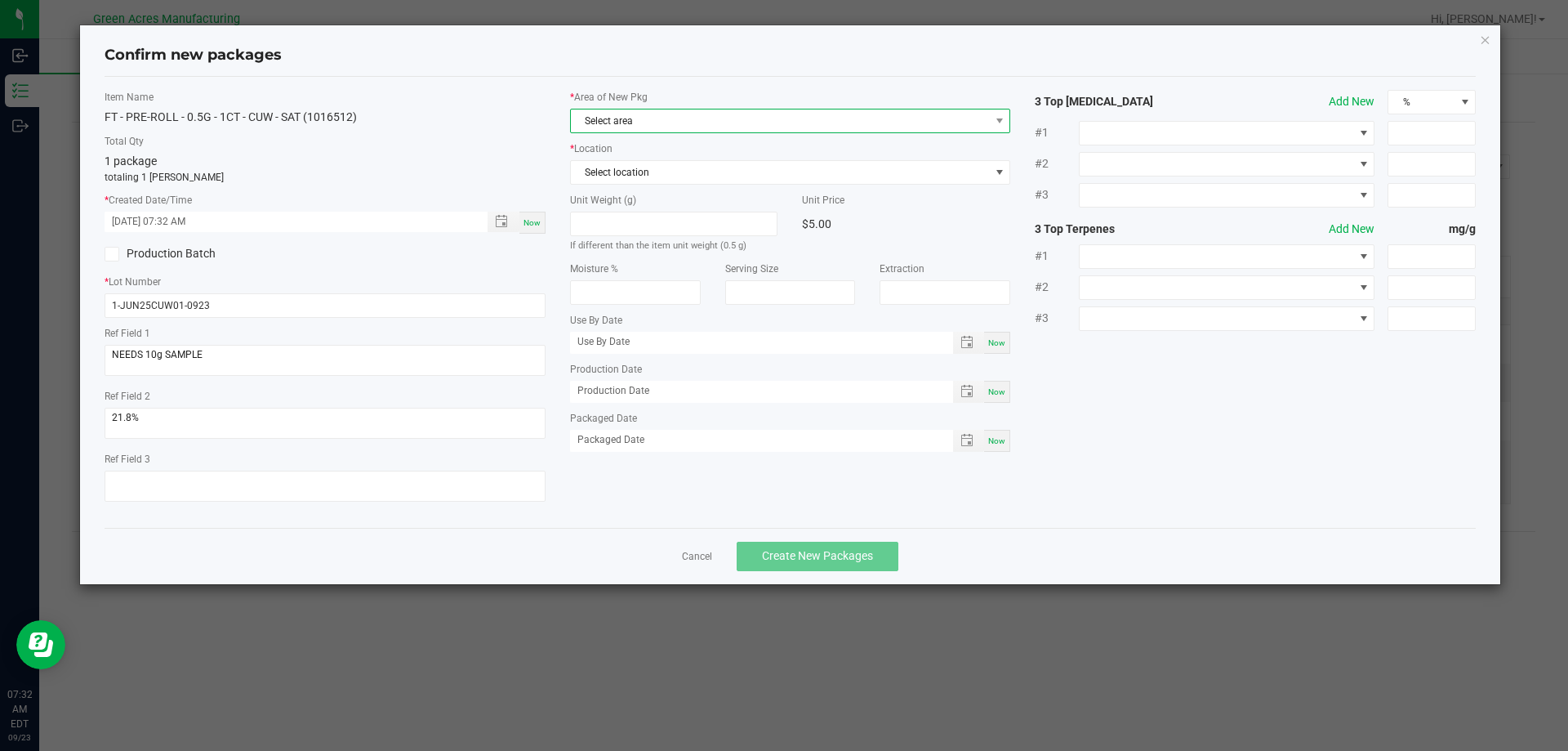
click at [695, 117] on span "Select area" at bounding box center [780, 121] width 419 height 23
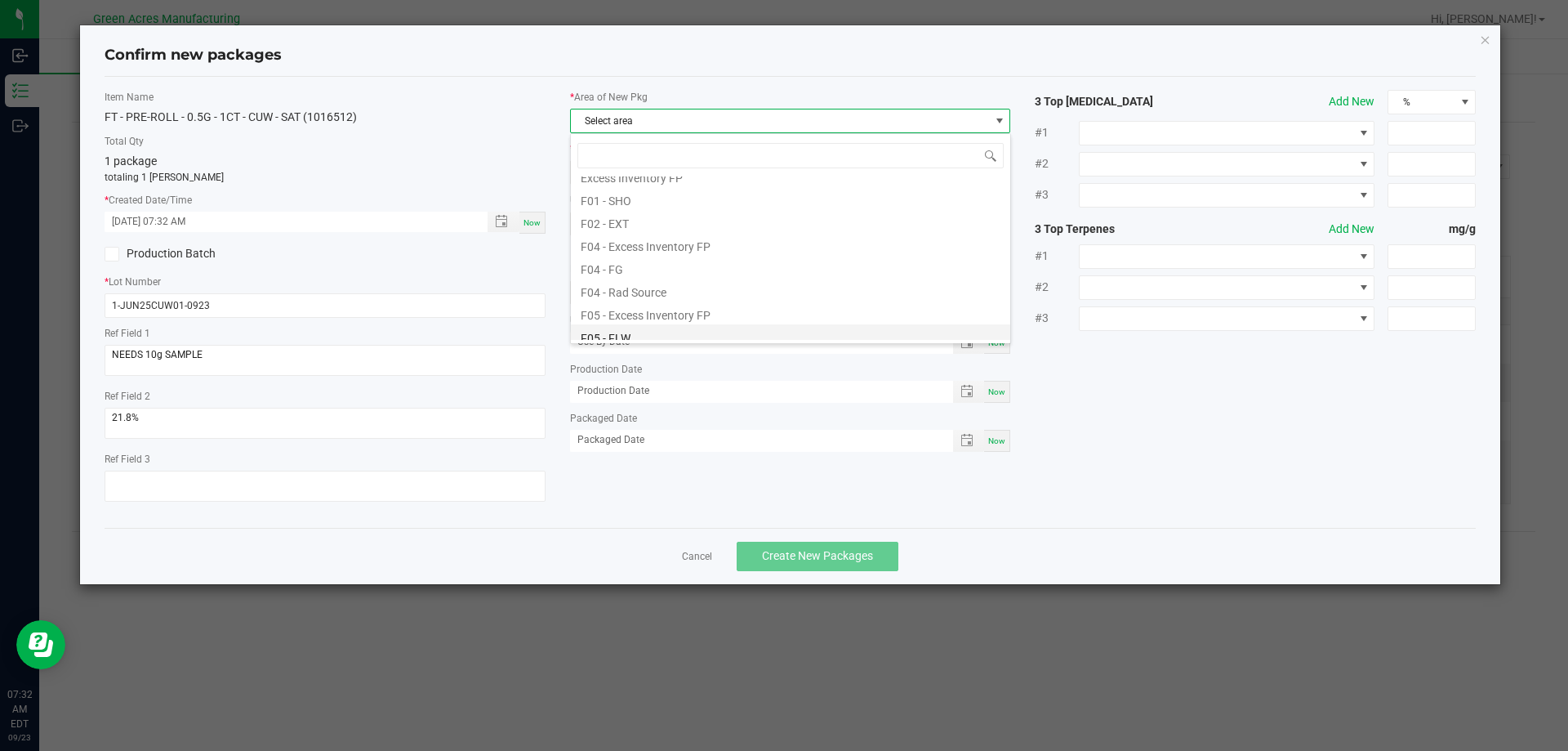
scroll to position [82, 0]
click at [654, 251] on li "F04 - FG" at bounding box center [790, 244] width 439 height 23
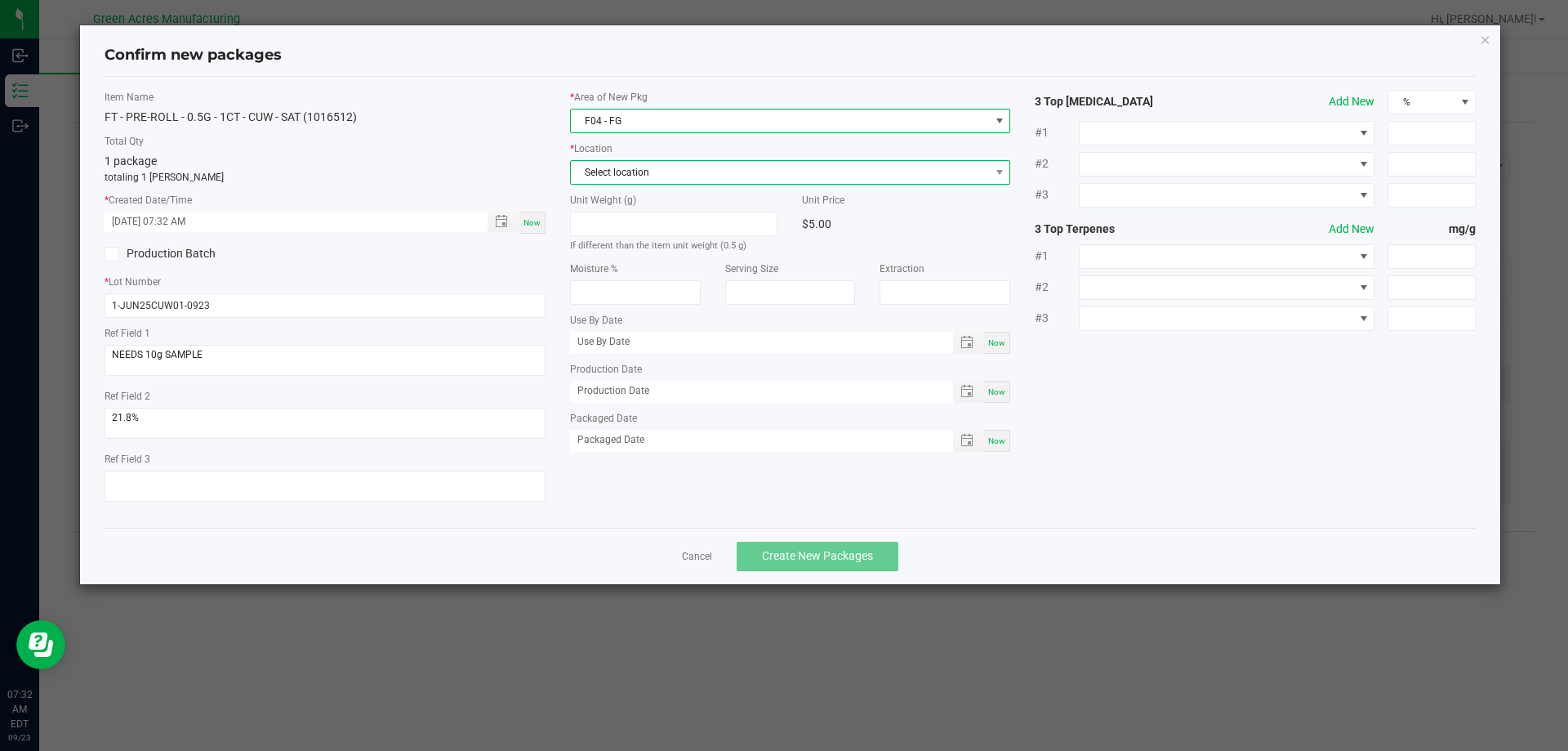
click at [693, 169] on span "Select location" at bounding box center [780, 172] width 419 height 23
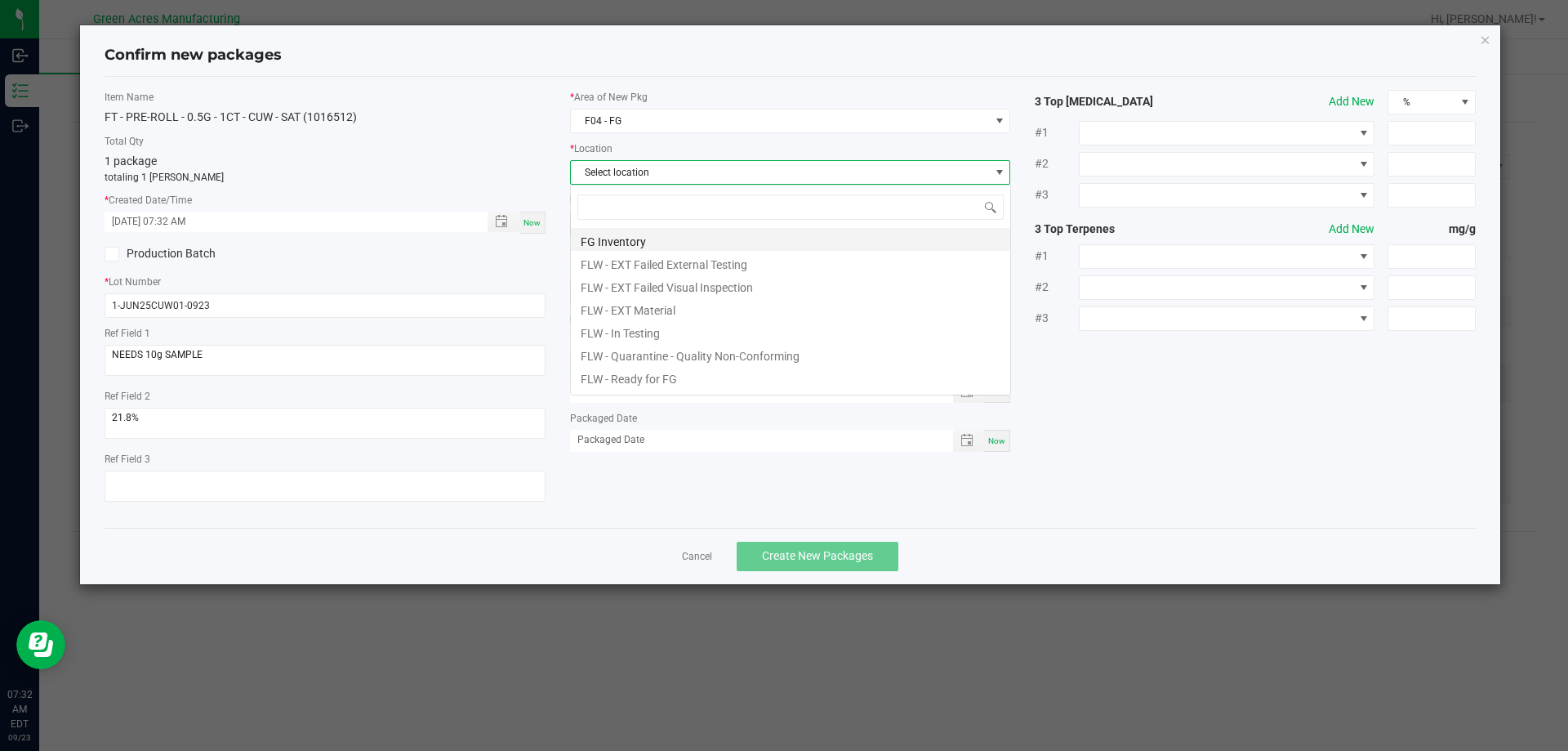
scroll to position [24, 441]
click at [674, 241] on li "FG Inventory" at bounding box center [790, 240] width 439 height 23
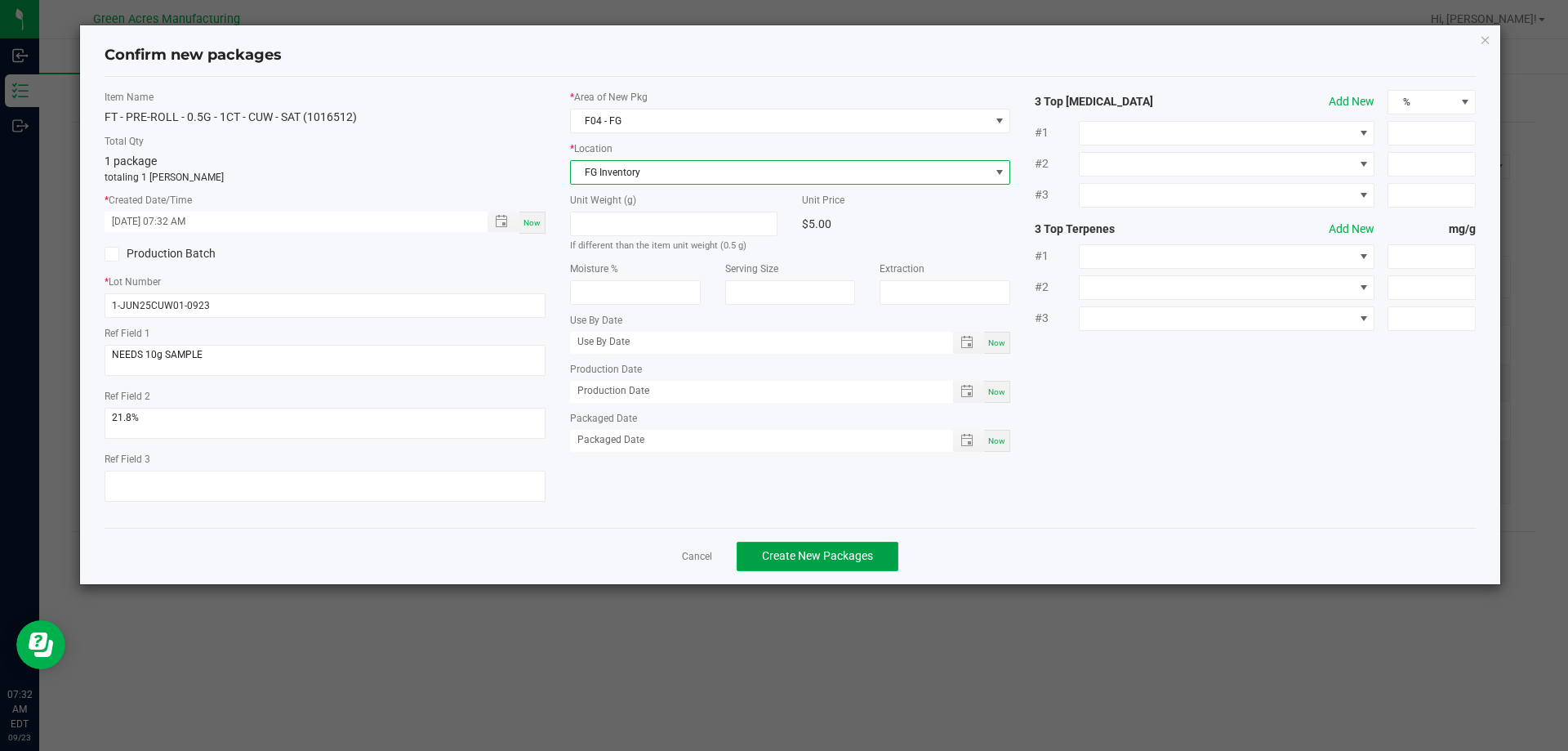
click at [808, 557] on span "Create New Packages" at bounding box center [816, 556] width 111 height 13
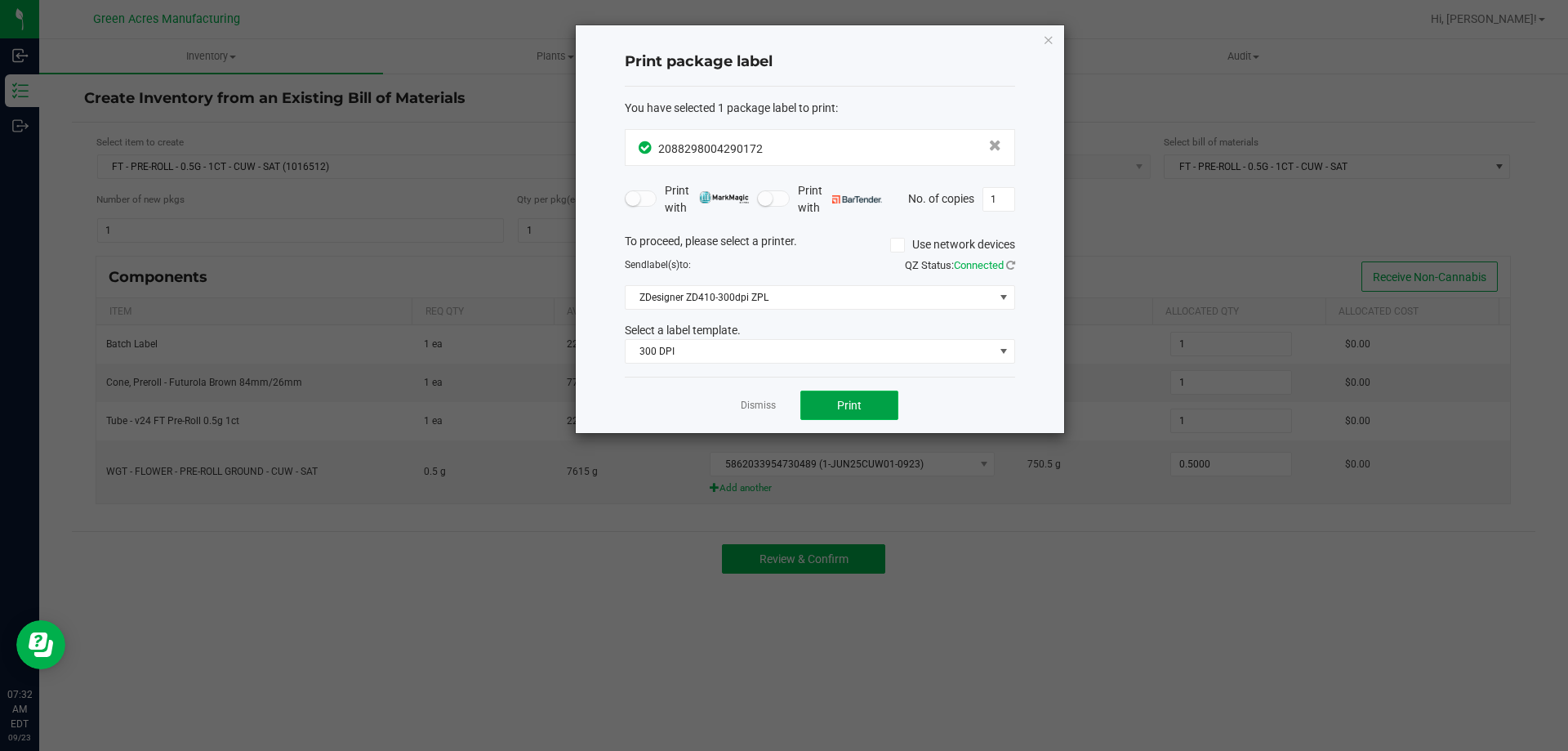
click at [874, 407] on button "Print" at bounding box center [849, 404] width 98 height 30
click at [1049, 42] on icon "button" at bounding box center [1048, 39] width 12 height 19
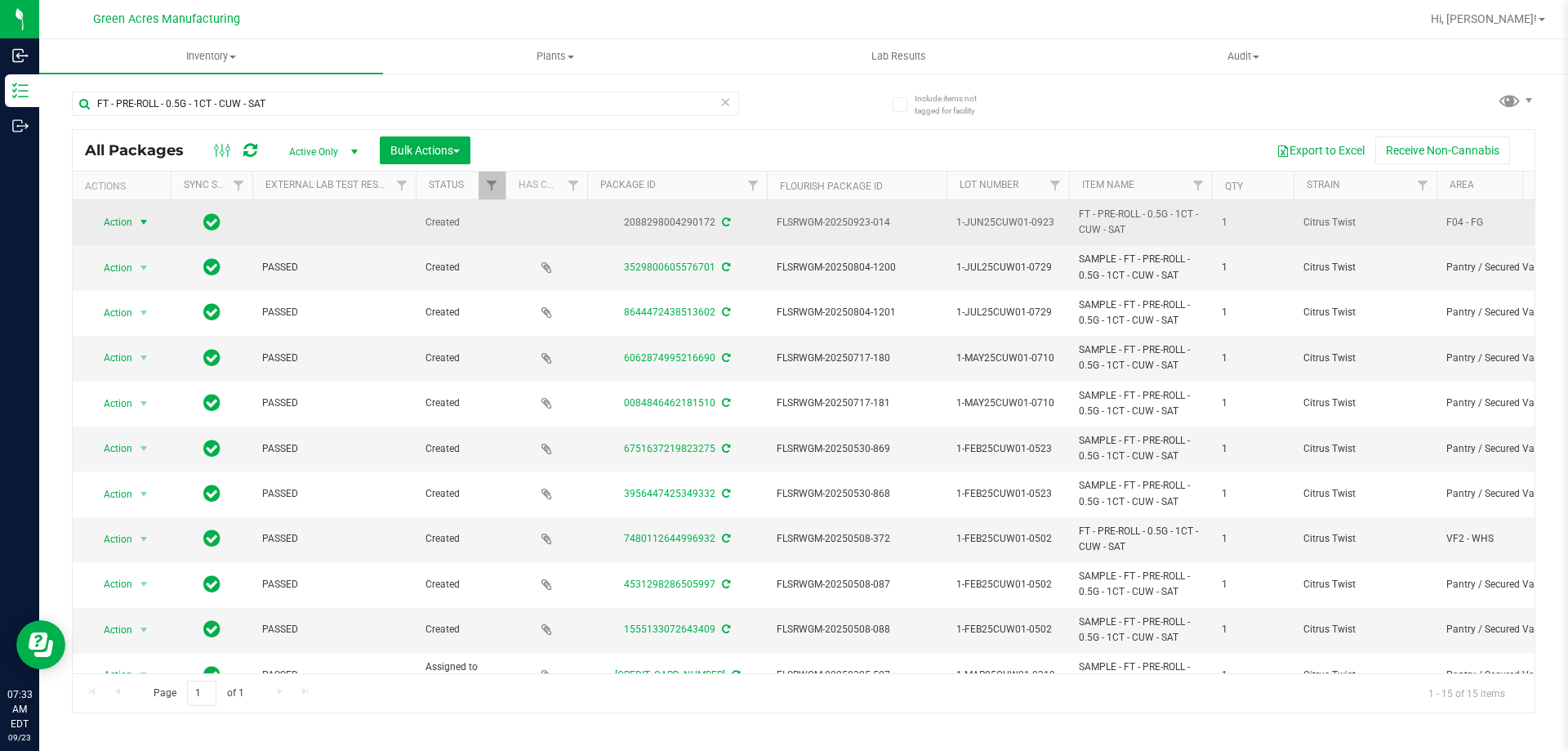
click at [141, 229] on span "select" at bounding box center [144, 222] width 13 height 13
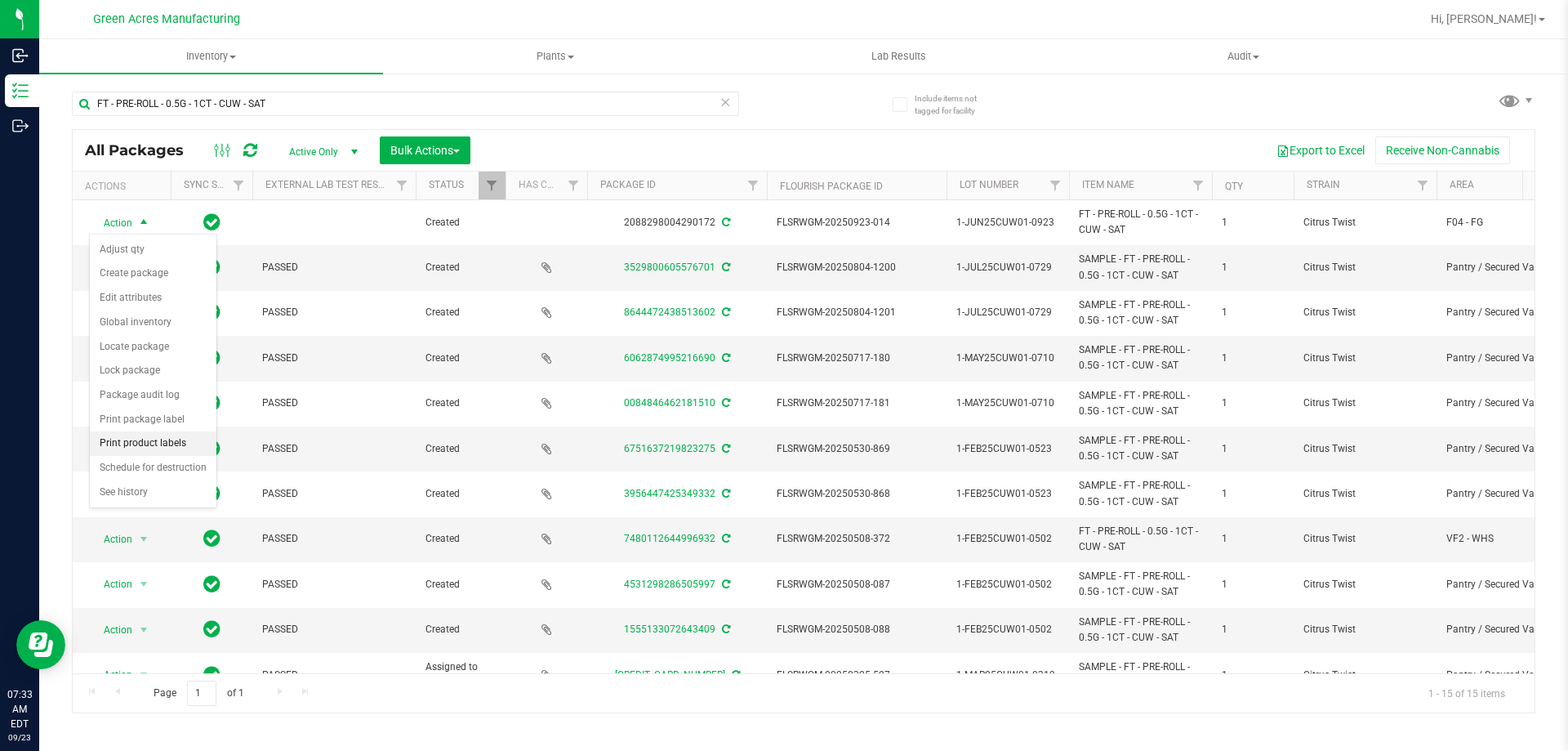
click at [162, 443] on li "Print product labels" at bounding box center [152, 443] width 126 height 24
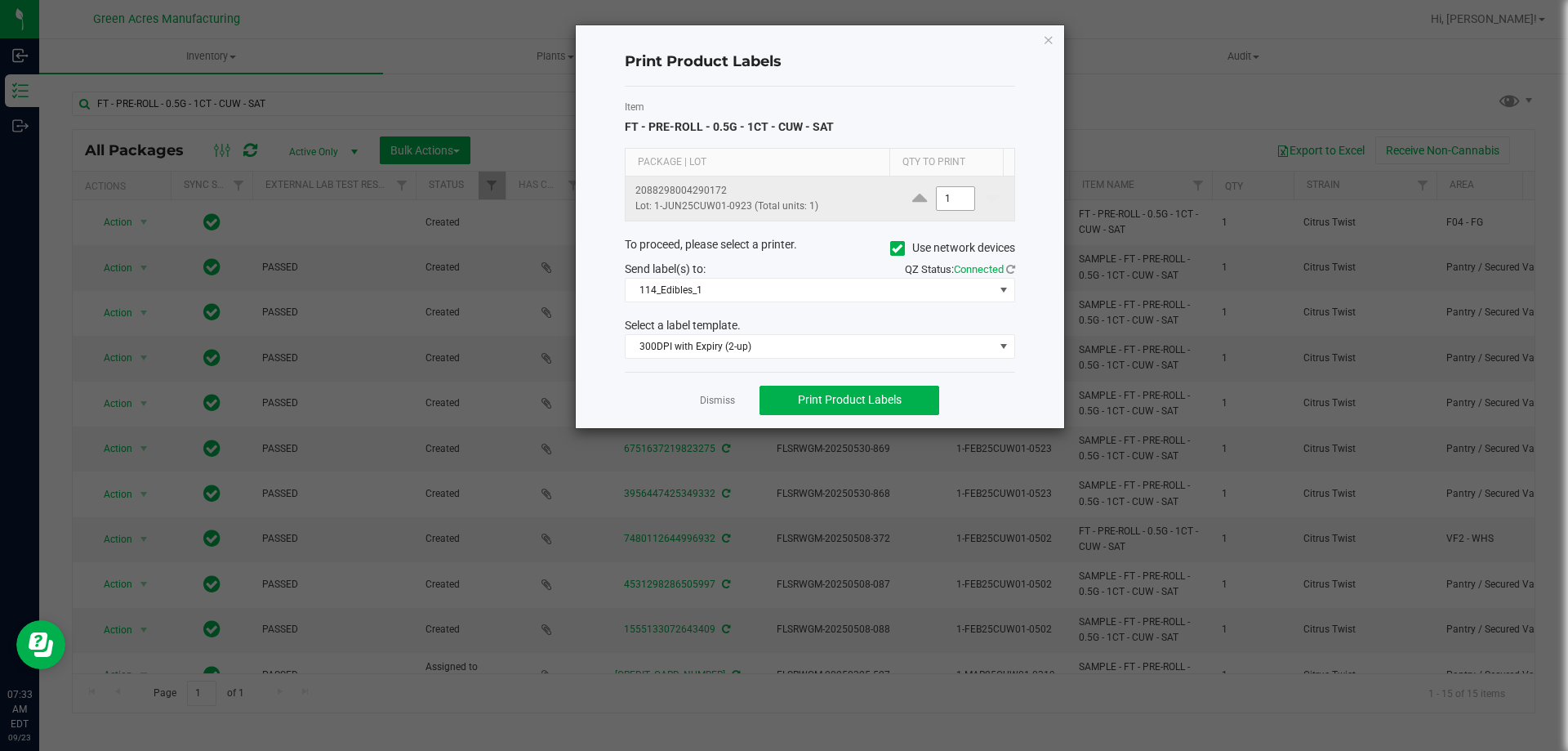
click at [950, 198] on input "1" at bounding box center [955, 198] width 38 height 23
type input "4"
click at [895, 248] on icon at bounding box center [896, 248] width 11 height 0
click at [0, 0] on input "Use network devices" at bounding box center [0, 0] width 0 height 0
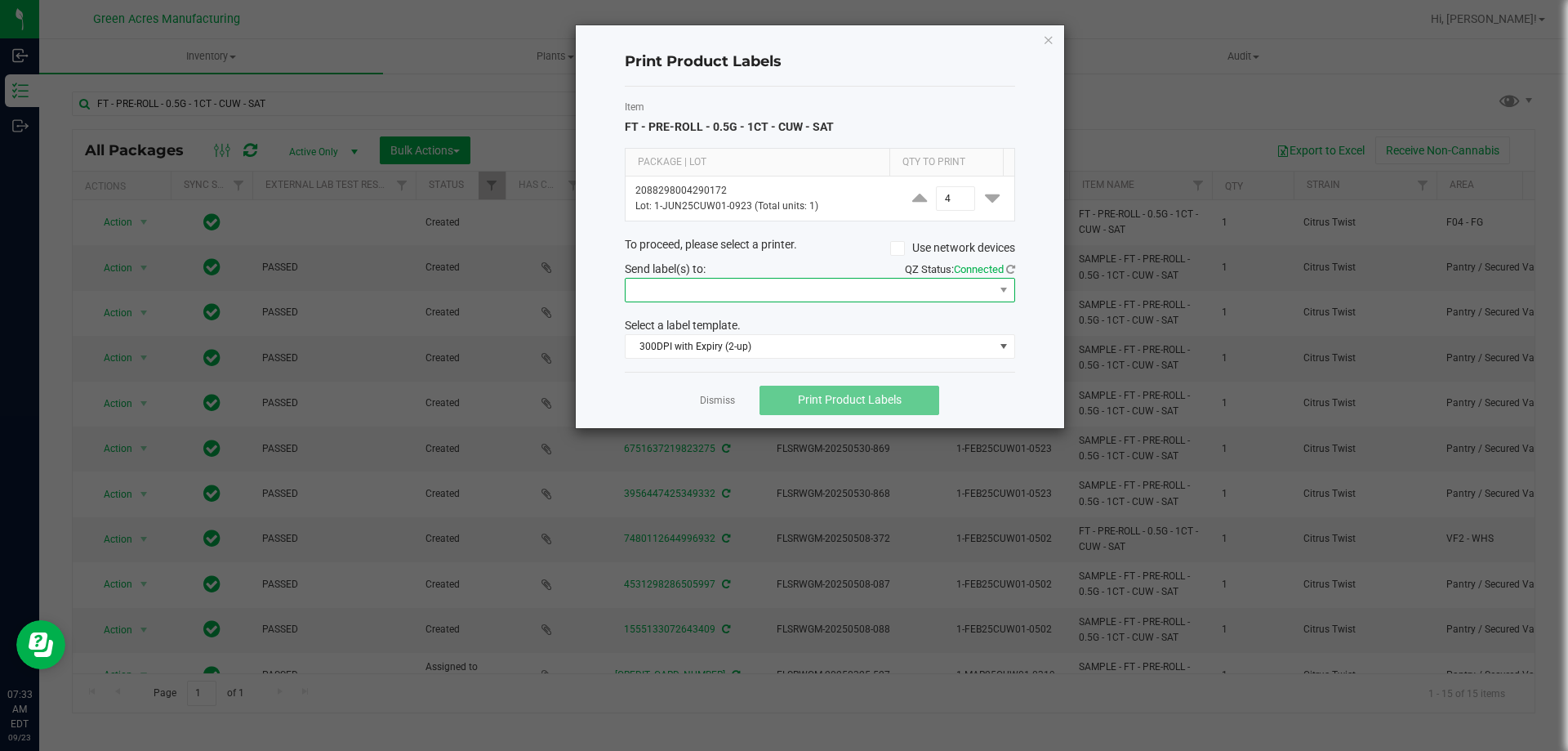
click at [881, 288] on span at bounding box center [810, 290] width 369 height 23
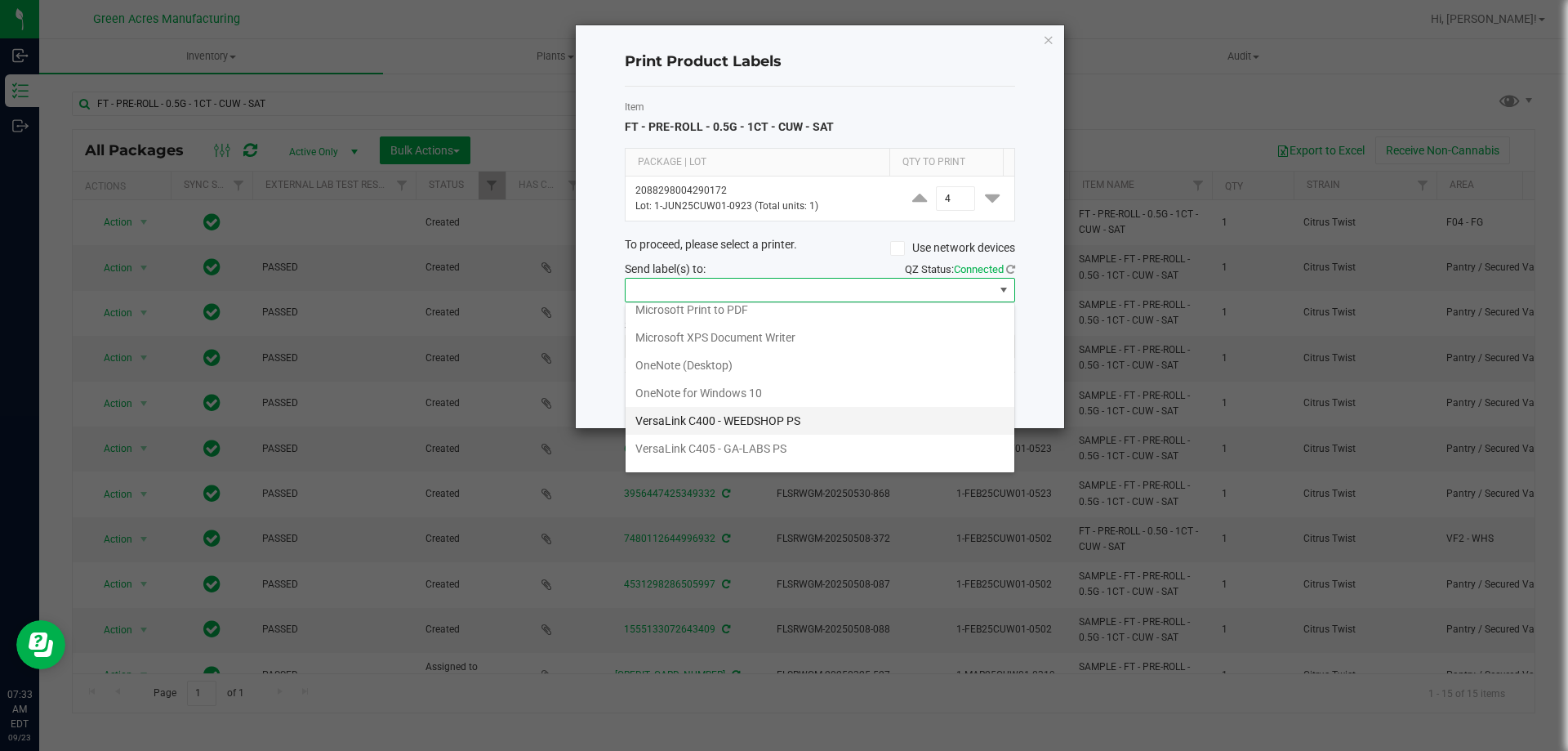
scroll to position [59, 0]
drag, startPoint x: 774, startPoint y: 458, endPoint x: 786, endPoint y: 420, distance: 39.8
click at [773, 456] on ZPL "ZDesigner ZD410-300dpi ZPL" at bounding box center [820, 454] width 389 height 28
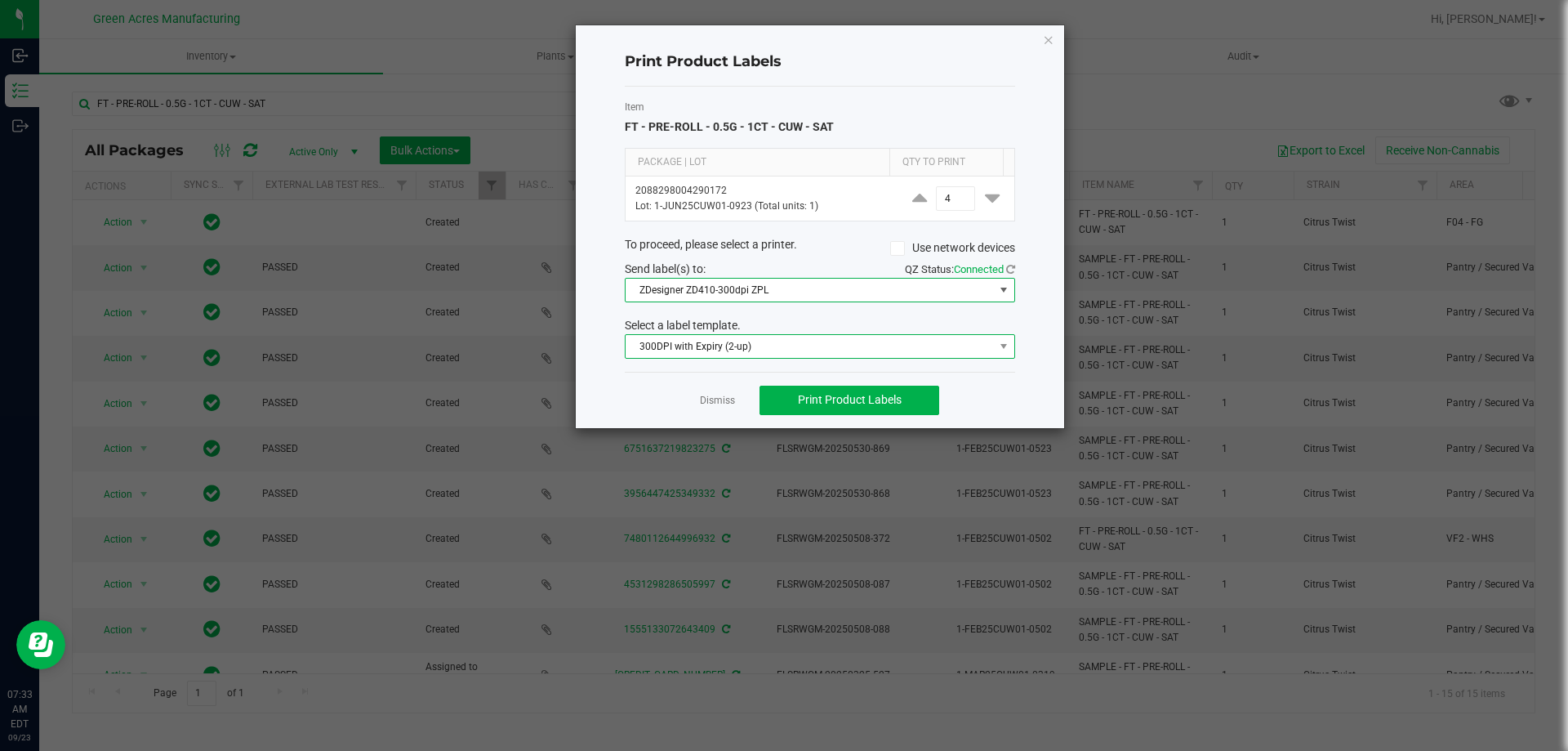
click at [771, 351] on span "300DPI with Expiry (2-up)" at bounding box center [810, 347] width 369 height 23
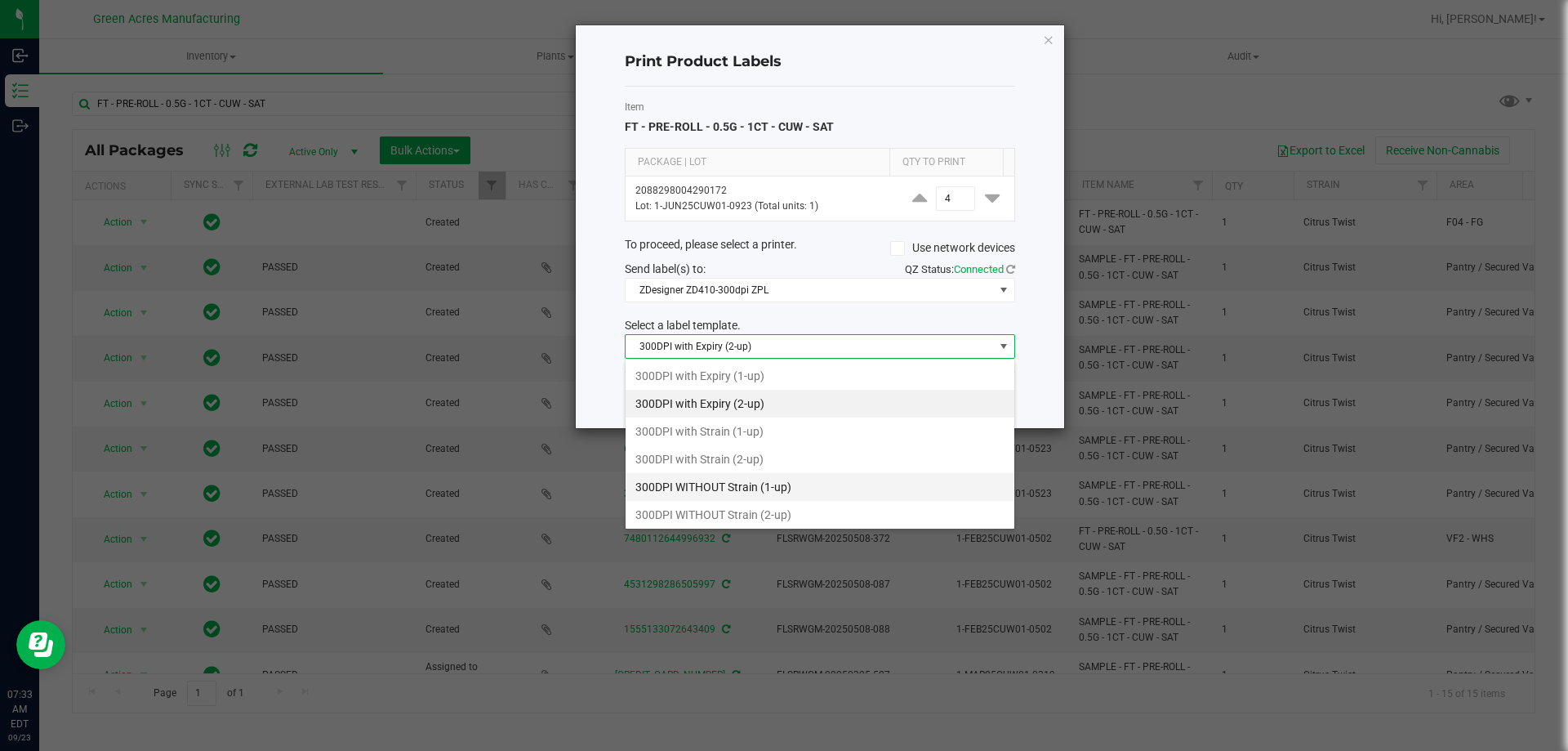
scroll to position [24, 390]
click at [745, 460] on li "300DPI with Strain (2-up)" at bounding box center [820, 458] width 389 height 28
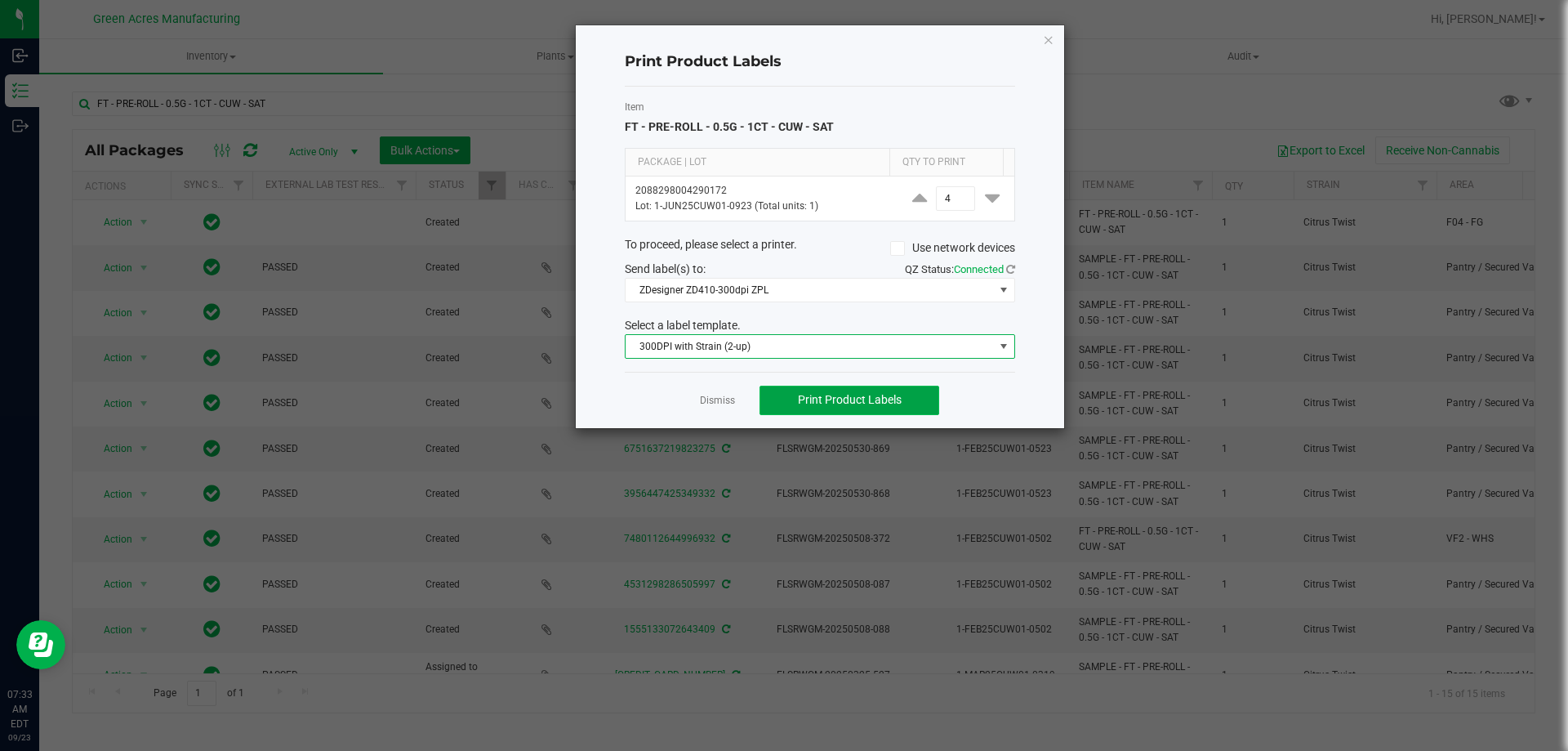
click at [890, 401] on span "Print Product Labels" at bounding box center [850, 400] width 104 height 13
click at [908, 396] on button "Print Product Labels" at bounding box center [849, 400] width 180 height 30
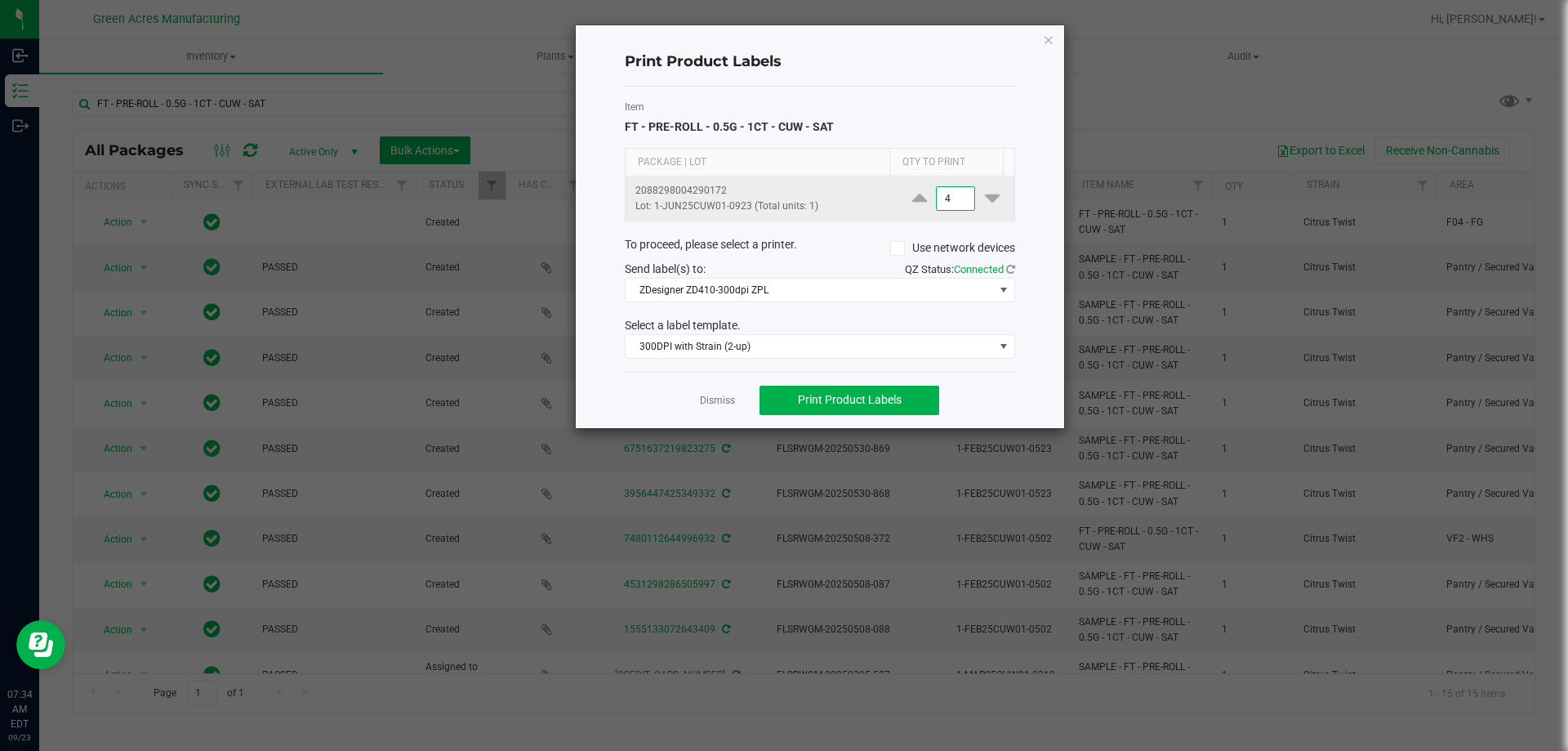
click at [947, 193] on input "4" at bounding box center [955, 198] width 38 height 23
type input "1,500"
click at [882, 401] on span "Print Product Labels" at bounding box center [850, 400] width 104 height 13
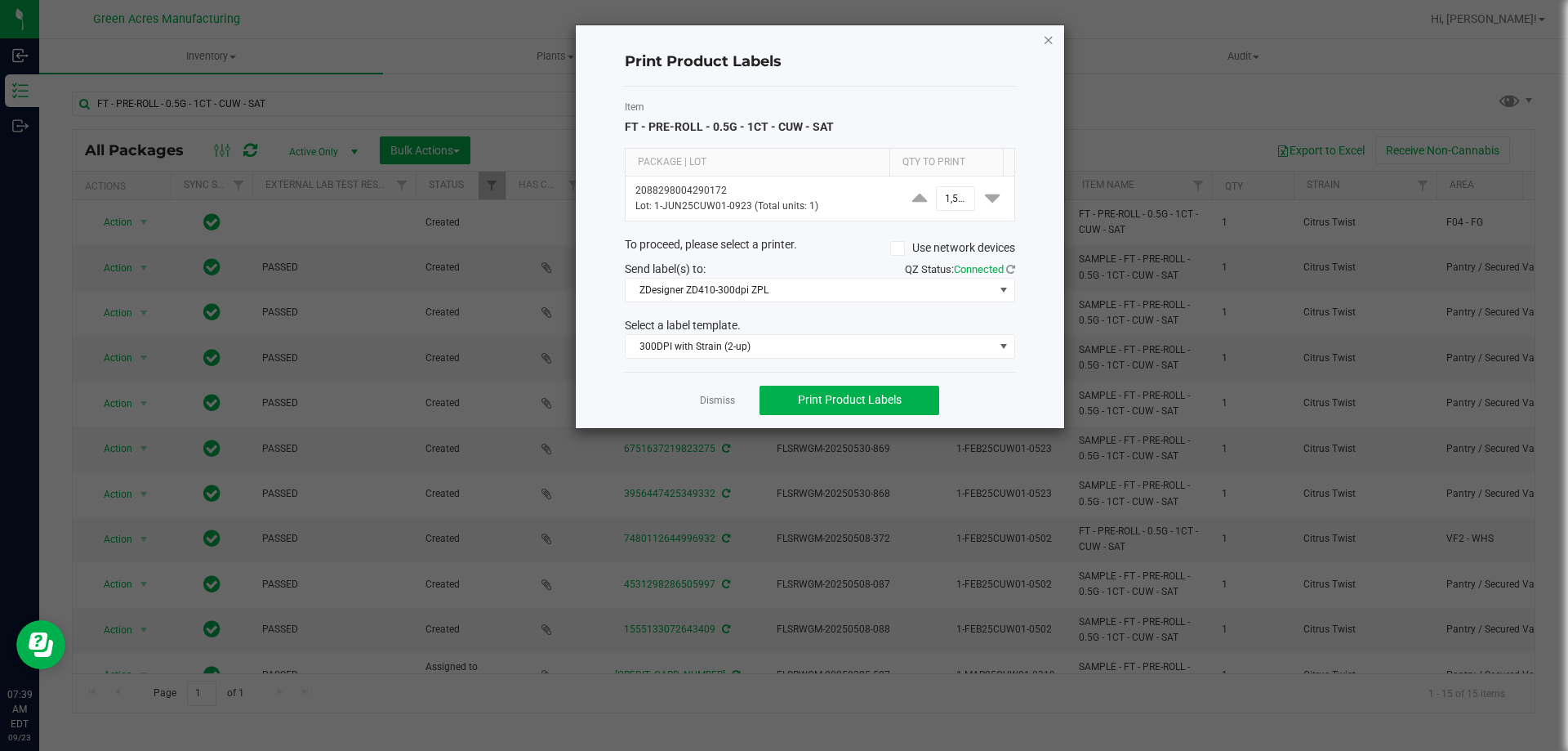
click at [1050, 44] on icon "button" at bounding box center [1048, 39] width 12 height 19
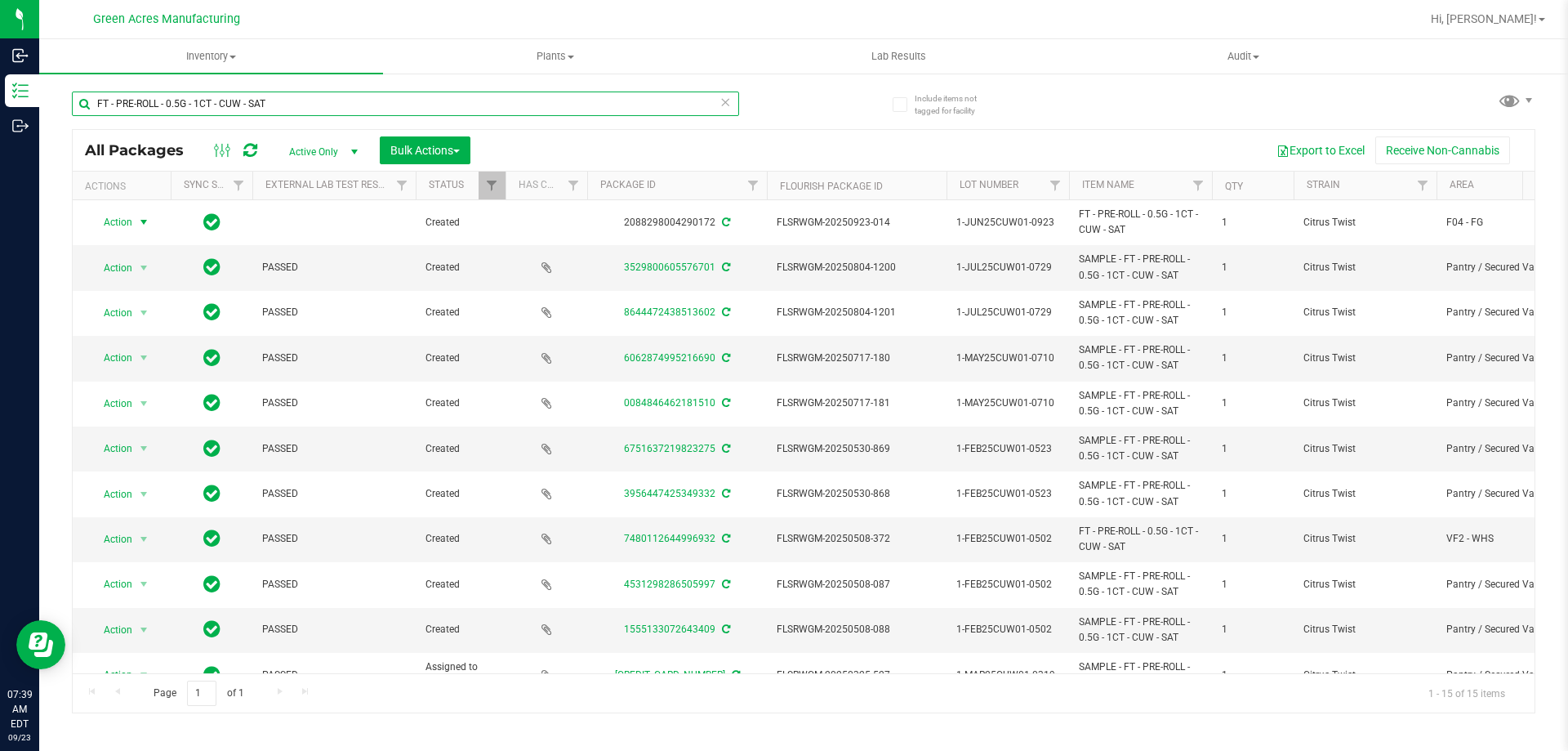
click at [281, 111] on input "FT - PRE-ROLL - 0.5G - 1CT - CUW - SAT" at bounding box center [405, 103] width 667 height 24
type input "F"
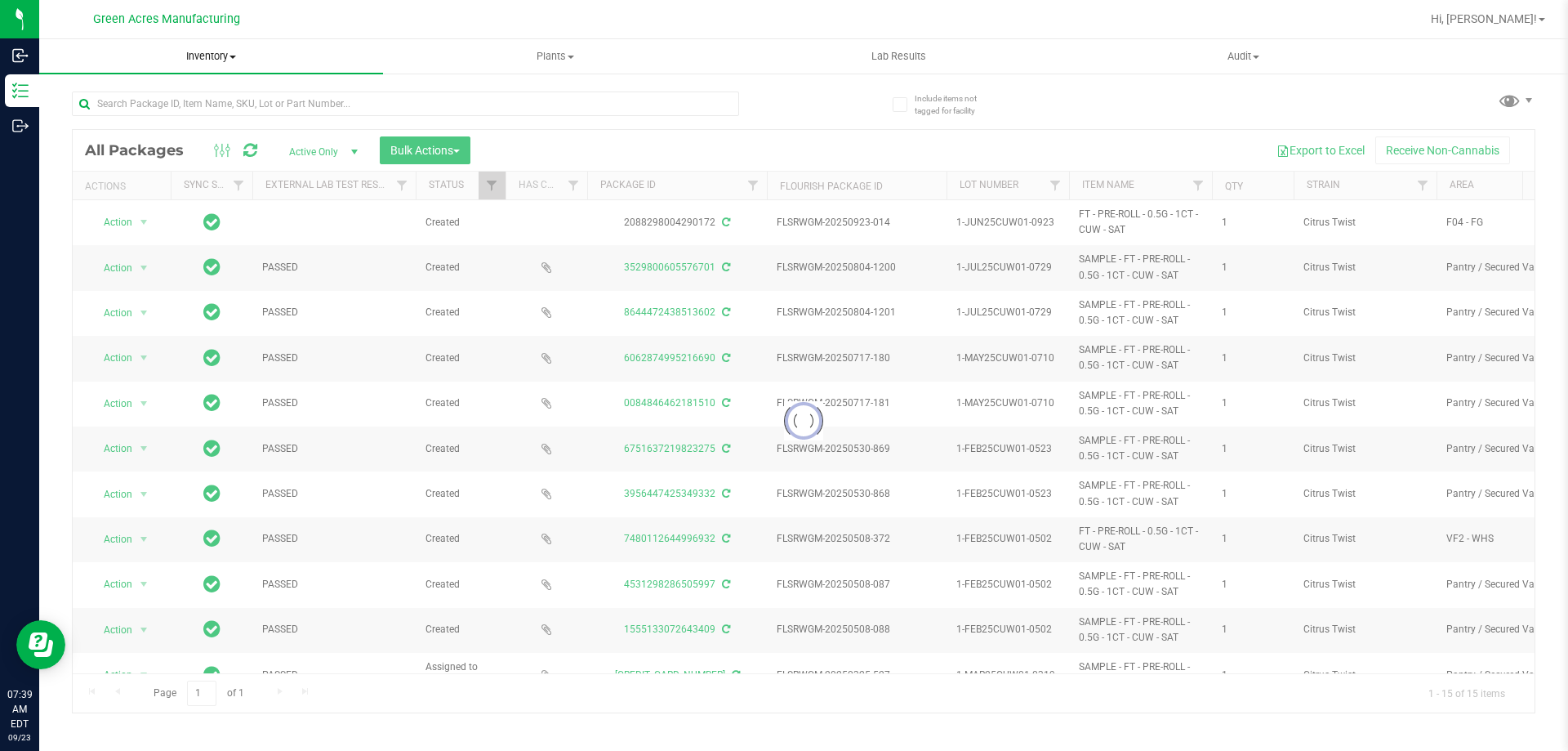
click at [204, 58] on span "Inventory" at bounding box center [211, 56] width 344 height 14
click at [165, 200] on span "From bill of materials" at bounding box center [114, 196] width 148 height 13
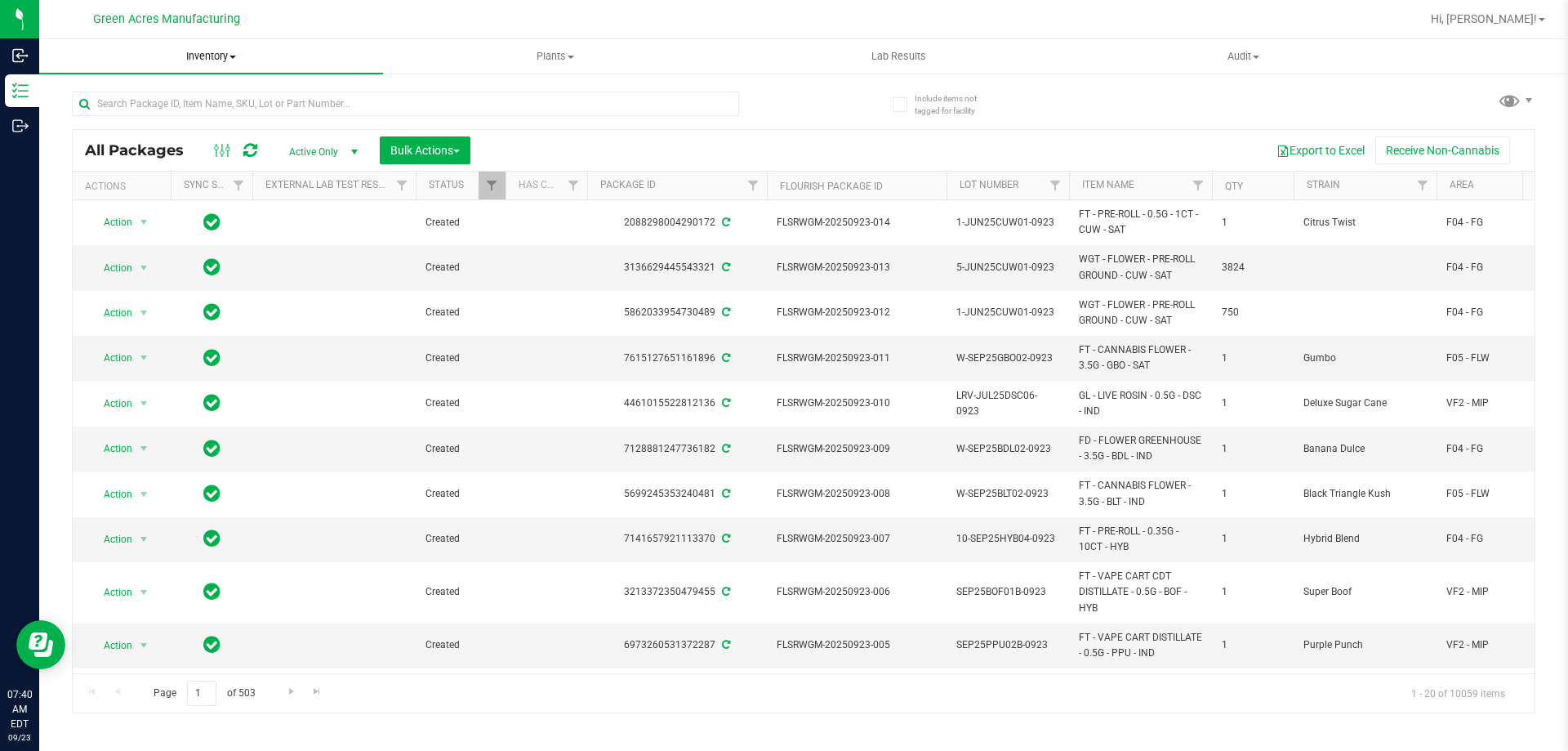
click at [200, 62] on span "Inventory" at bounding box center [211, 56] width 344 height 14
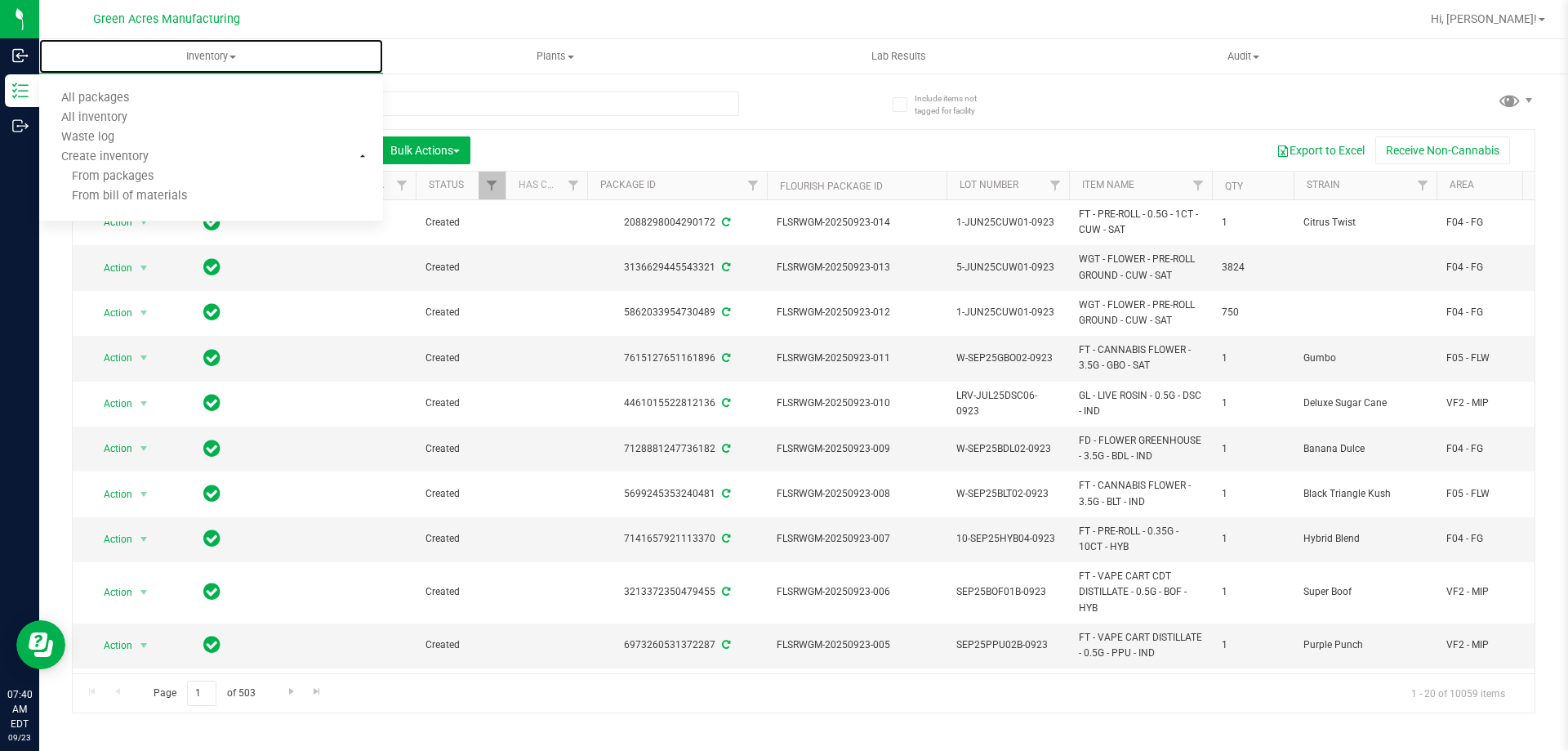
click at [167, 199] on span "From bill of materials" at bounding box center [114, 196] width 148 height 13
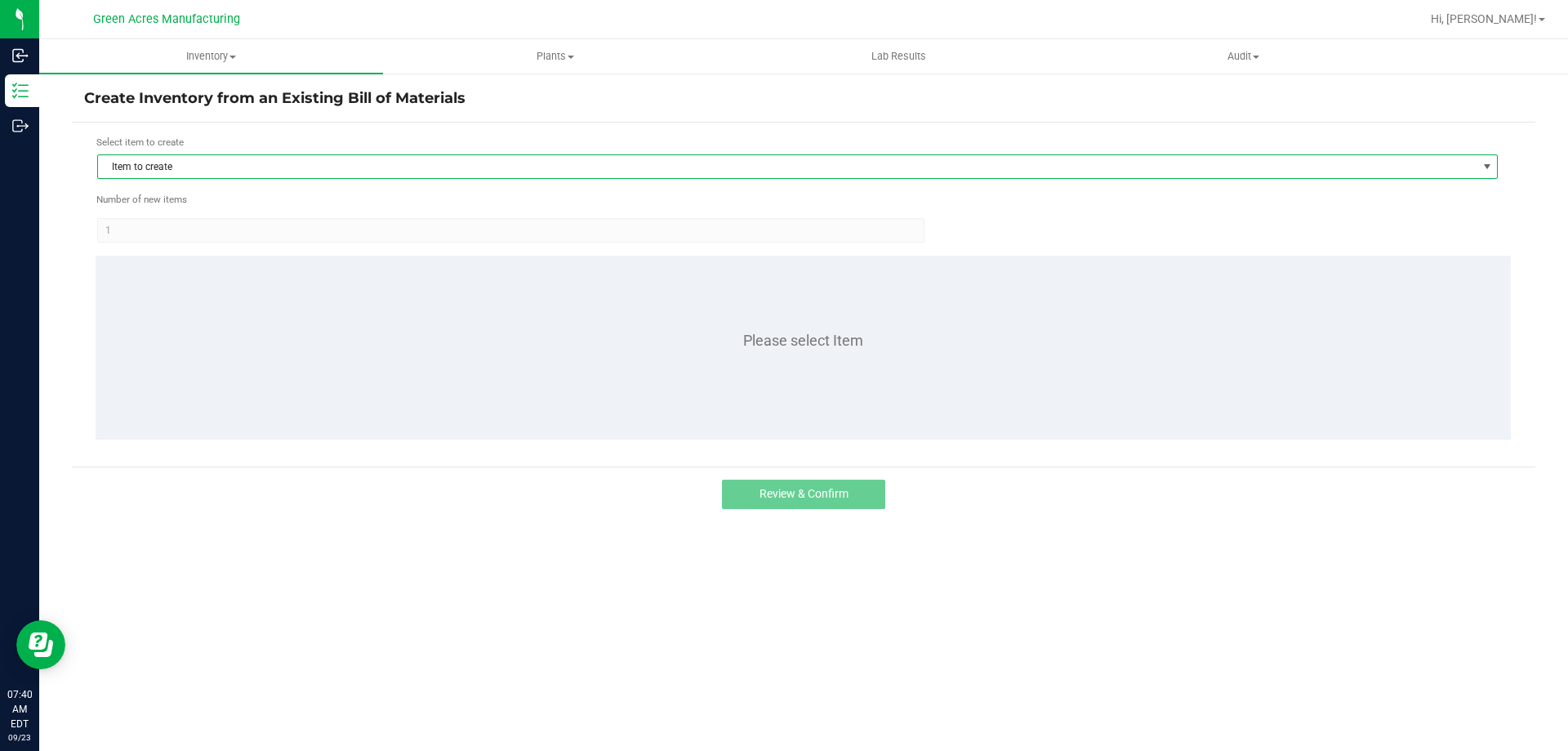
click at [282, 157] on span "Item to create" at bounding box center [787, 167] width 1378 height 23
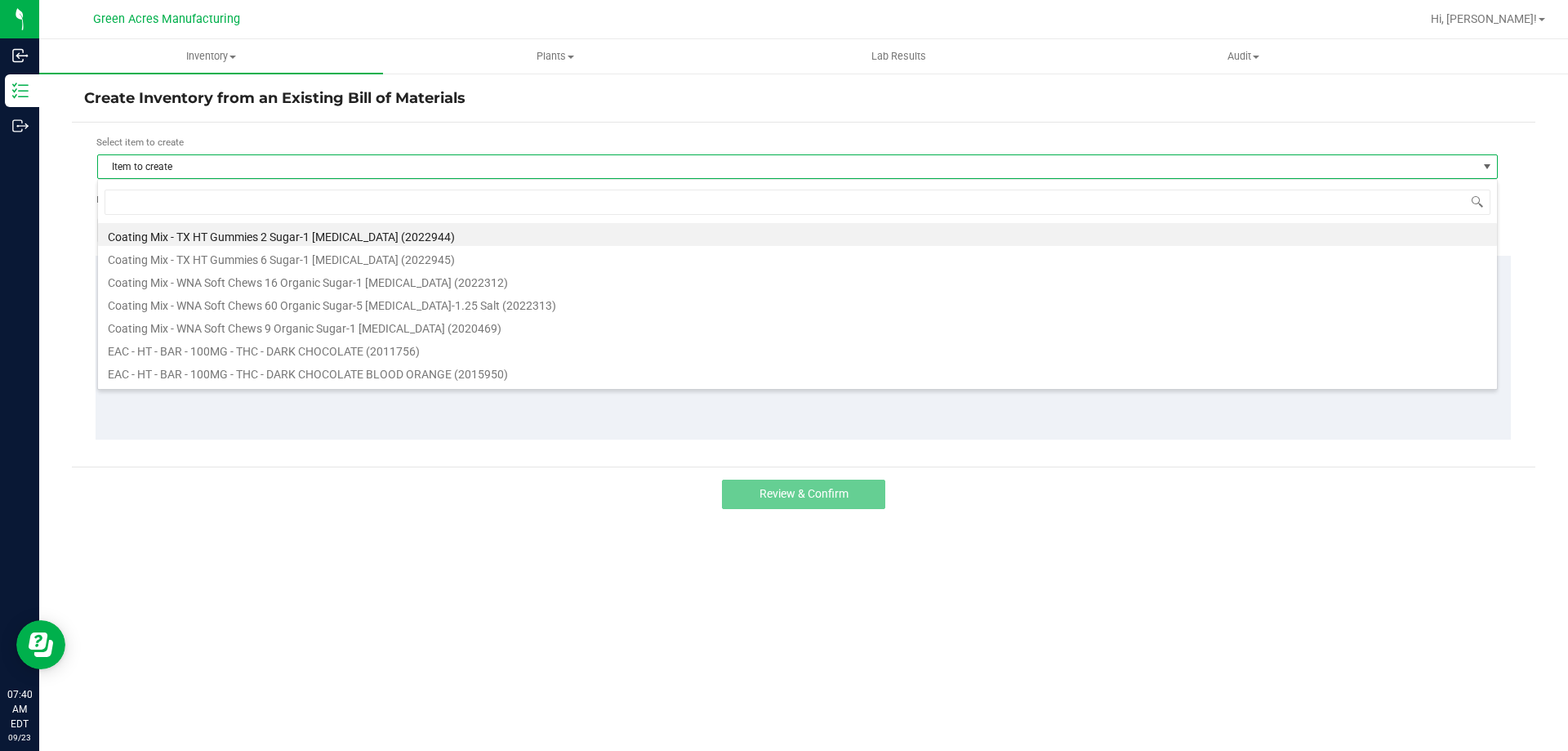
scroll to position [24, 1401]
type input "0"
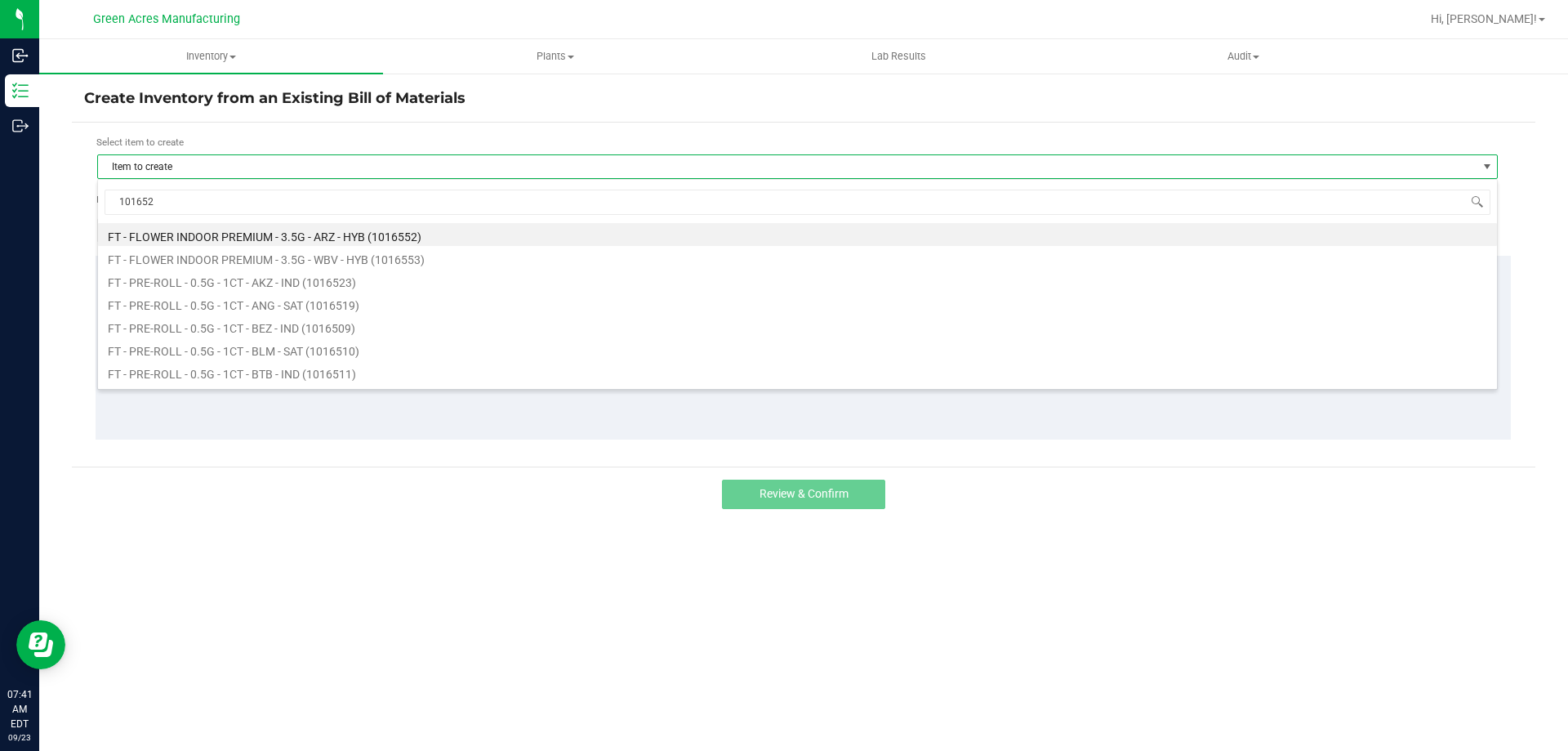
type input "1016528"
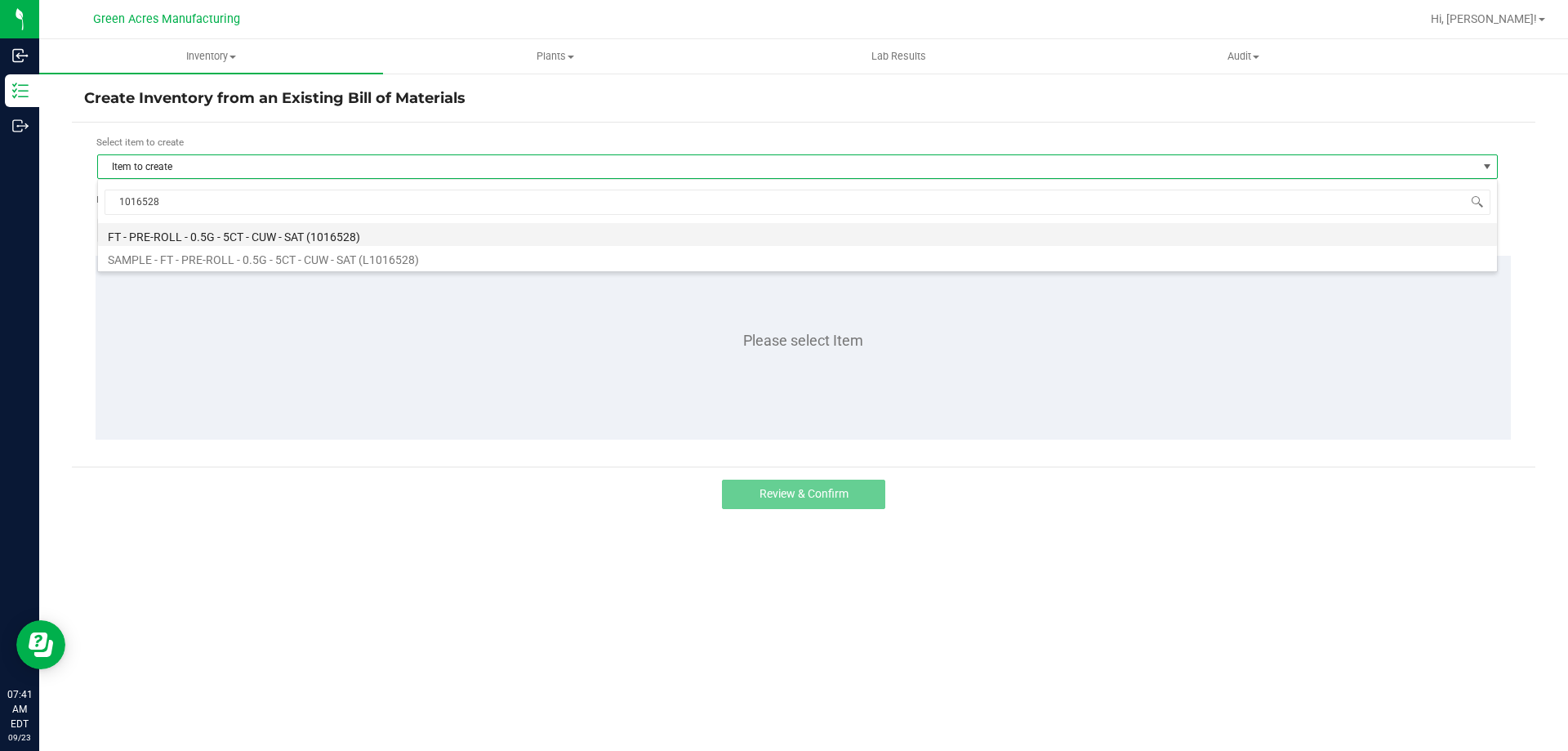
click at [244, 241] on li "FT - PRE-ROLL - 0.5G - 5CT - CUW - SAT (1016528)" at bounding box center [797, 235] width 1399 height 23
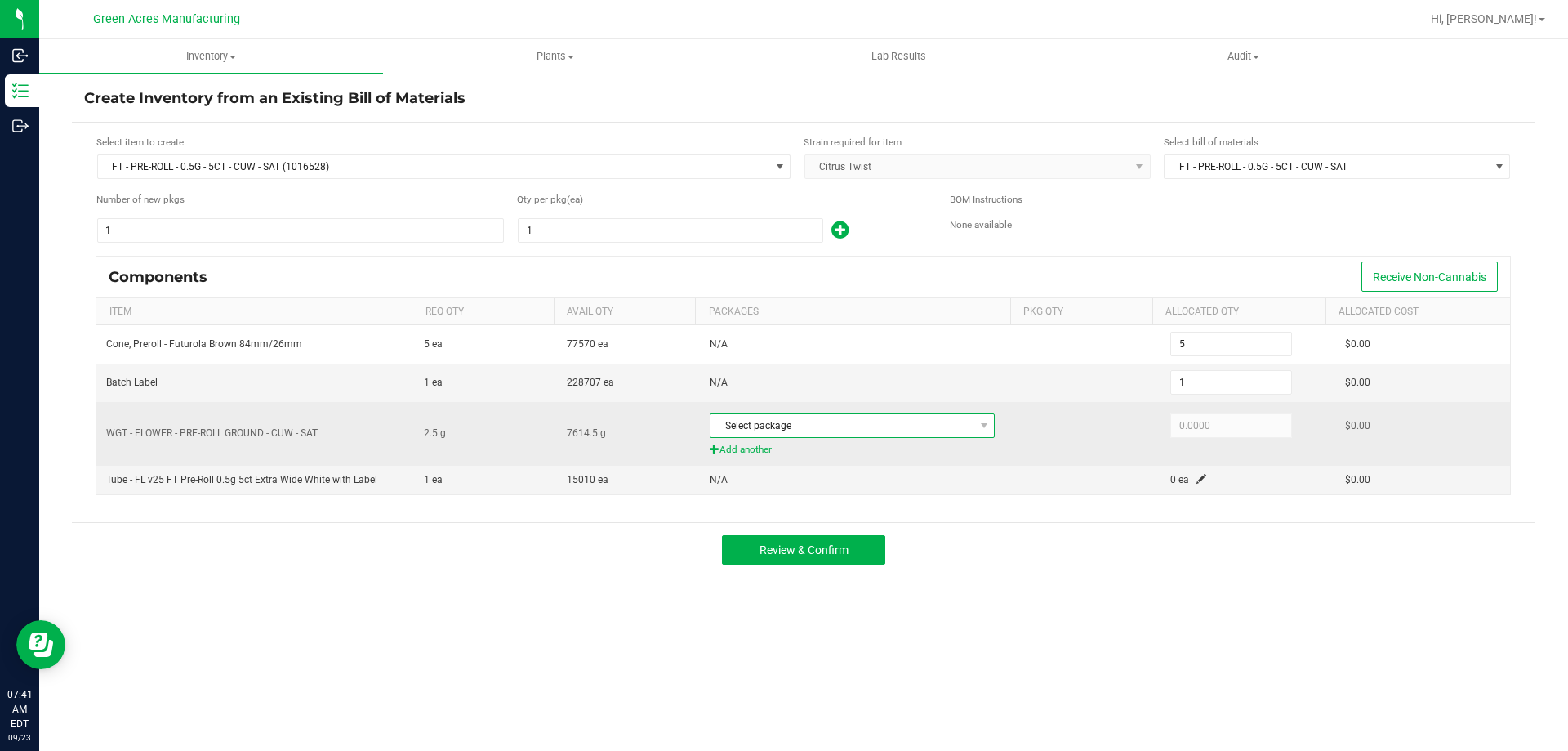
click at [953, 435] on span "Select package" at bounding box center [841, 426] width 263 height 23
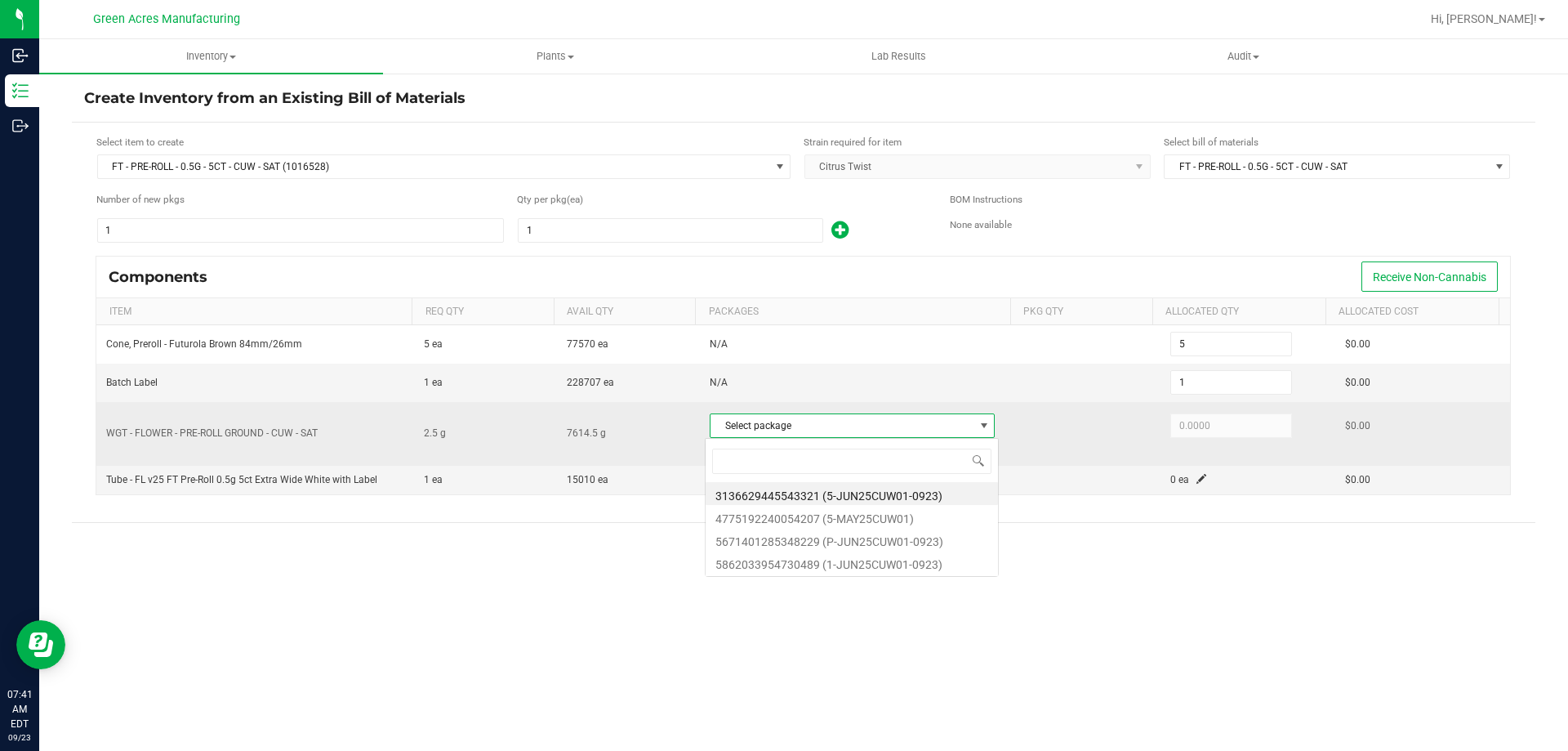
scroll to position [24, 282]
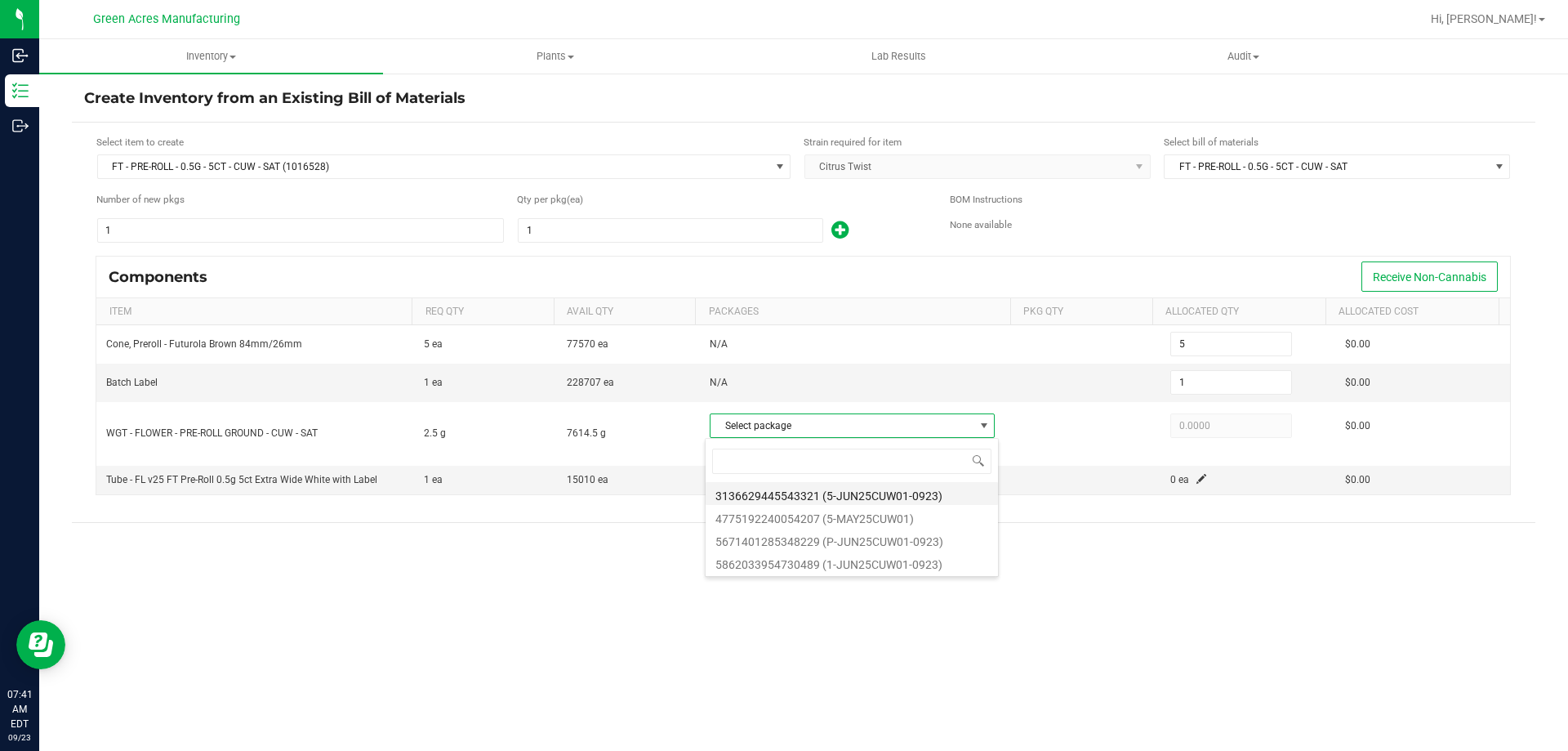
click at [911, 492] on li "3136629445543321 (5-JUN25CUW01-0923)" at bounding box center [852, 493] width 293 height 23
type input "2.5000"
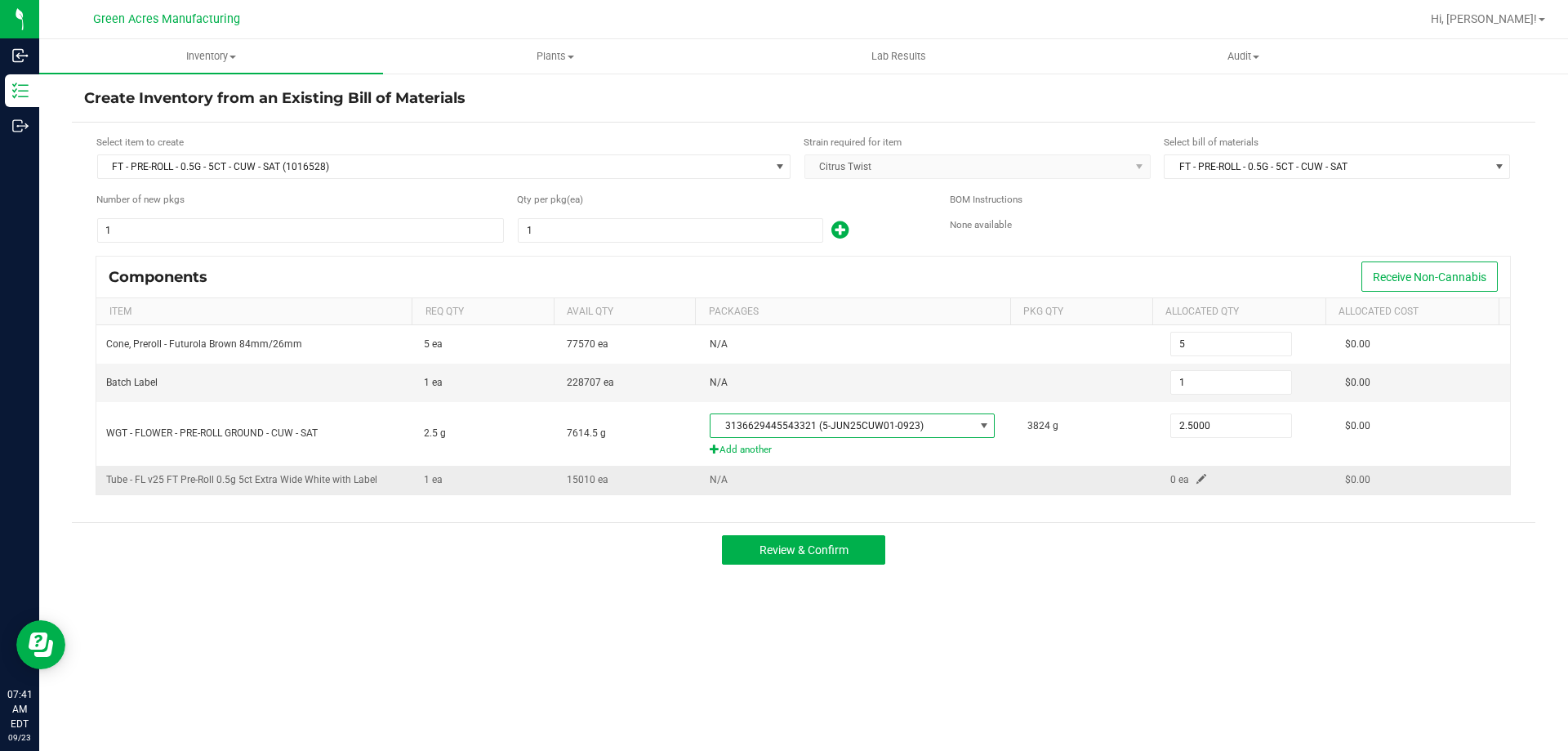
click at [1196, 477] on span at bounding box center [1201, 479] width 10 height 10
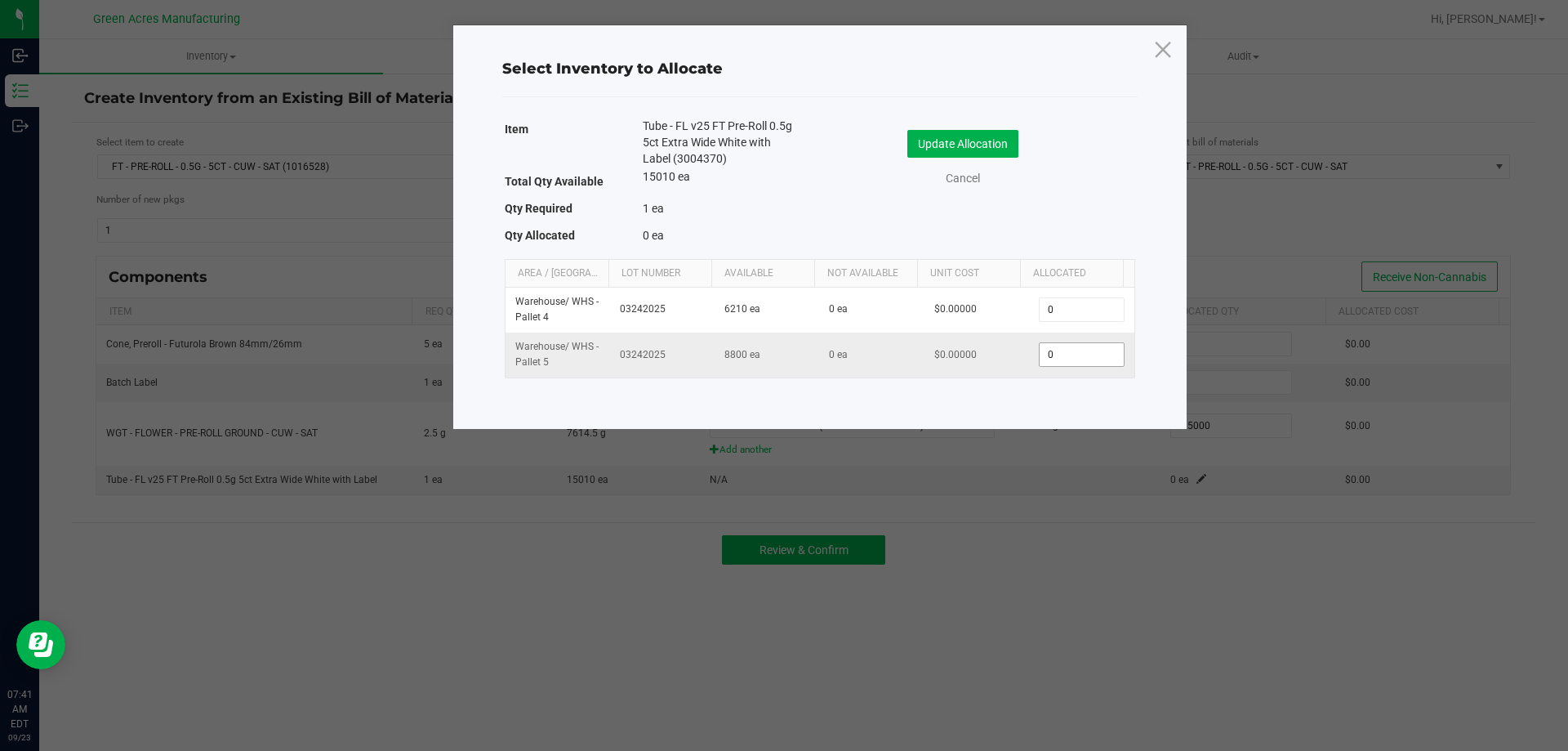
click at [1059, 359] on input "0" at bounding box center [1081, 354] width 84 height 23
type input "1"
click at [989, 148] on button "Update Allocation" at bounding box center [962, 143] width 111 height 28
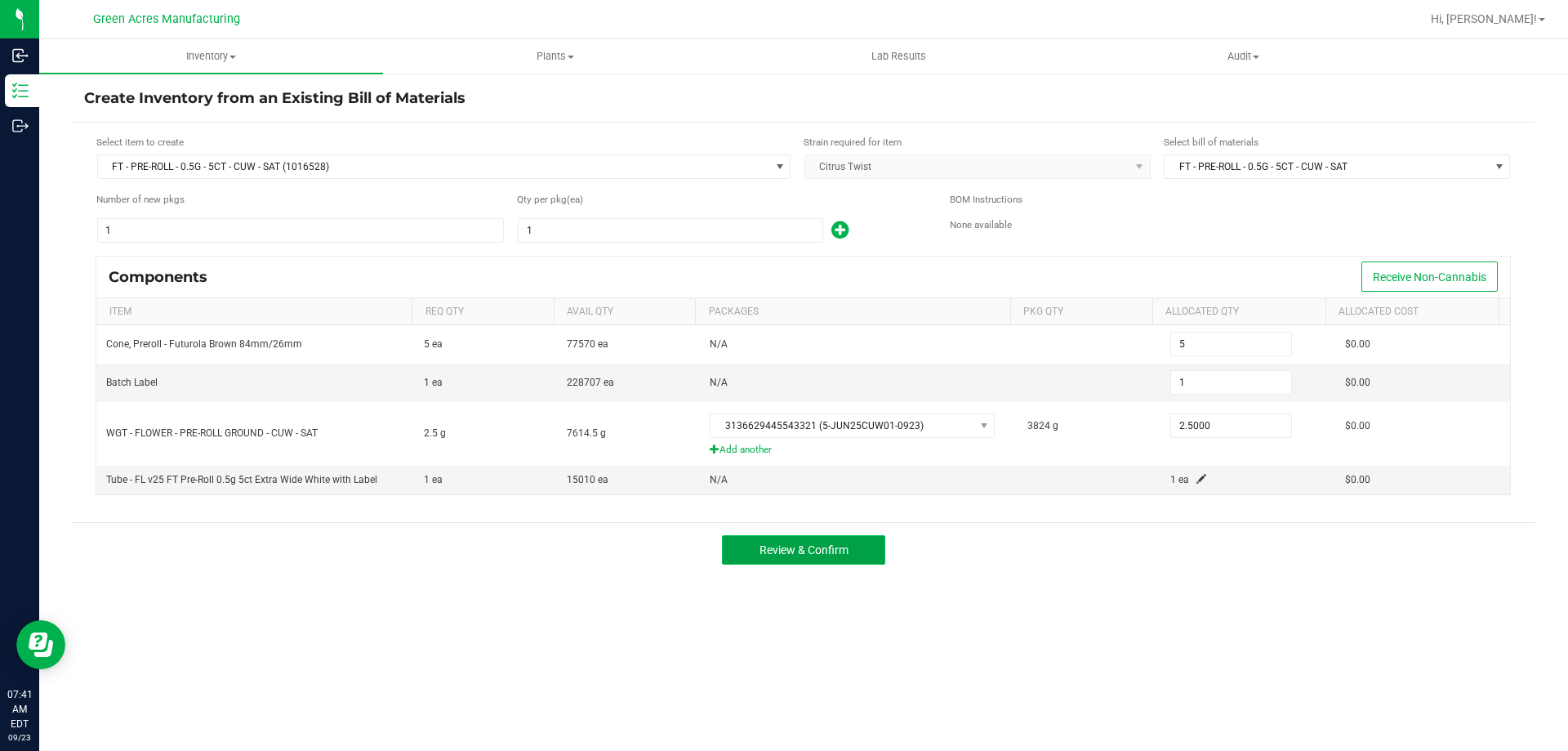
click at [814, 554] on span "Review & Confirm" at bounding box center [804, 550] width 89 height 13
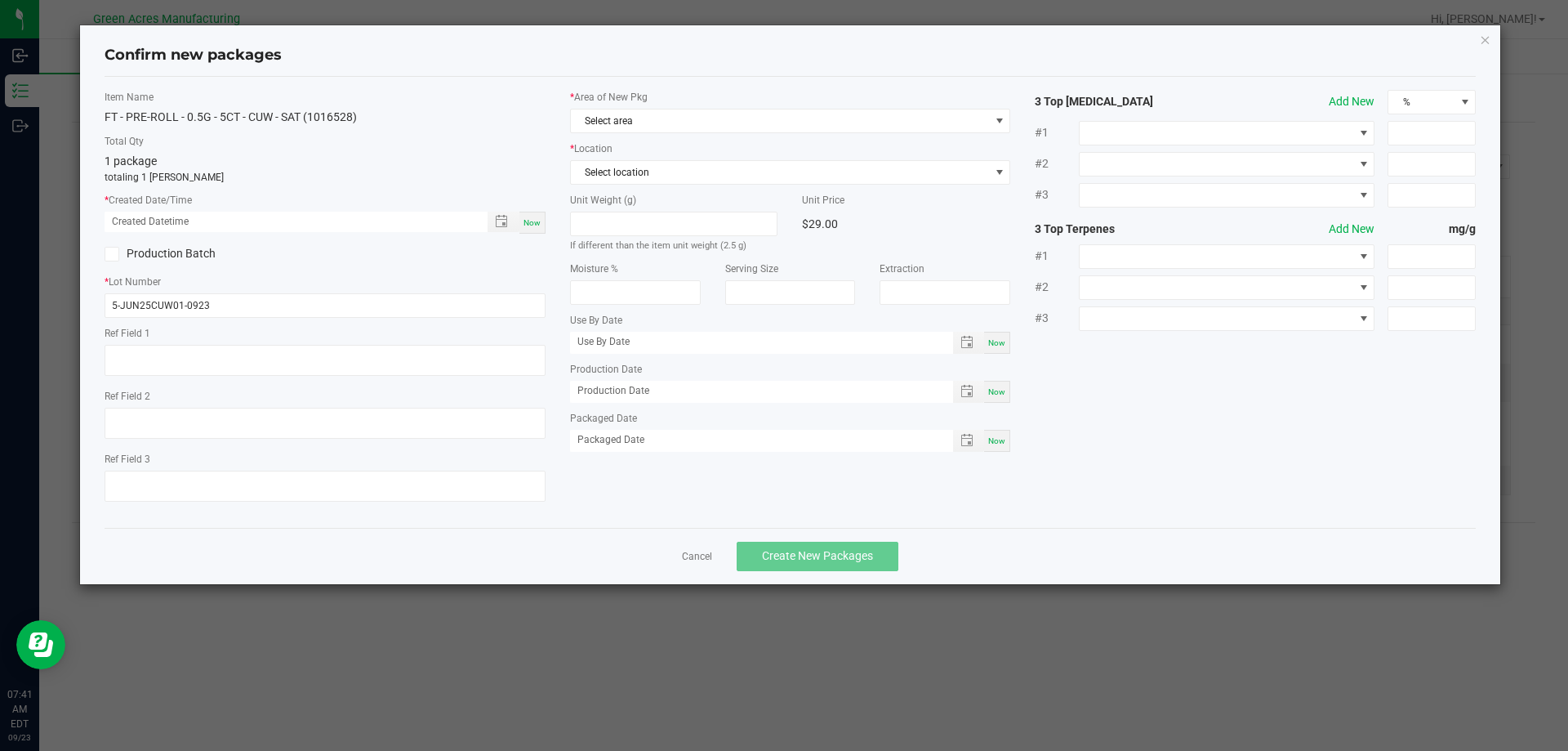
type textarea "NEEDS 10g SAMPLE"
type textarea "21.8%"
click at [535, 220] on span "Now" at bounding box center [532, 221] width 17 height 9
type input "[DATE] 07:41 AM"
click at [686, 111] on span "Select area" at bounding box center [780, 121] width 419 height 23
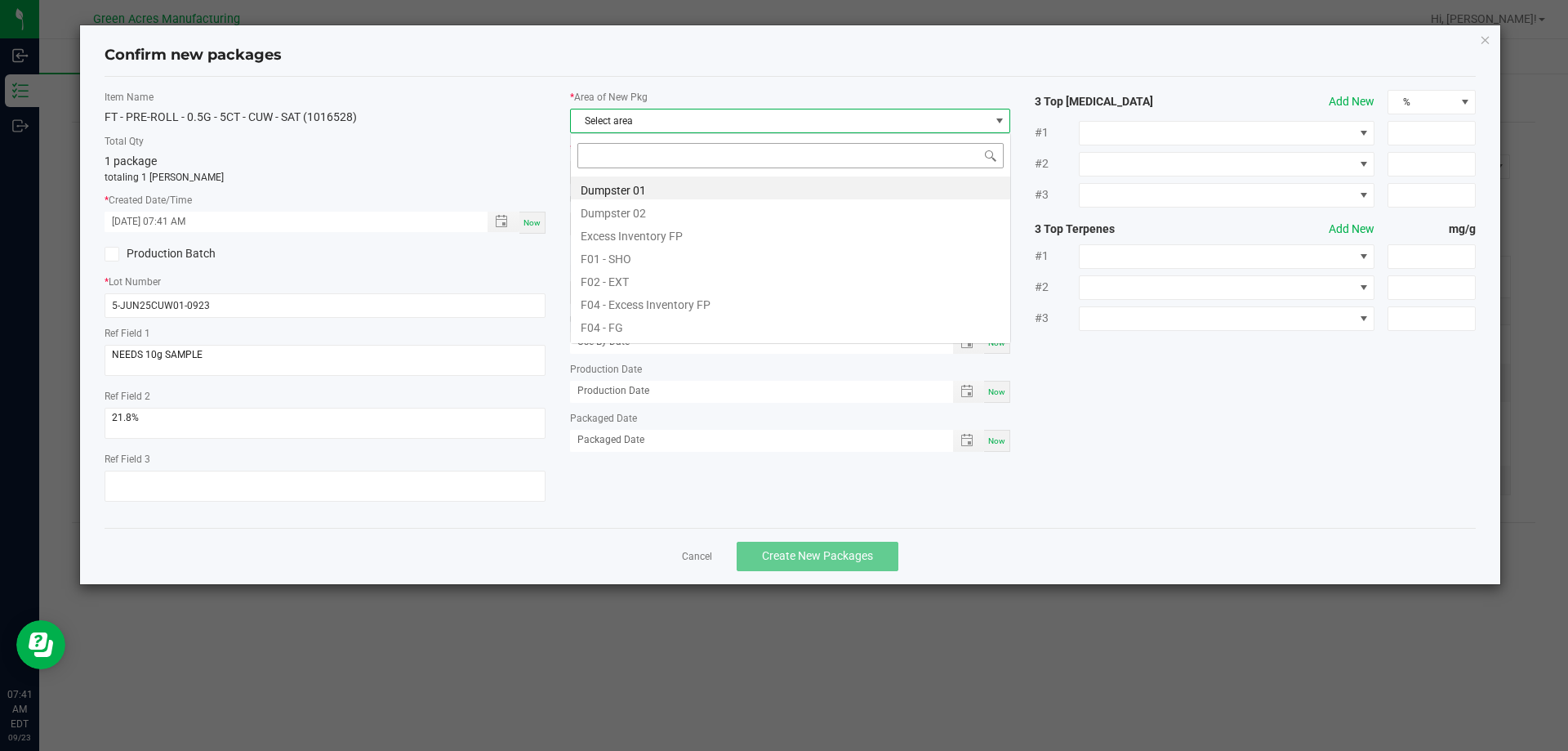
scroll to position [24, 441]
click at [614, 332] on li "F04 - FG" at bounding box center [790, 325] width 439 height 23
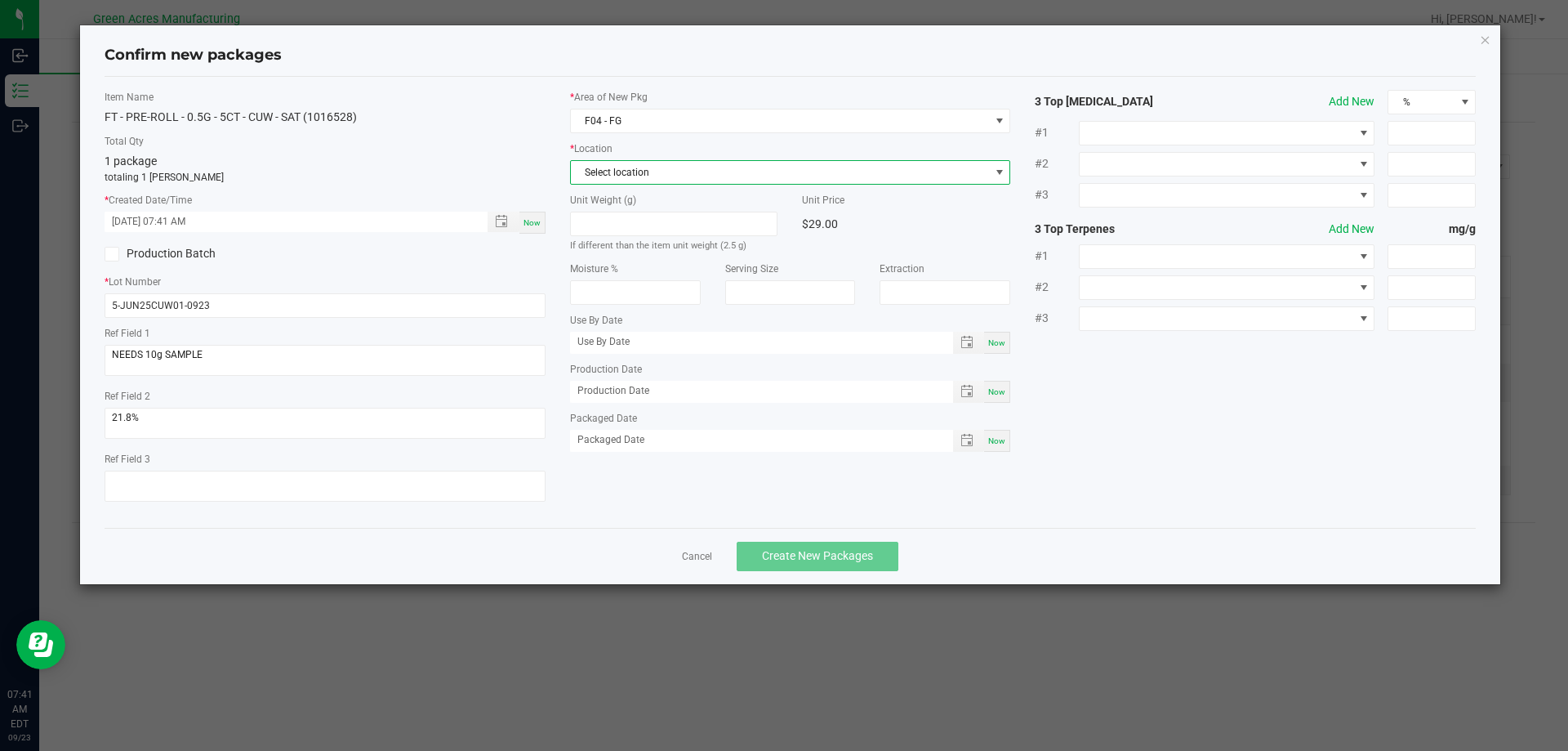
click at [674, 167] on span "Select location" at bounding box center [780, 172] width 419 height 23
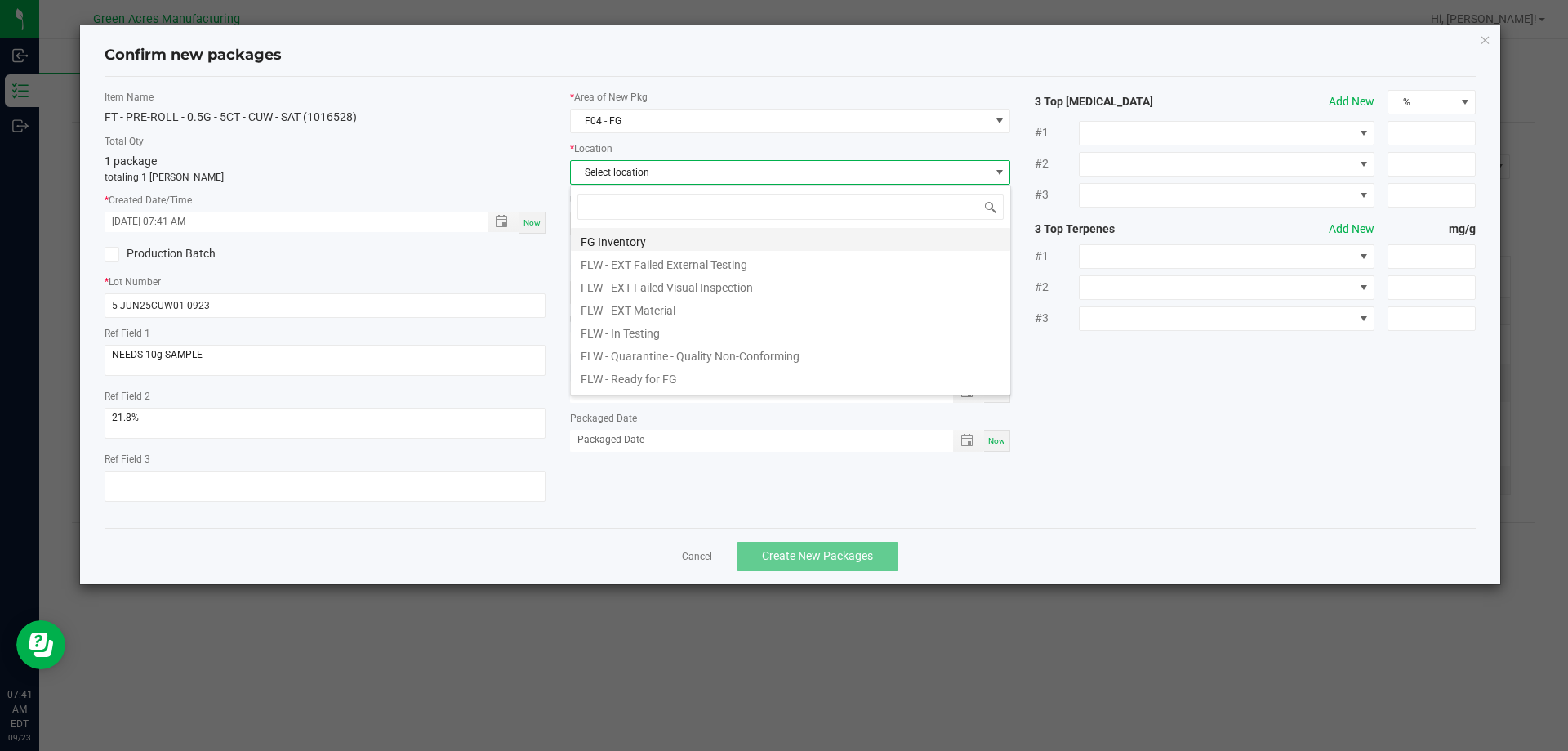
click at [656, 239] on li "FG Inventory" at bounding box center [790, 240] width 439 height 23
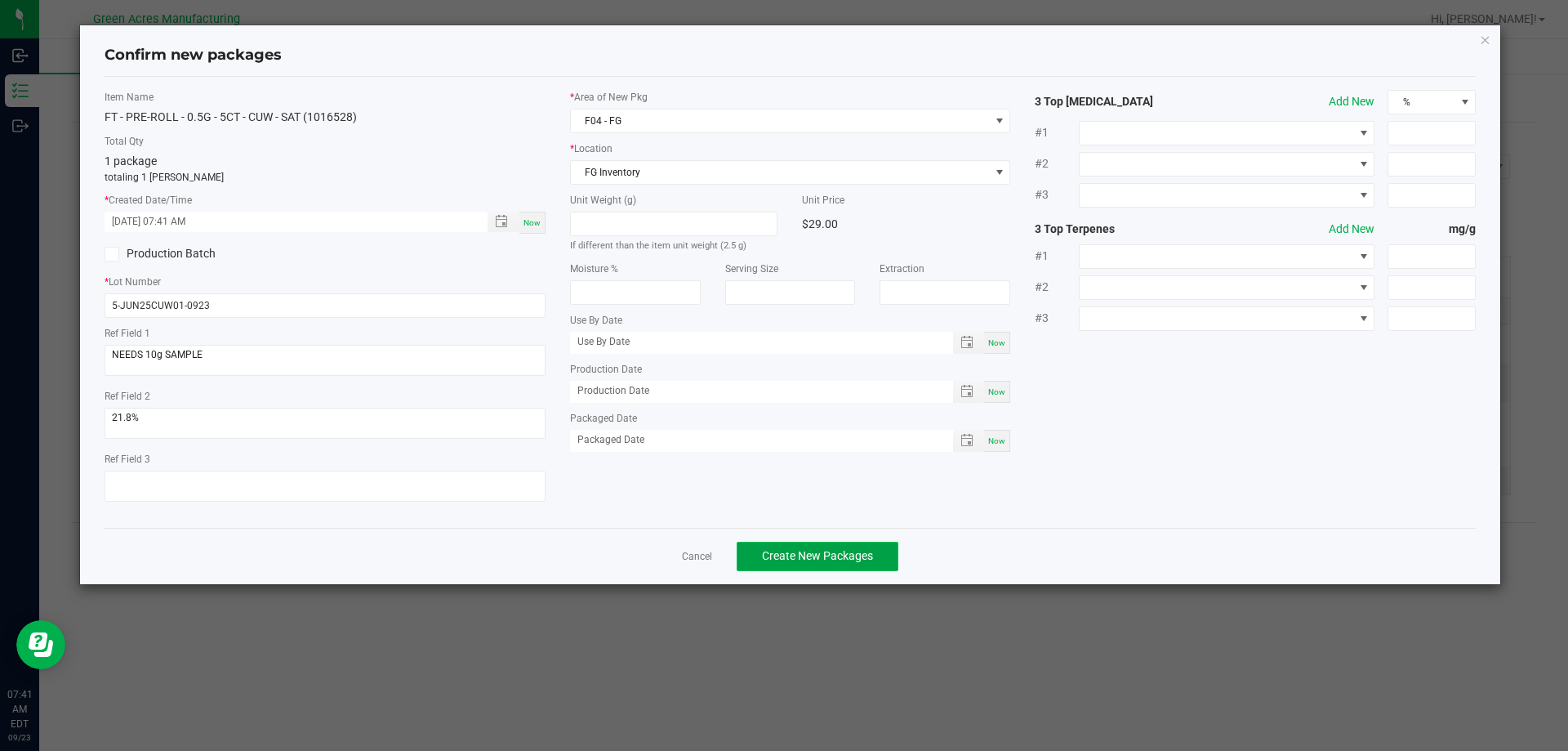
click at [880, 557] on button "Create New Packages" at bounding box center [817, 556] width 162 height 30
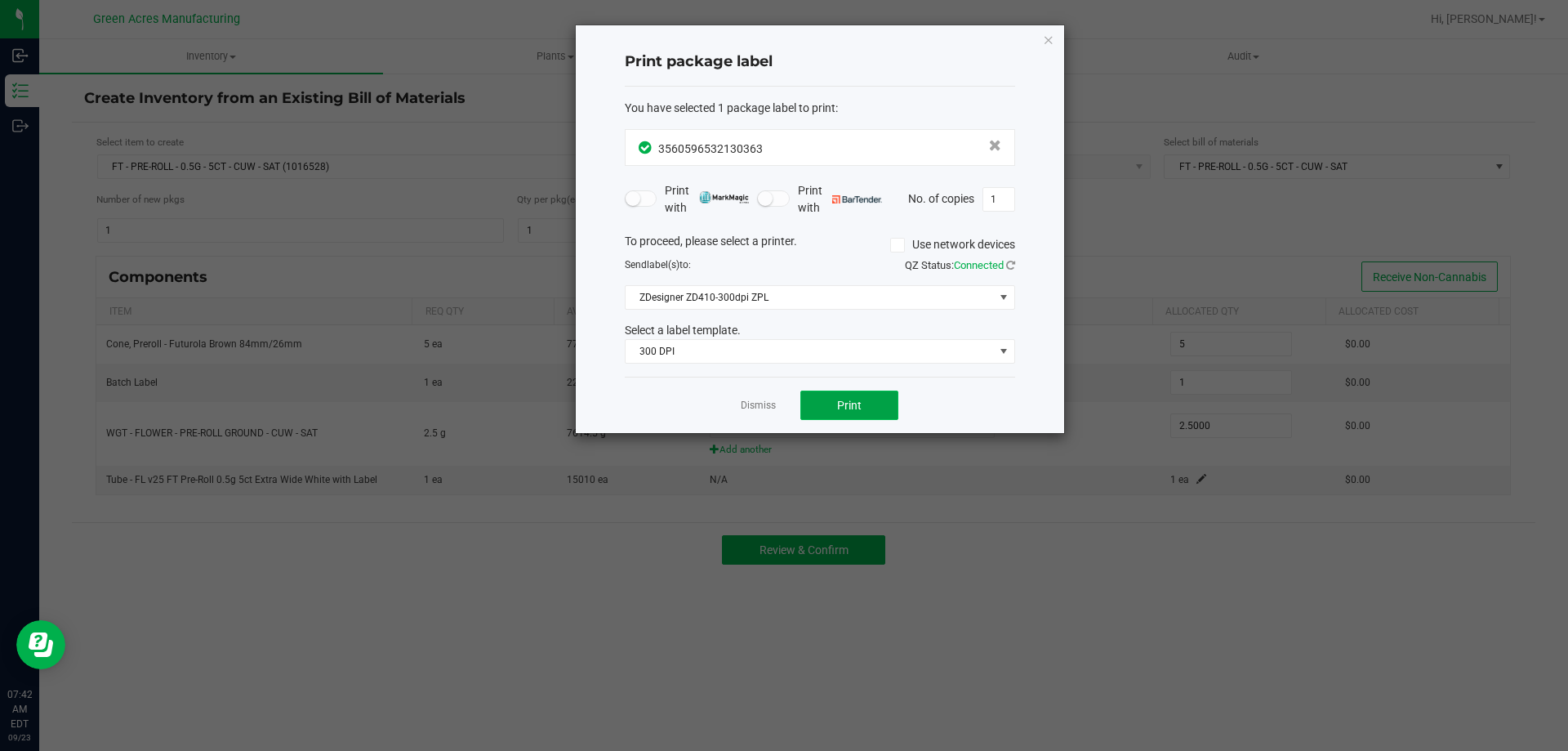
click at [858, 412] on button "Print" at bounding box center [849, 404] width 98 height 30
click at [1052, 36] on icon "button" at bounding box center [1048, 39] width 12 height 19
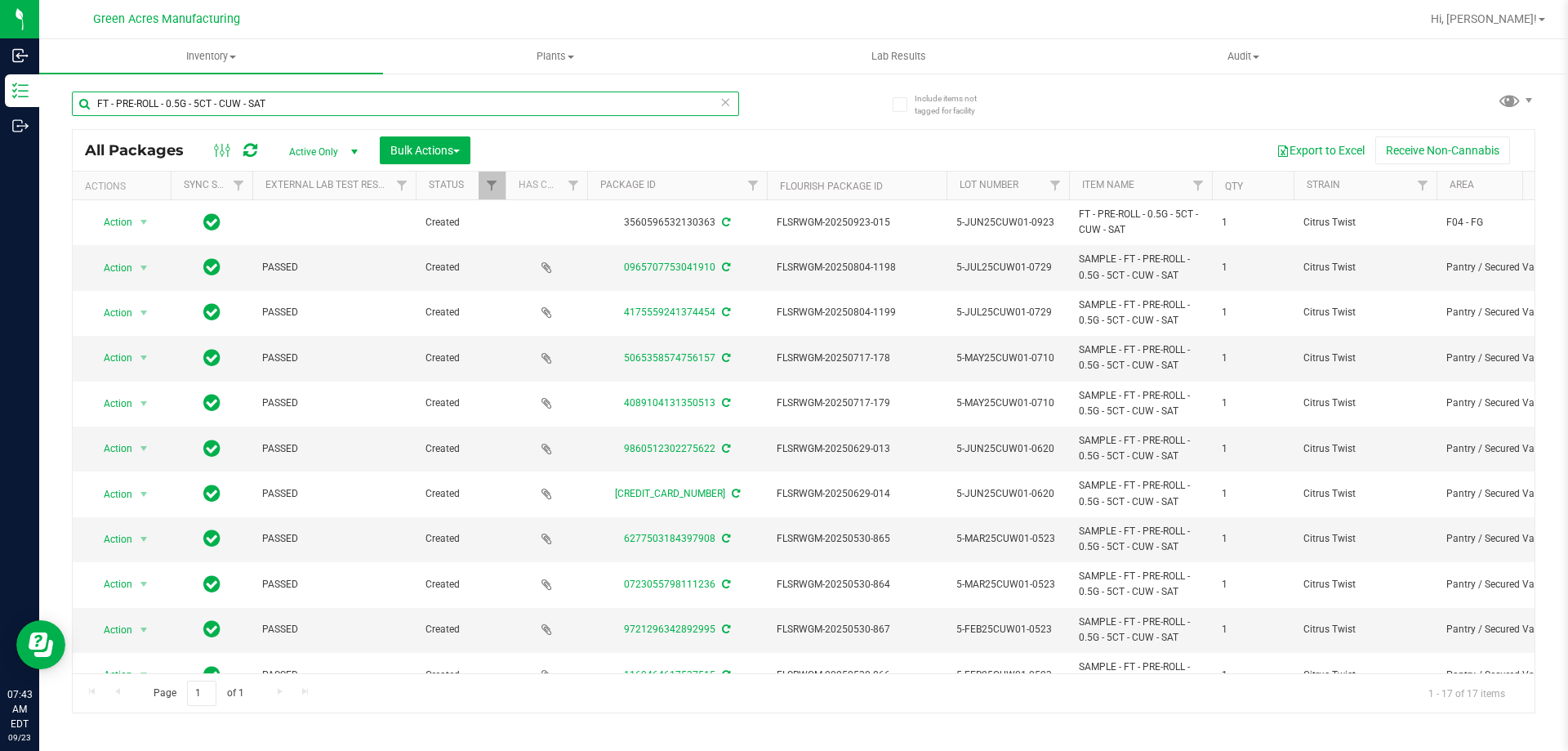
click at [292, 104] on input "FT - PRE-ROLL - 0.5G - 5CT - CUW - SAT" at bounding box center [405, 103] width 667 height 24
type input "F"
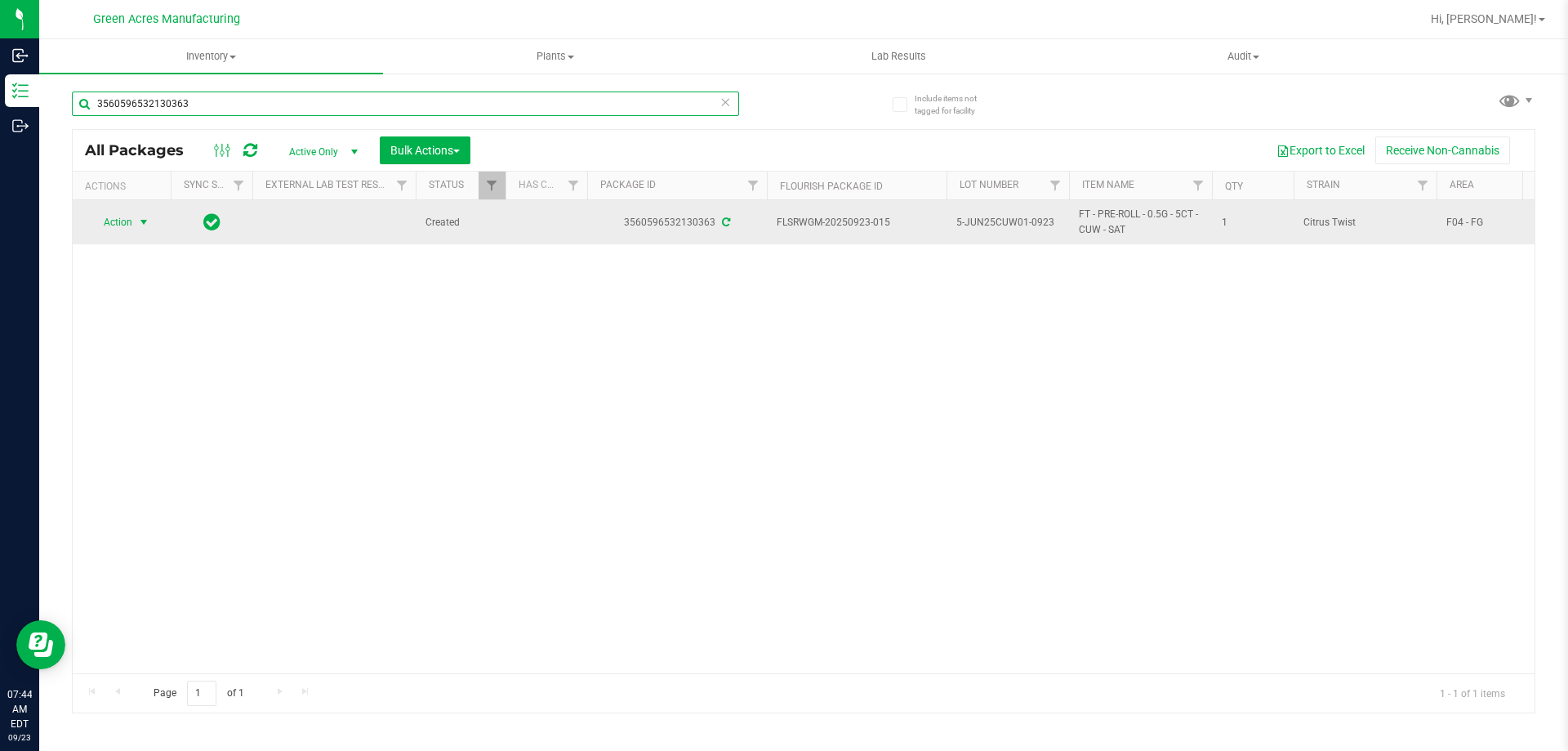
type input "3560596532130363"
click at [147, 223] on span "select" at bounding box center [144, 222] width 13 height 13
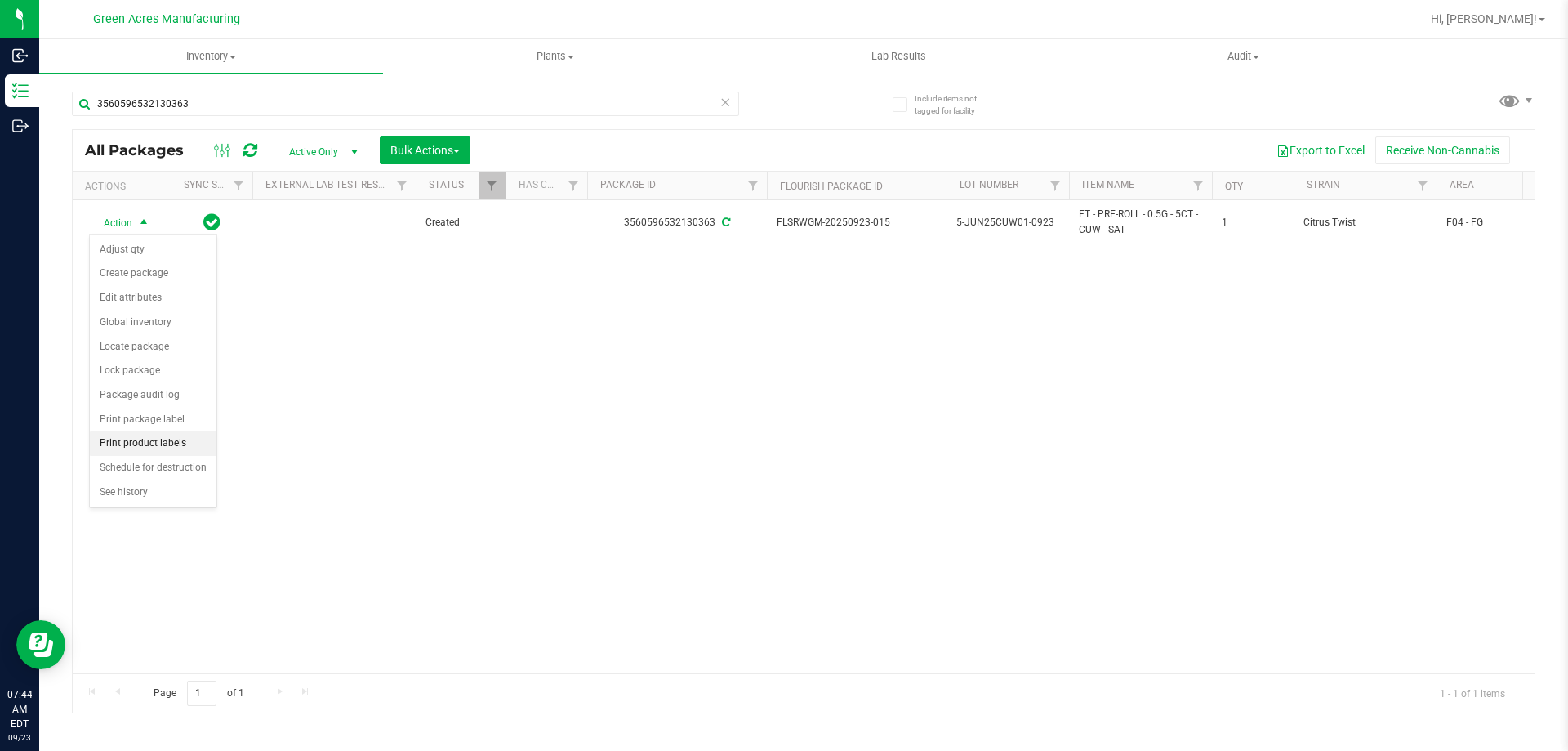
click at [184, 447] on li "Print product labels" at bounding box center [152, 443] width 126 height 24
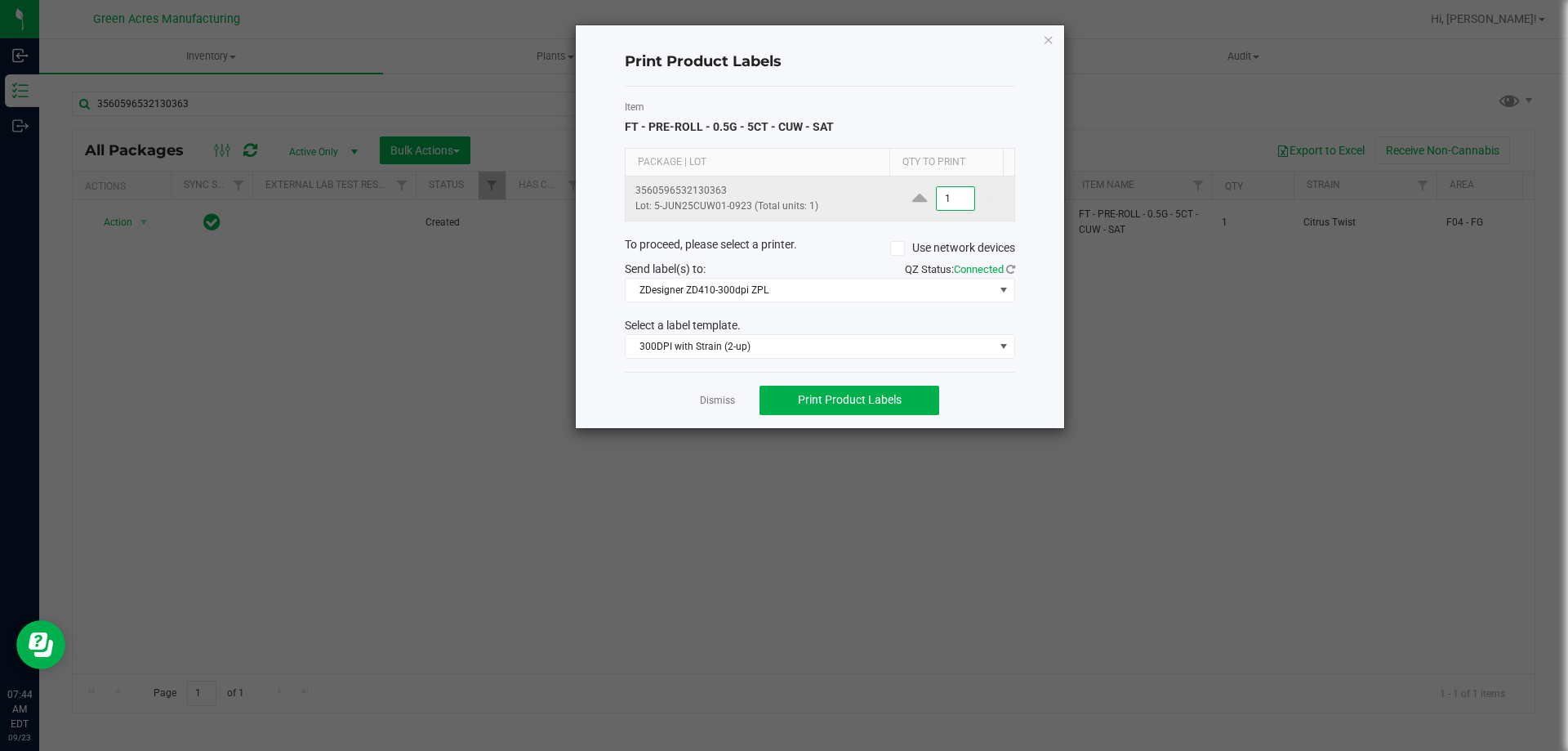
click at [958, 194] on input "1" at bounding box center [955, 198] width 38 height 23
type input "4"
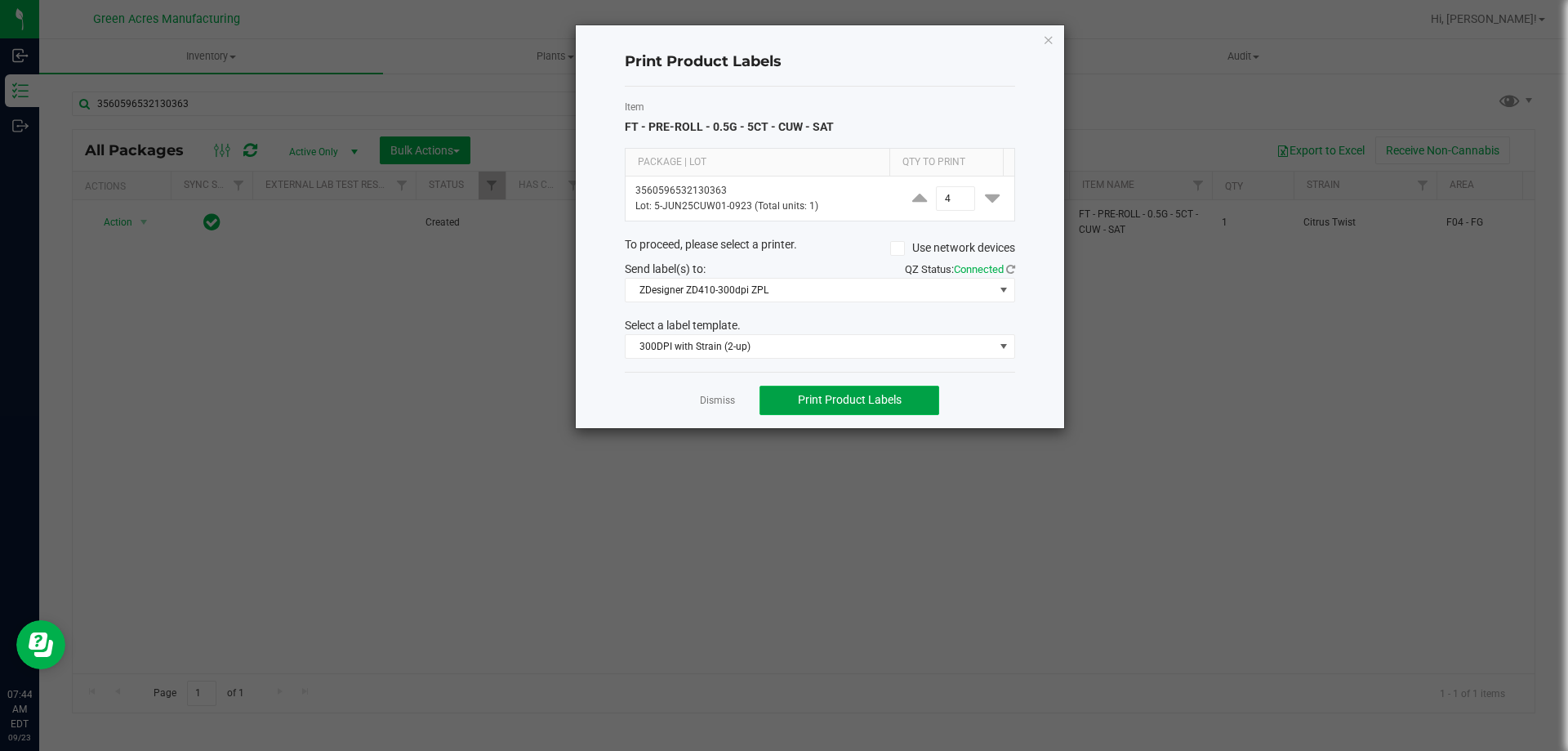
click at [858, 406] on button "Print Product Labels" at bounding box center [849, 400] width 180 height 30
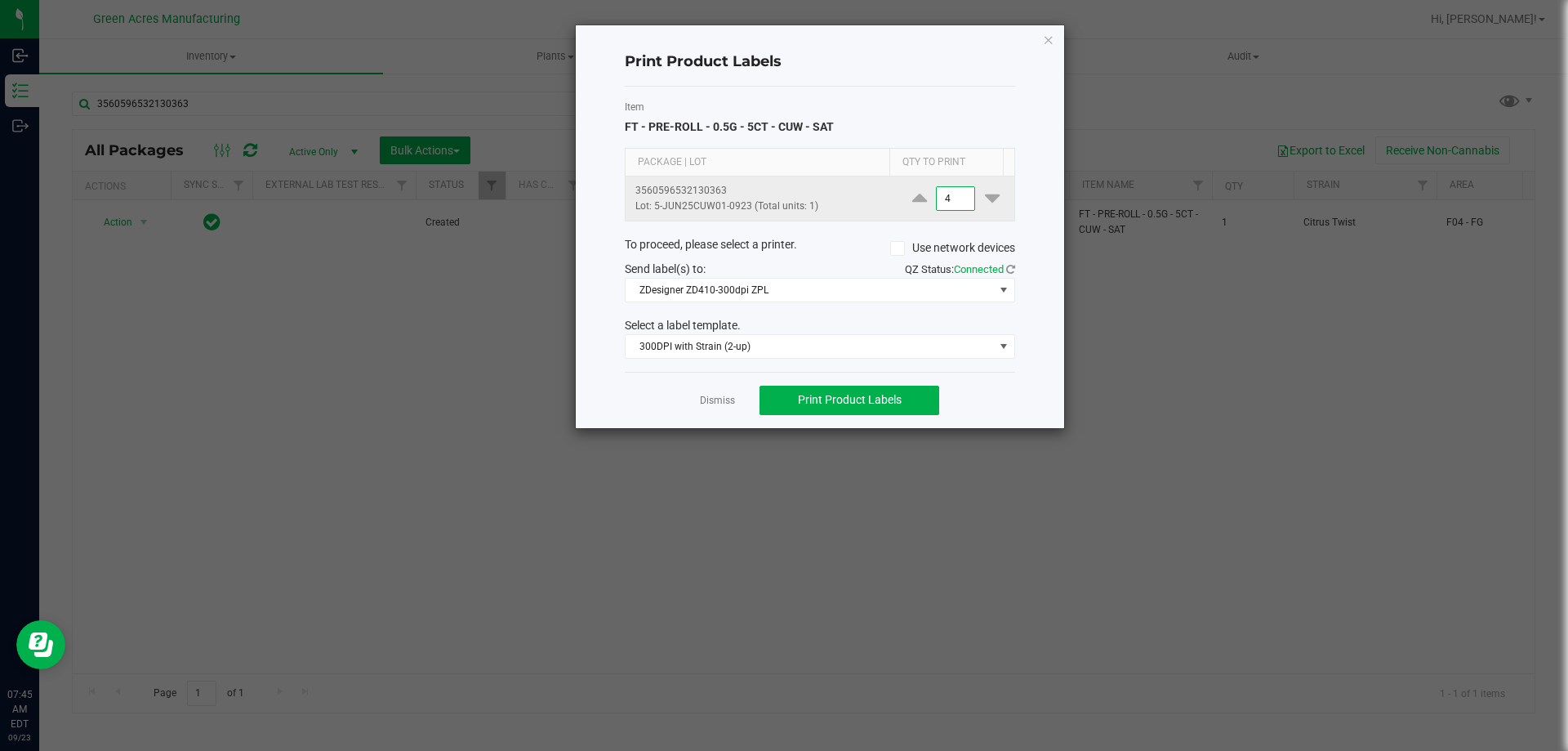
click at [961, 202] on input "4" at bounding box center [955, 198] width 38 height 23
type input "1,500"
click at [876, 397] on span "Print Product Labels" at bounding box center [850, 400] width 104 height 13
